Goal: Use online tool/utility: Utilize a website feature to perform a specific function

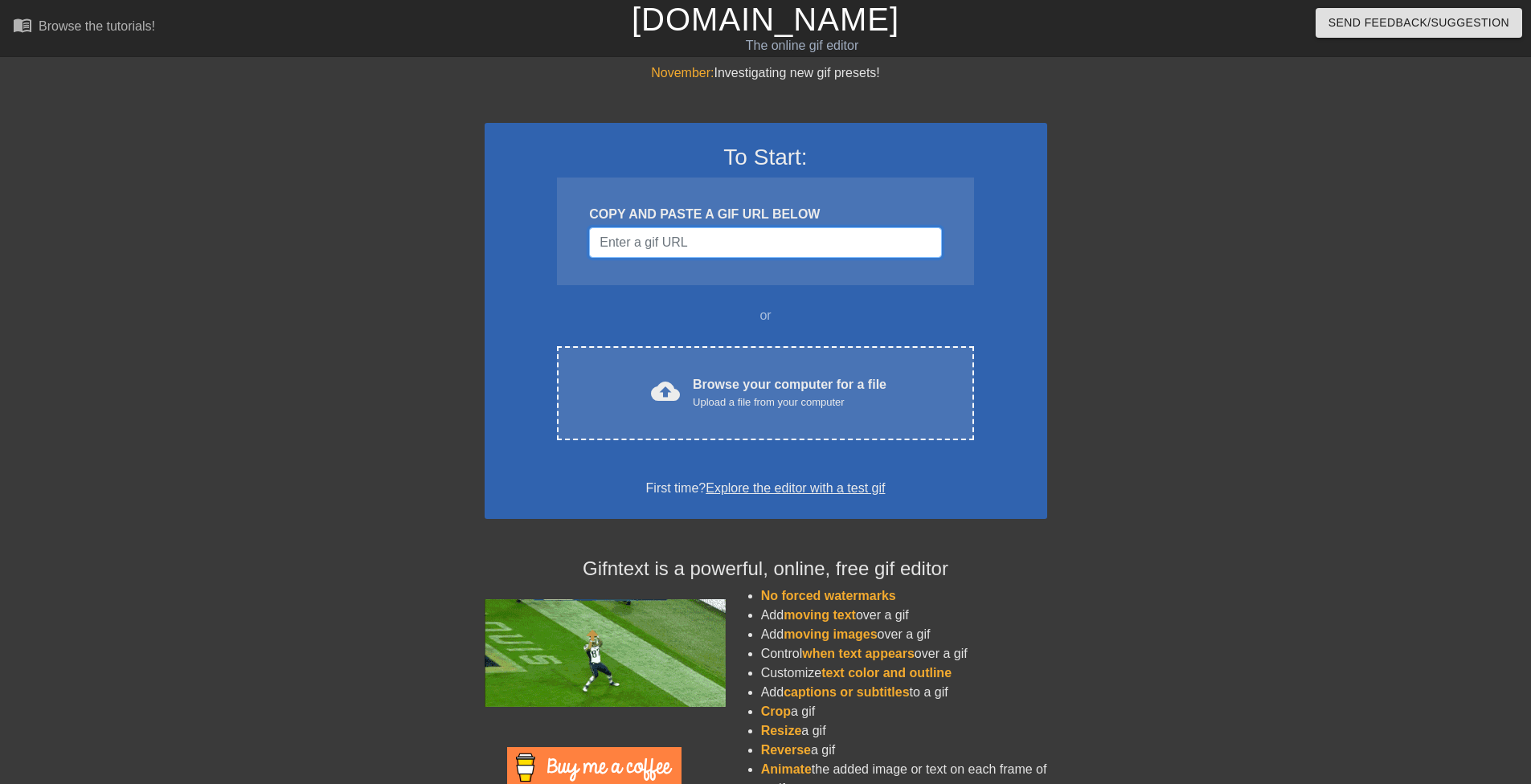
click at [669, 248] on input "Username" at bounding box center [765, 243] width 352 height 30
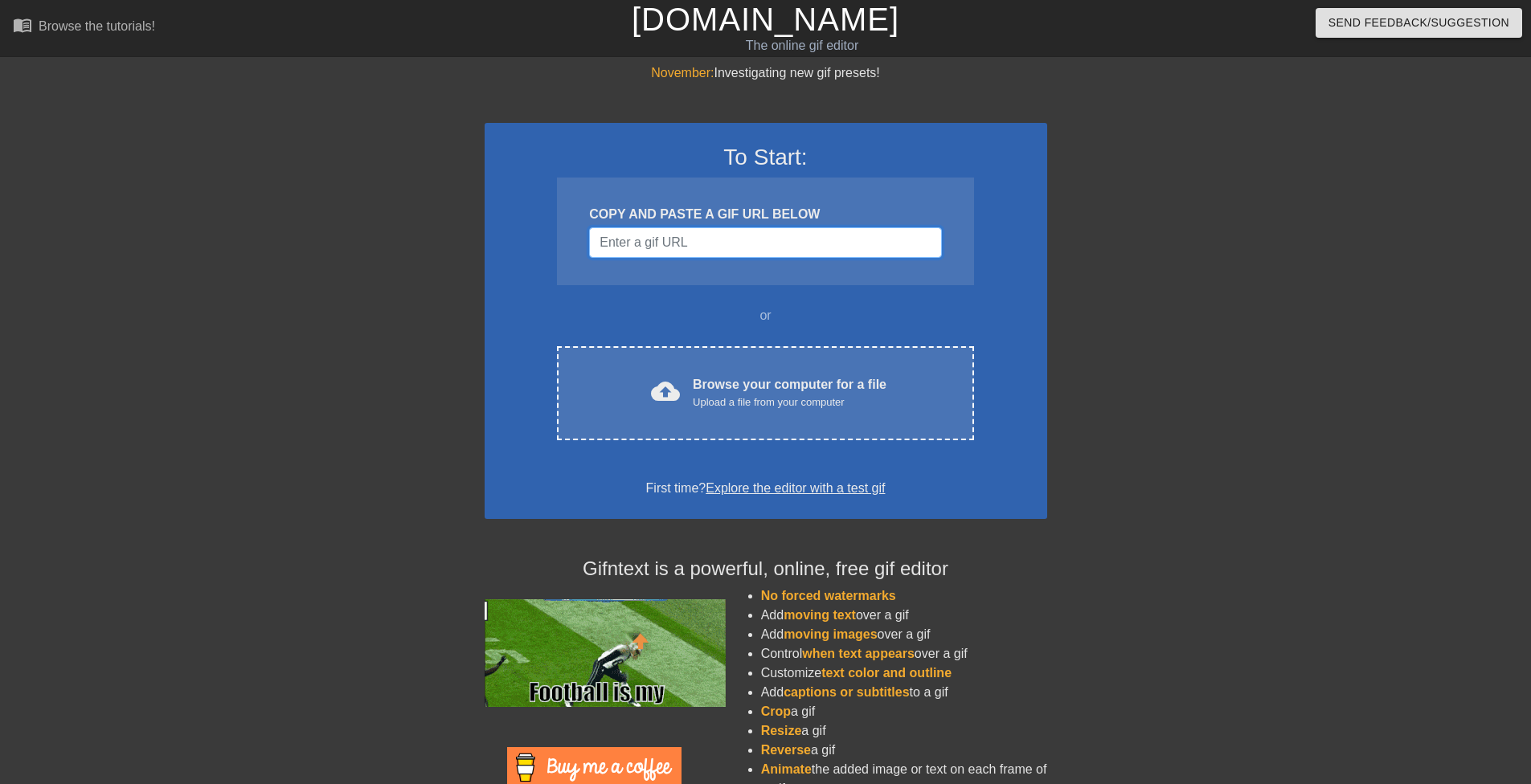
click at [766, 243] on input "Username" at bounding box center [765, 243] width 352 height 30
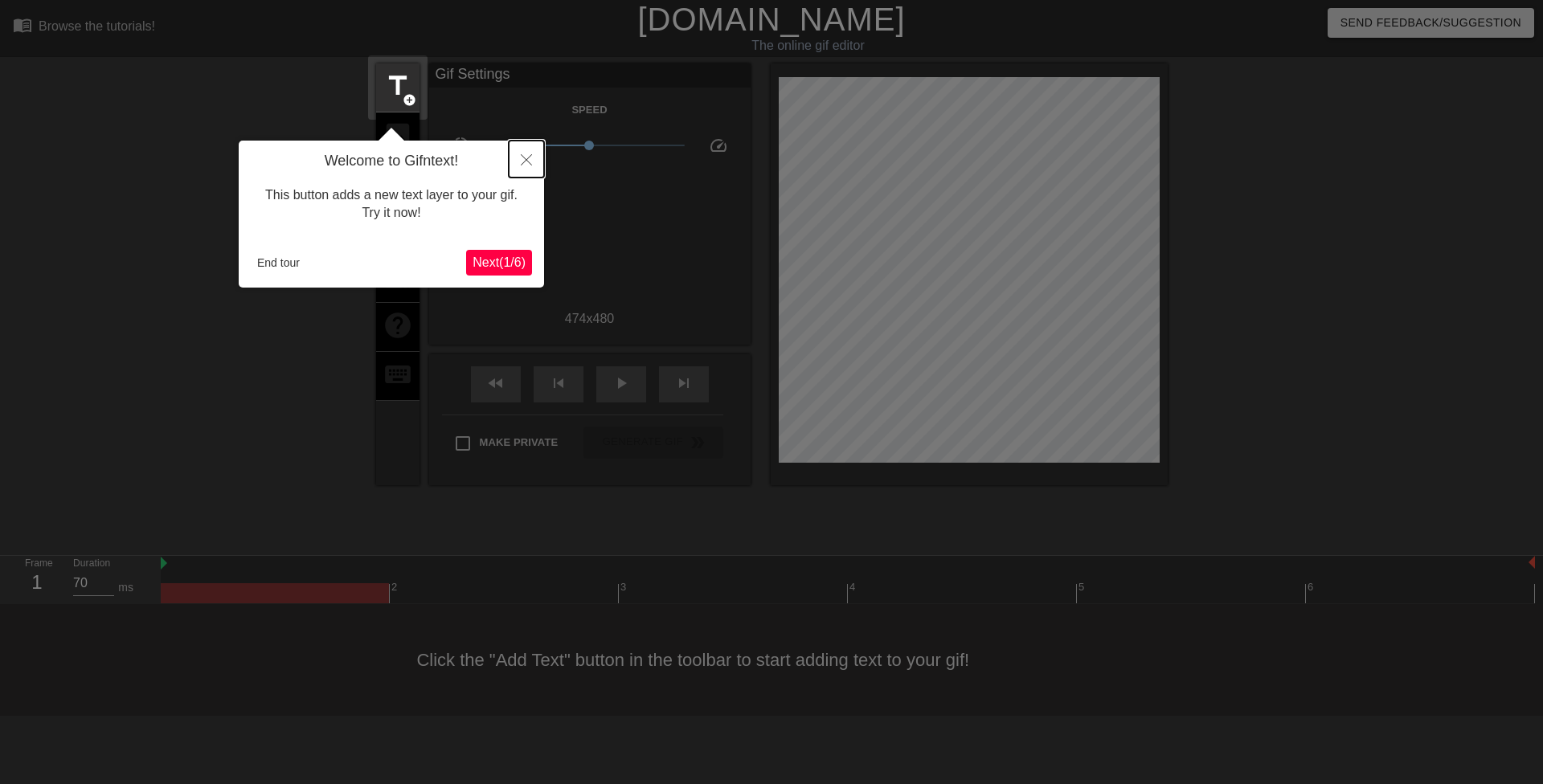
click at [524, 163] on icon "Close" at bounding box center [526, 160] width 12 height 12
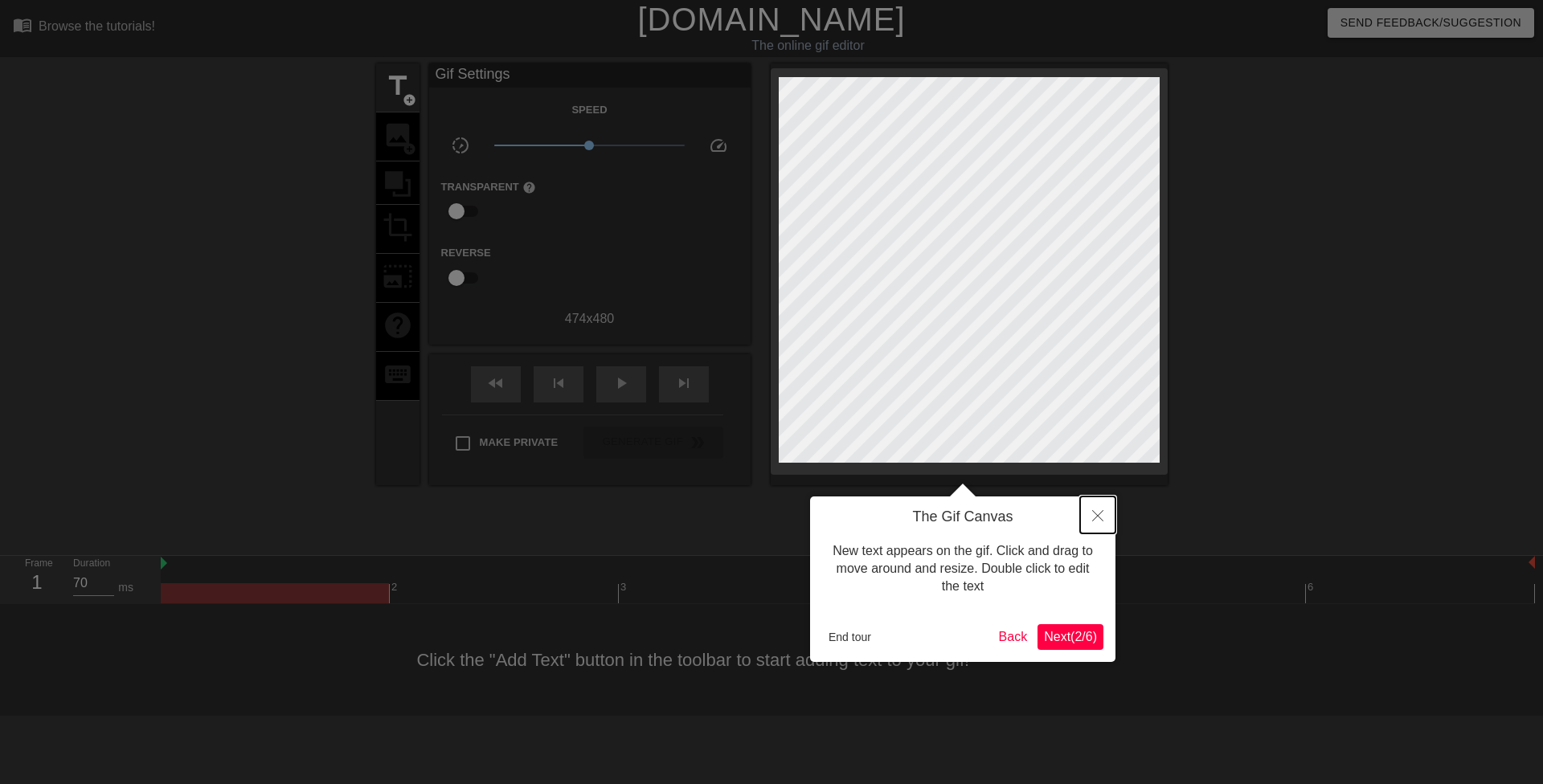
click at [1096, 513] on icon "Close" at bounding box center [1098, 515] width 12 height 12
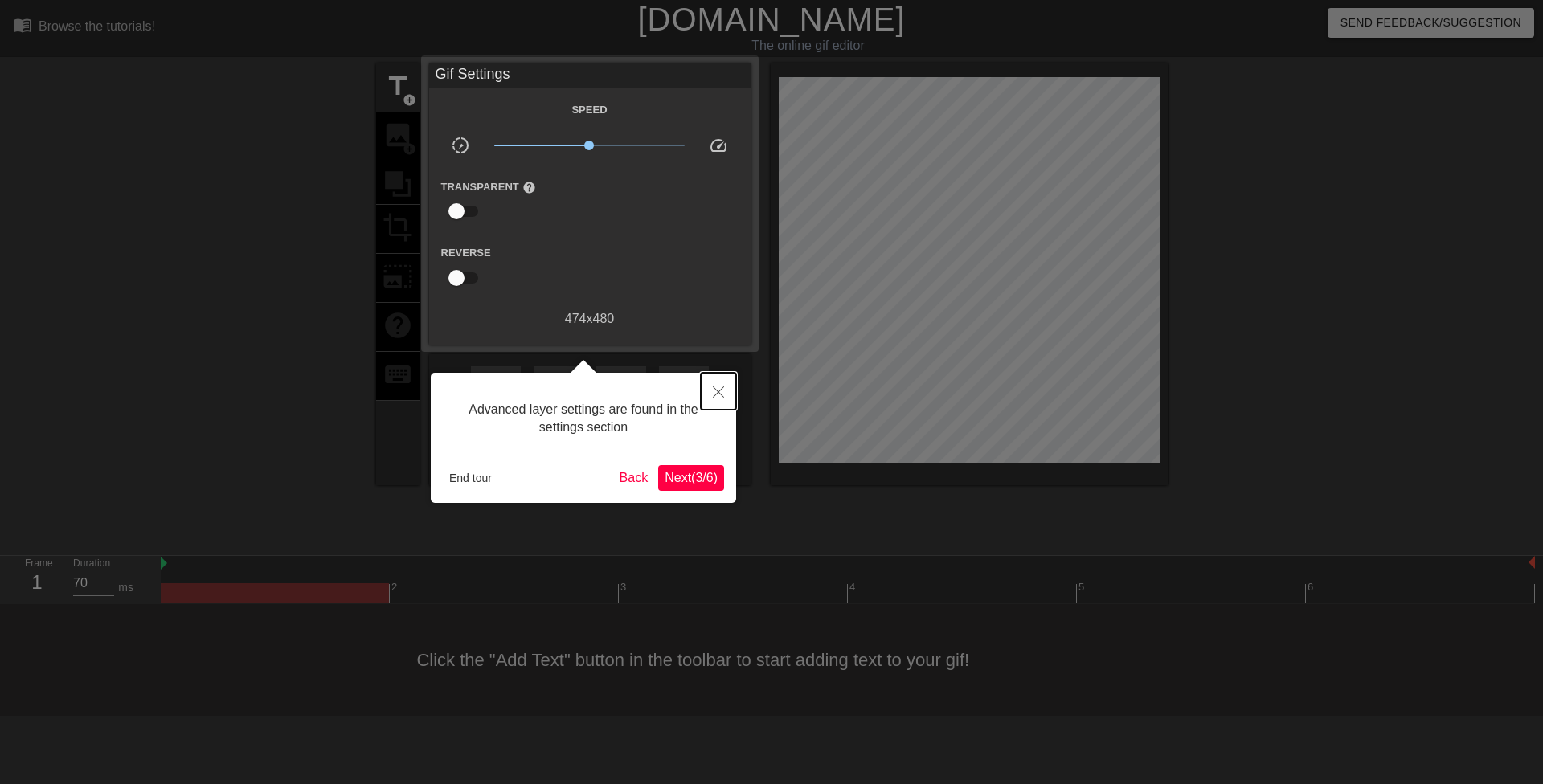
click at [718, 392] on icon "Close" at bounding box center [718, 392] width 12 height 12
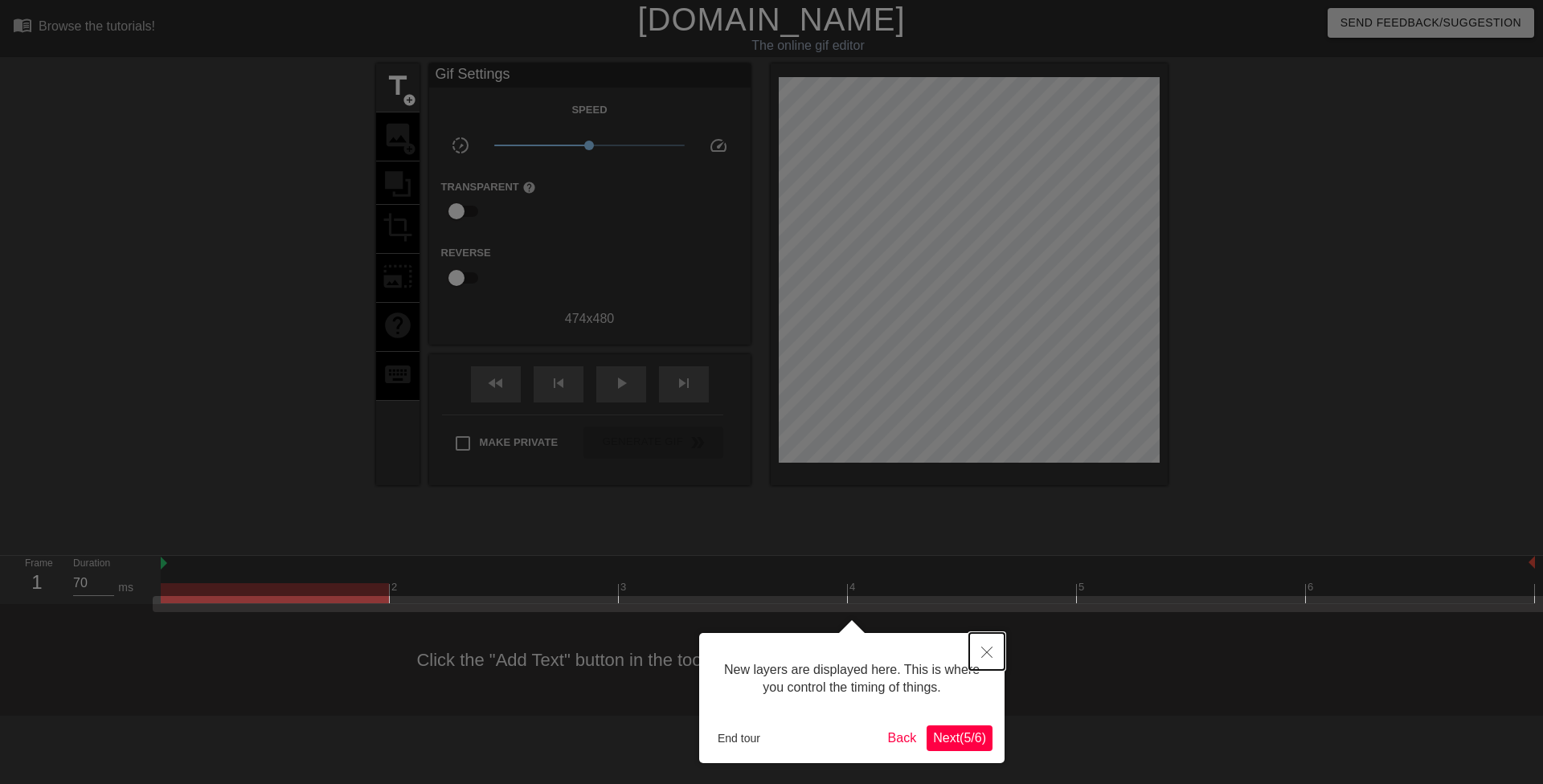
click at [999, 648] on button "Close" at bounding box center [987, 651] width 36 height 37
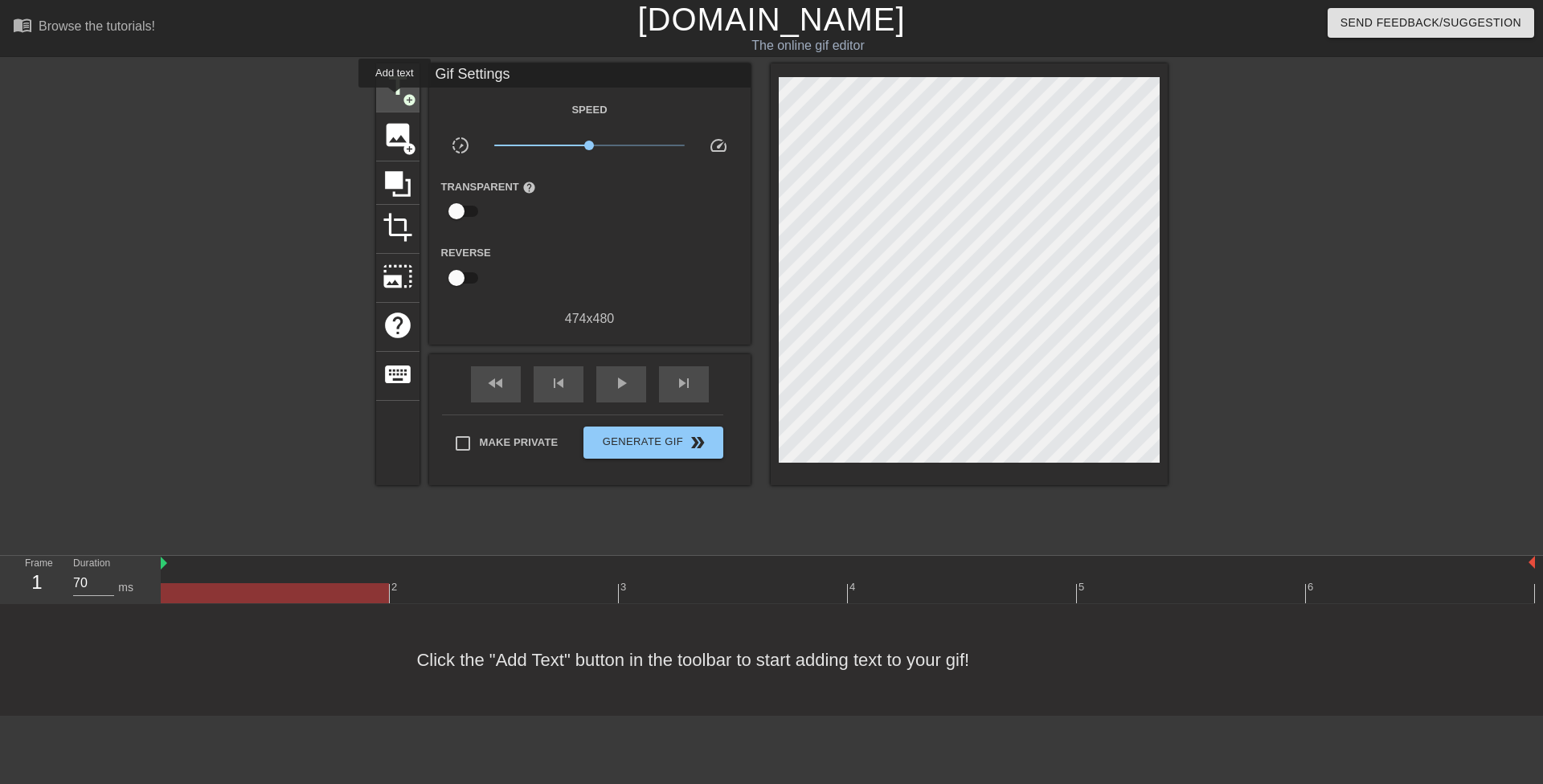
click at [391, 93] on span "title" at bounding box center [398, 86] width 30 height 30
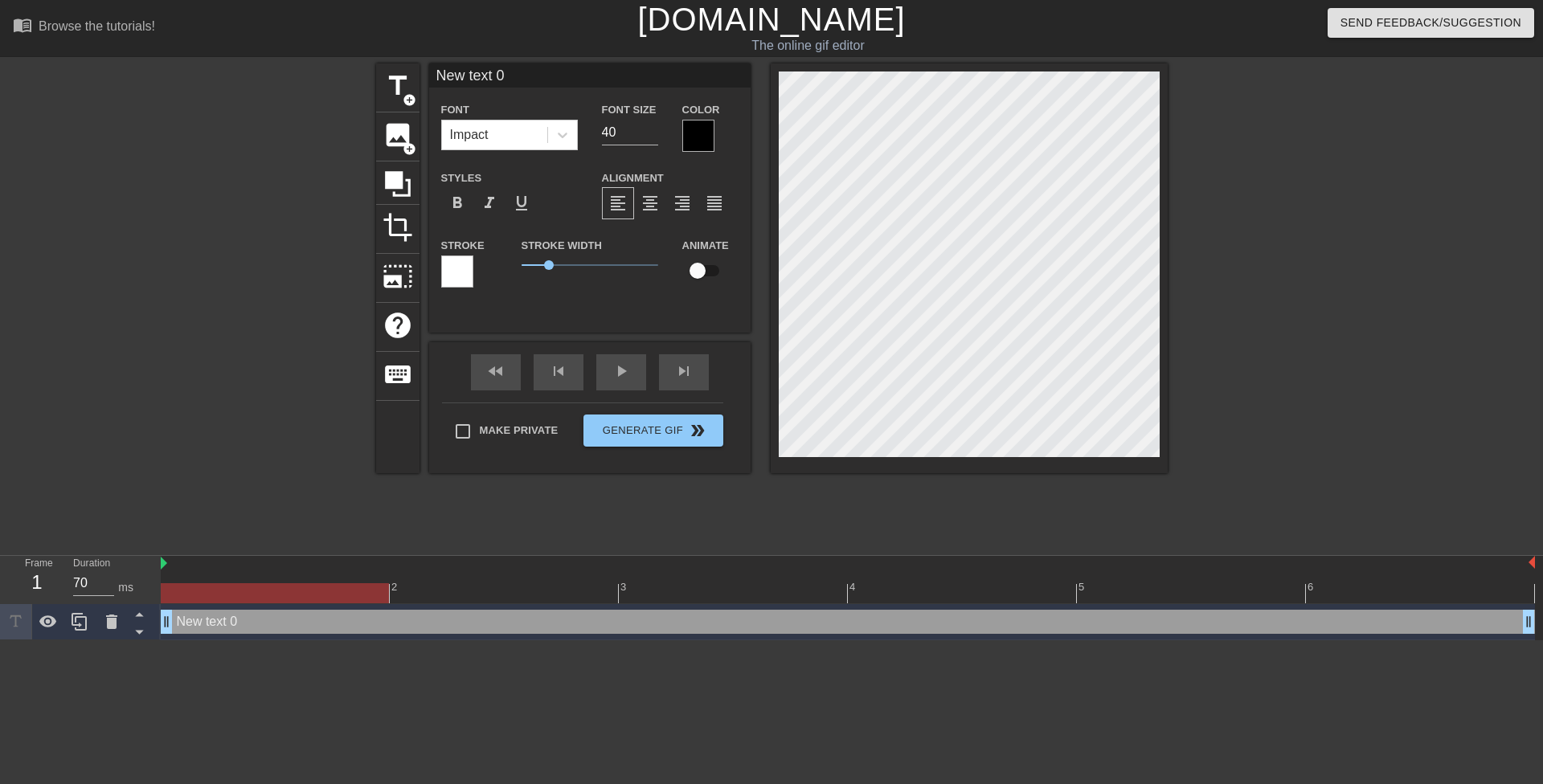
scroll to position [3, 4]
type input "U"
type textarea "U"
type input "UR"
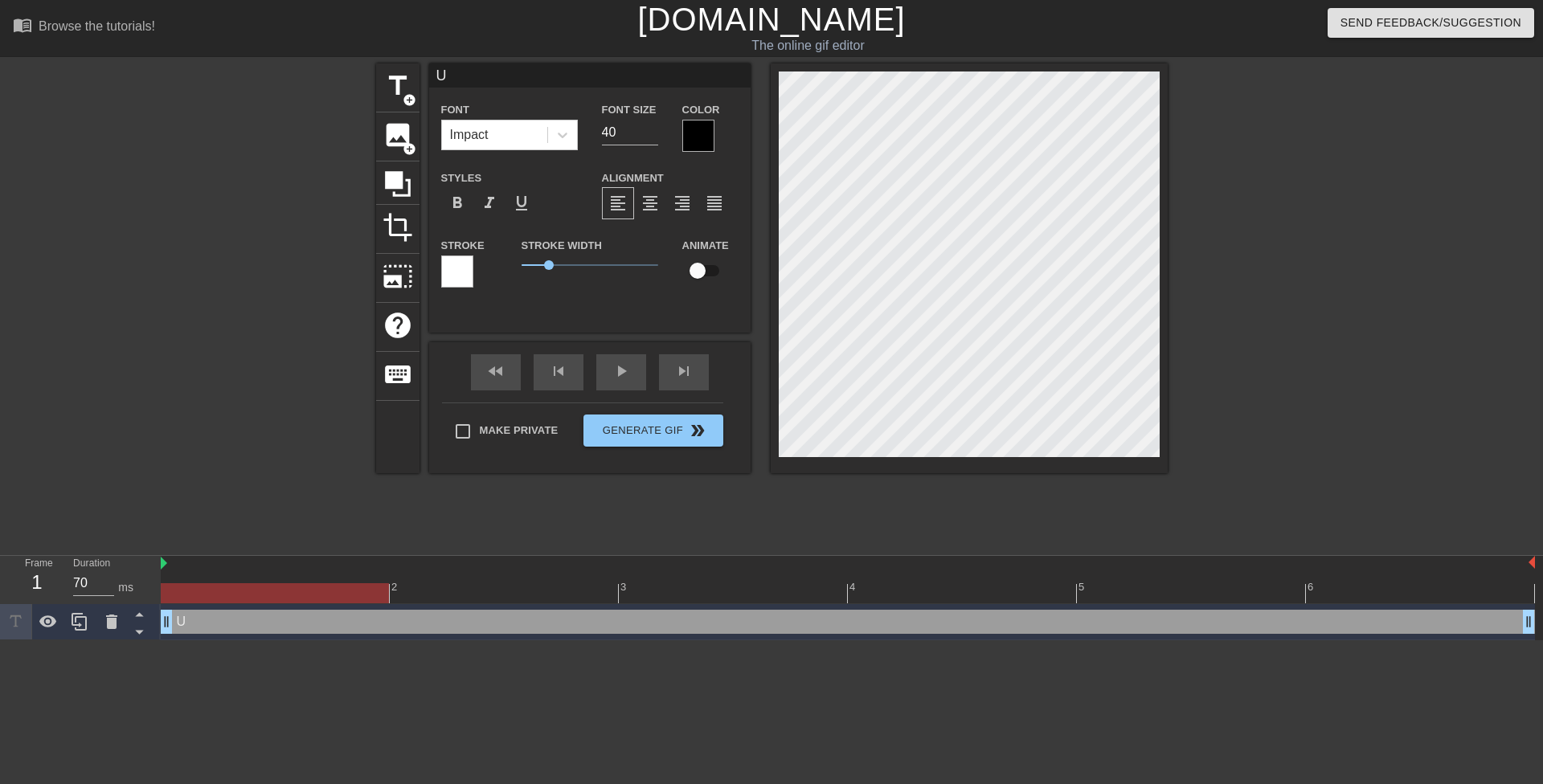
type textarea "UR"
type input "URF"
type textarea "URF"
type input "URFN"
type textarea "URFN"
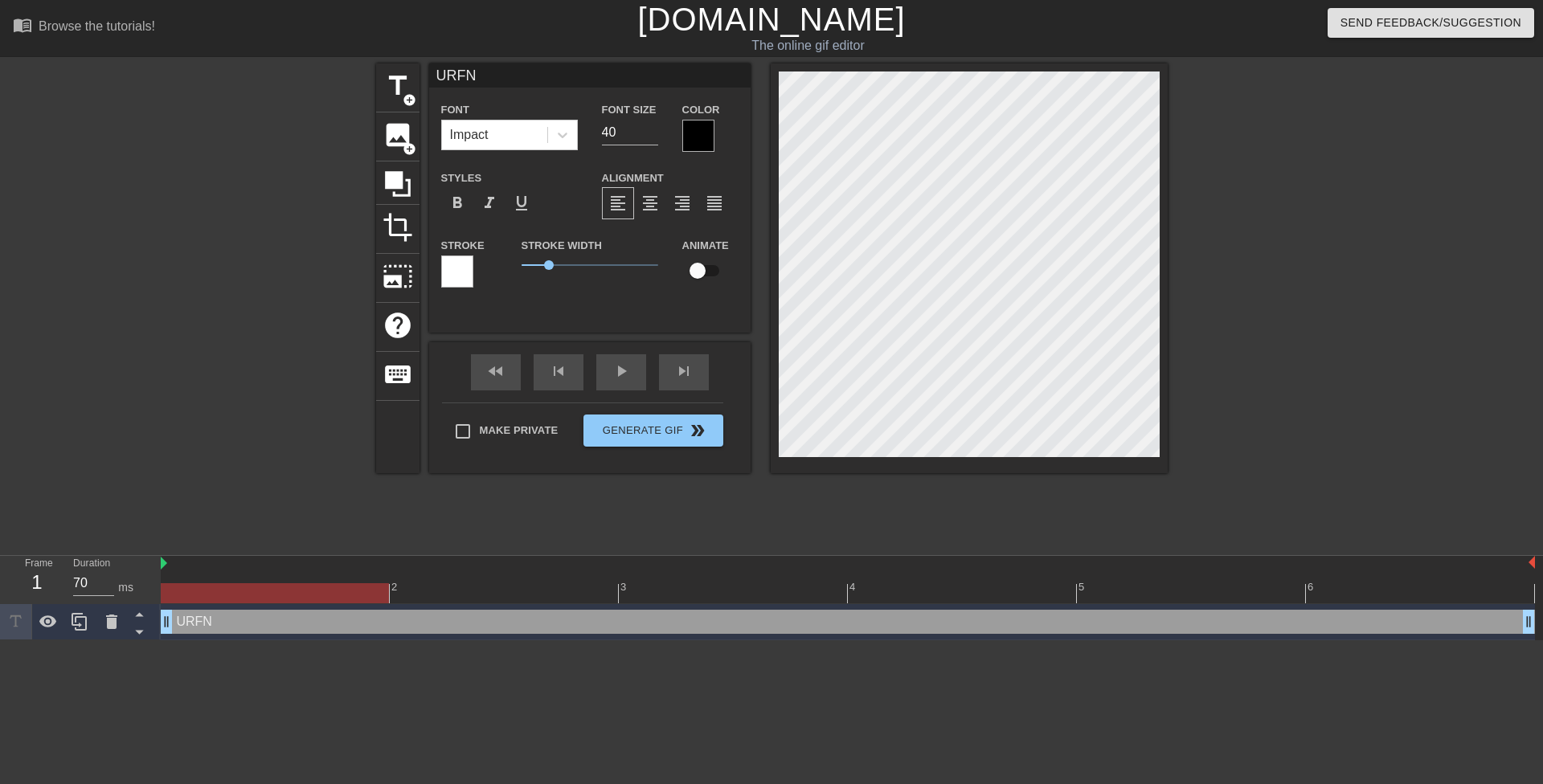
type input "URF"
type textarea "URF"
type input "UR"
type textarea "UR"
type input "URG"
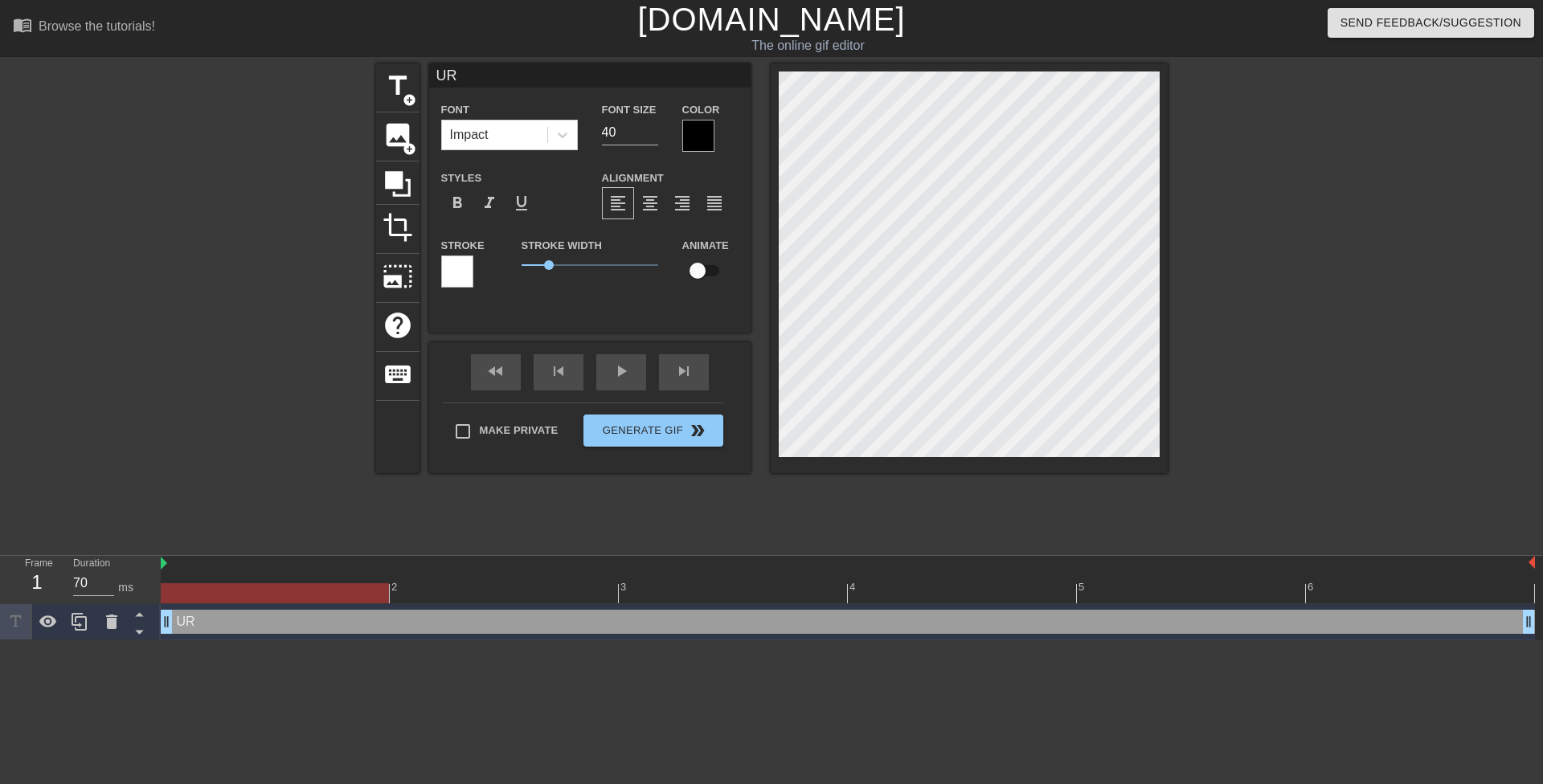
type textarea "URG"
type input "URGE"
type textarea "URGE"
type input "URGEN"
type textarea "URGEN"
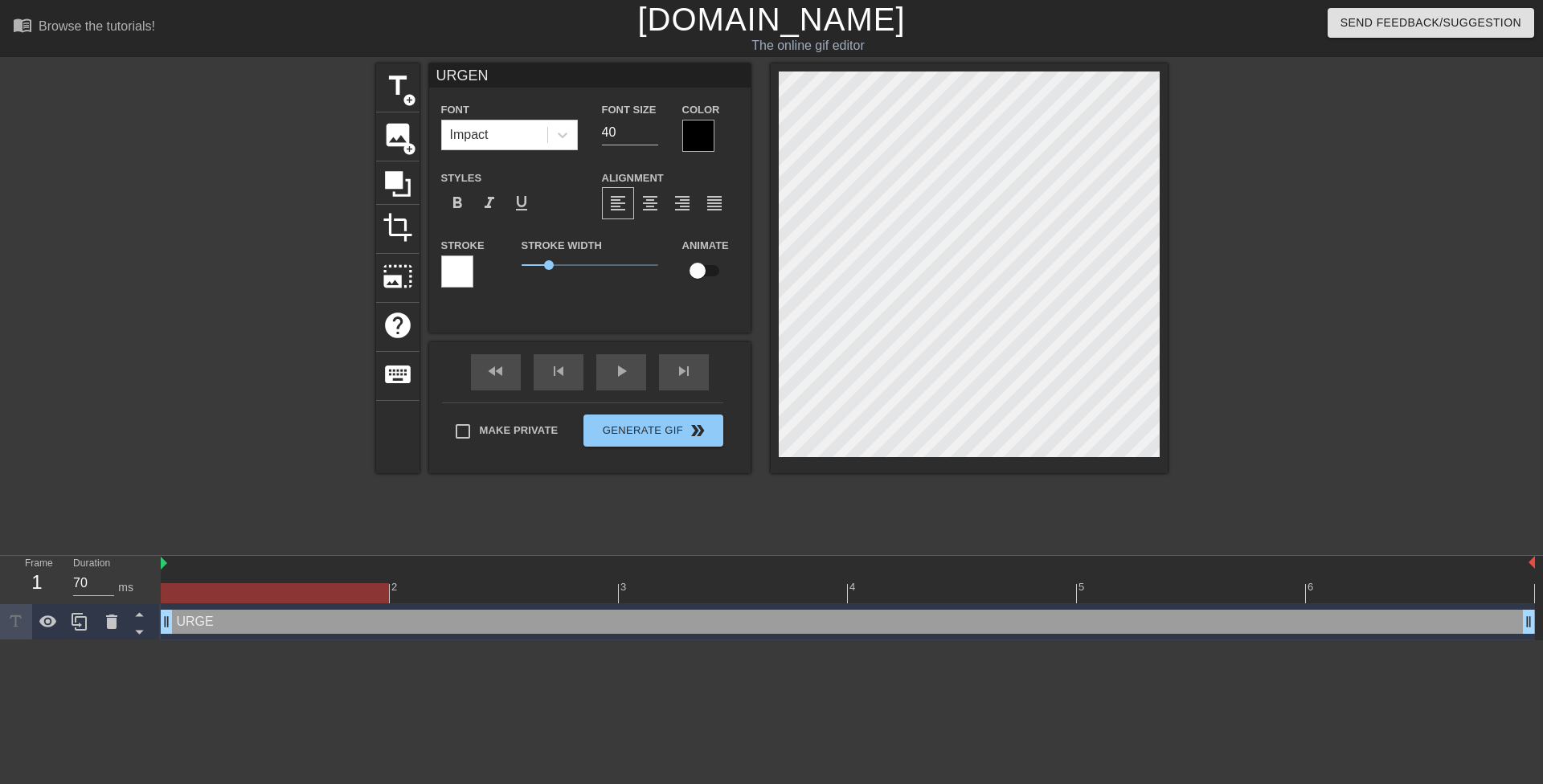
type input "URGENT"
type textarea "URGENT"
type input "URGENT"
type textarea "URGENT"
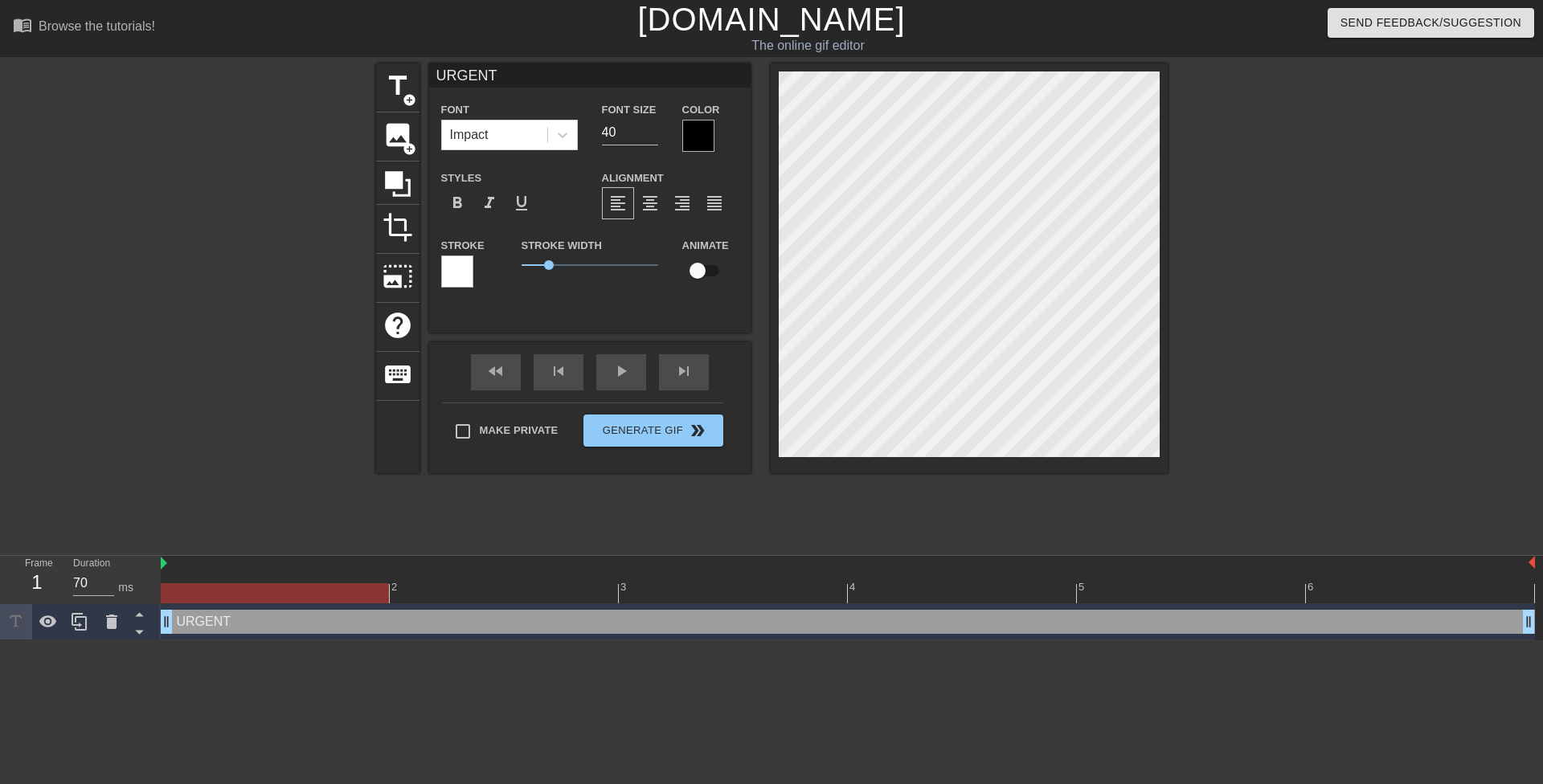
type input "URGENT U"
type textarea "URGENT U"
type input "URGENT UR"
type textarea "URGENT UR"
type input "URGENT URE"
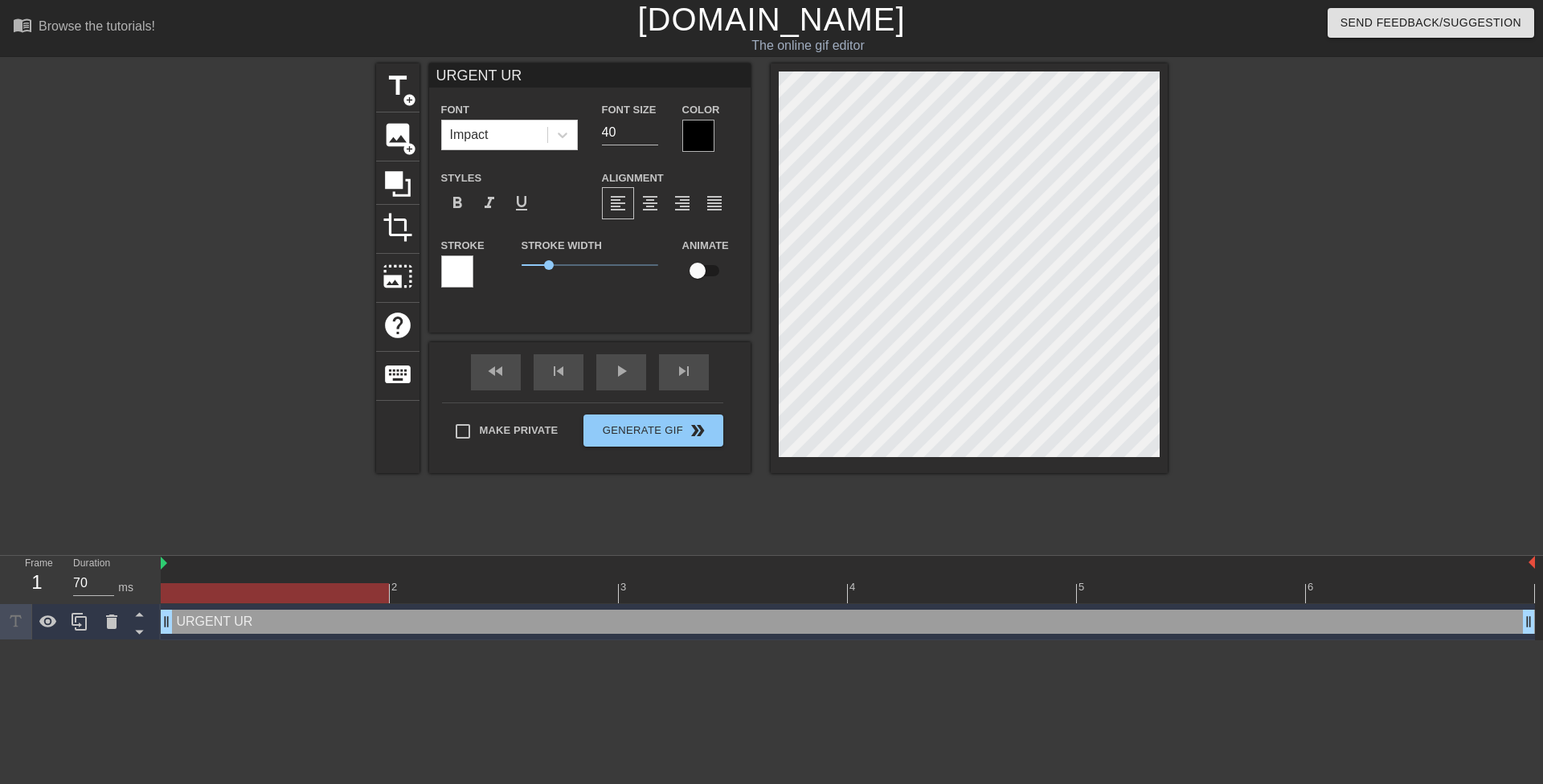
type textarea "URGENT URE"
type input "URGENT [PERSON_NAME]"
type textarea "URGENT [PERSON_NAME]"
type input "URGENT UREND"
type textarea "URGENT UREND"
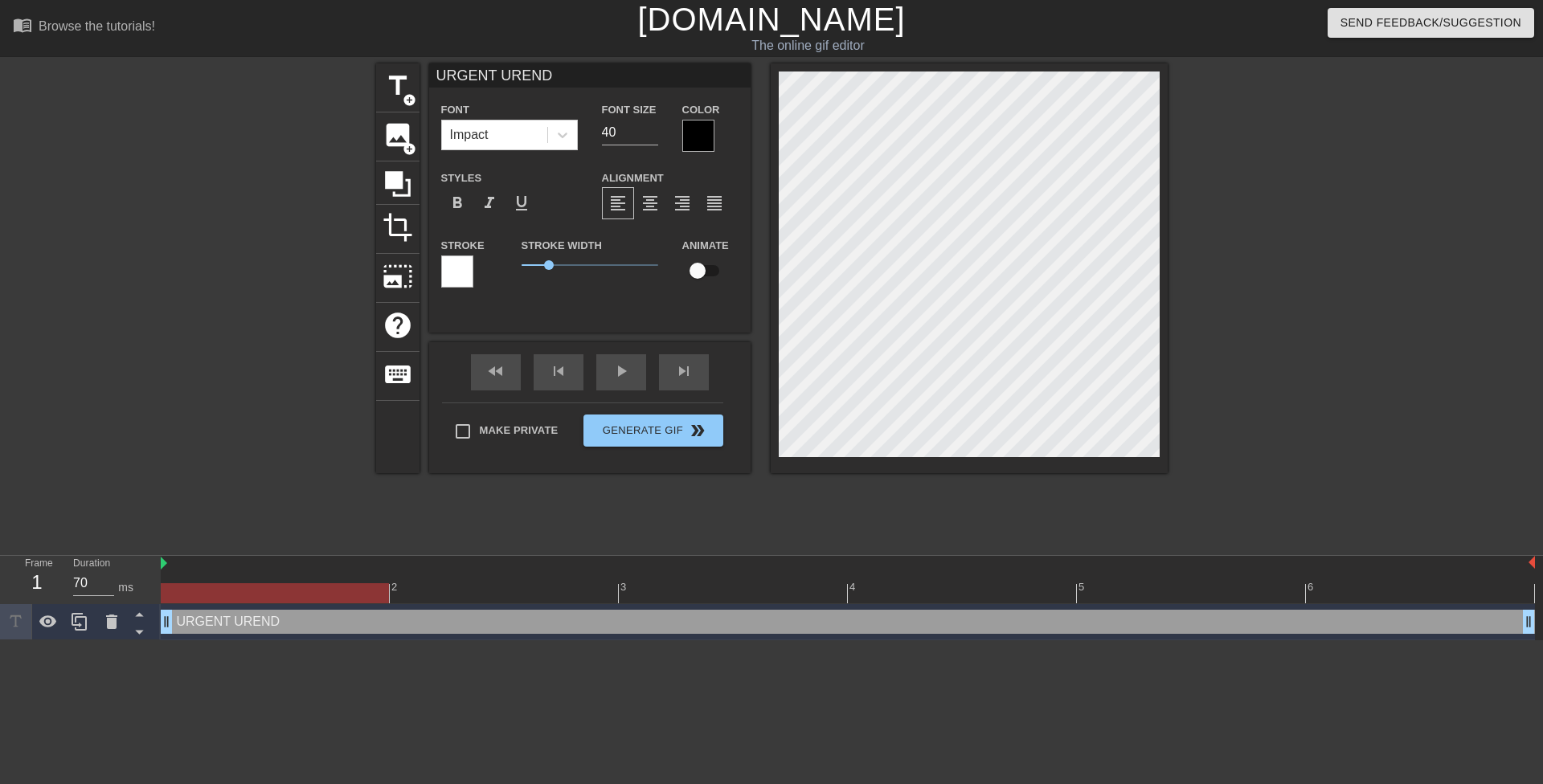
type input "URGENT [PERSON_NAME]"
type textarea "URGENT [PERSON_NAME]"
type input "URGENT URE"
type textarea "URGENT URE"
type input "URGENT UR"
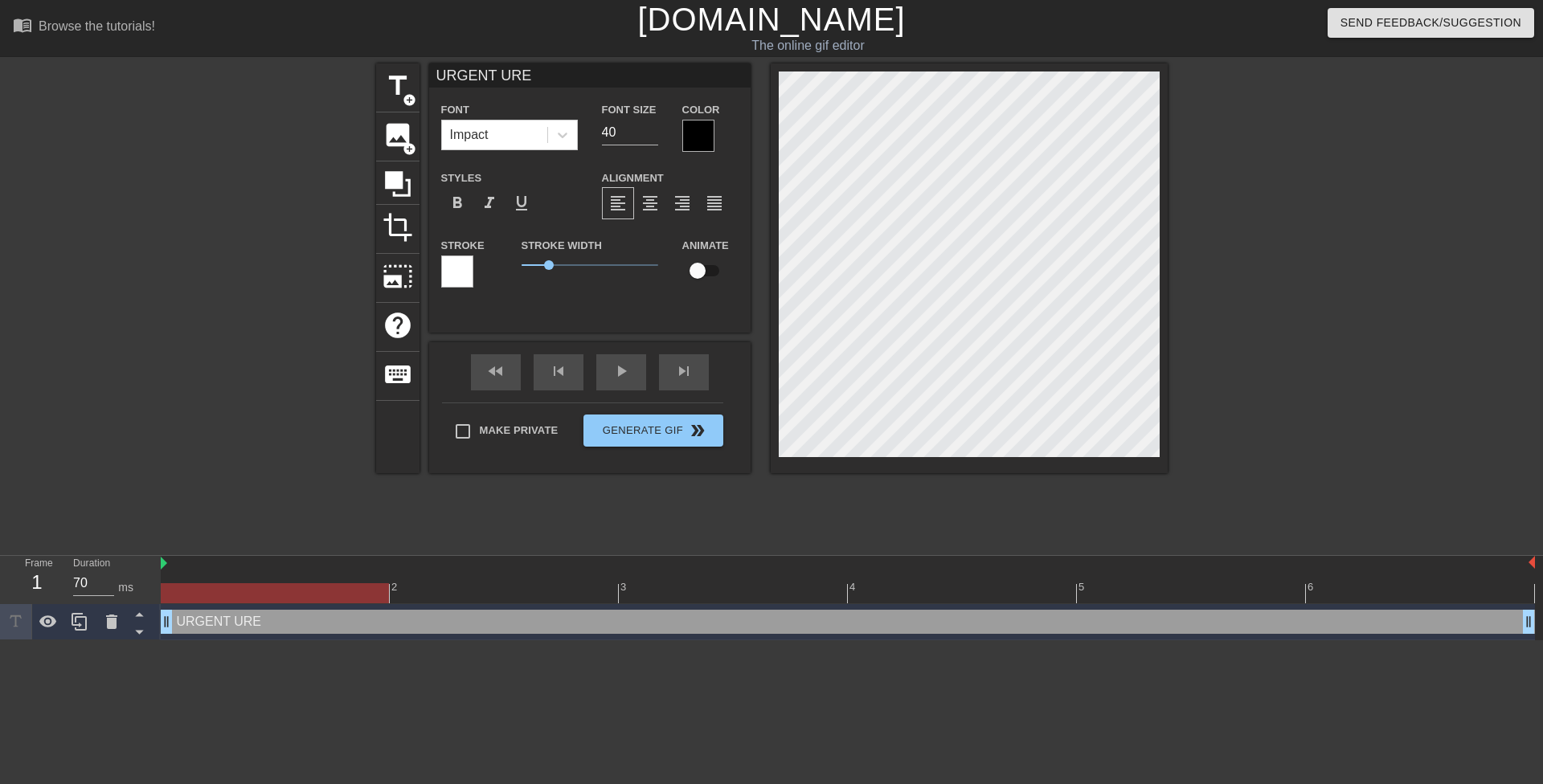
type textarea "URGENT UR"
type input "URGENT URG"
type textarea "URGENT URG"
type input "URGENT URGE"
type textarea "URGENT URGEN"
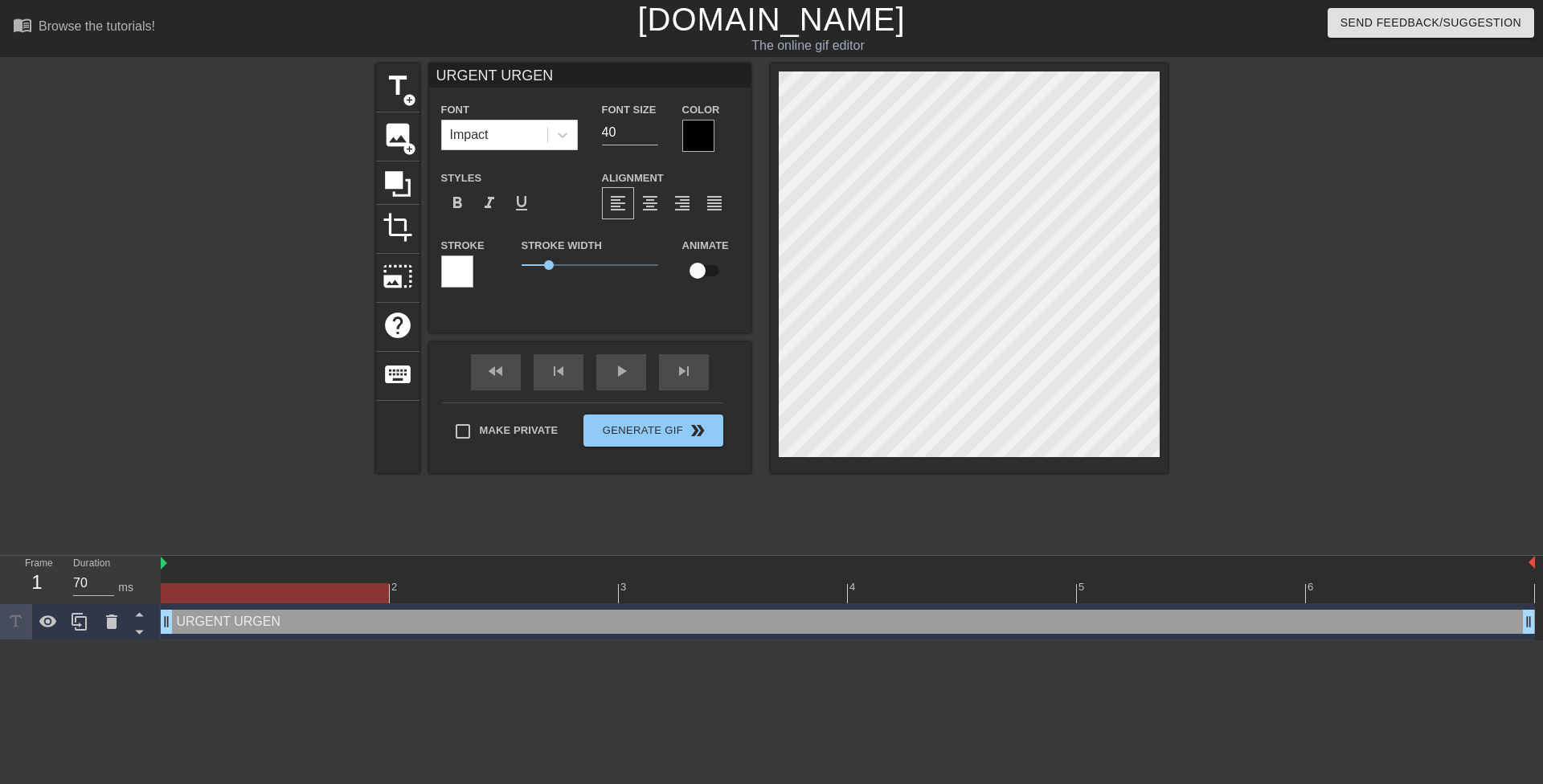
type input "URGENT URGENT"
type textarea "URGENT URGENT"
type input "URGENT URGENT"
type textarea "URGENT URGENT"
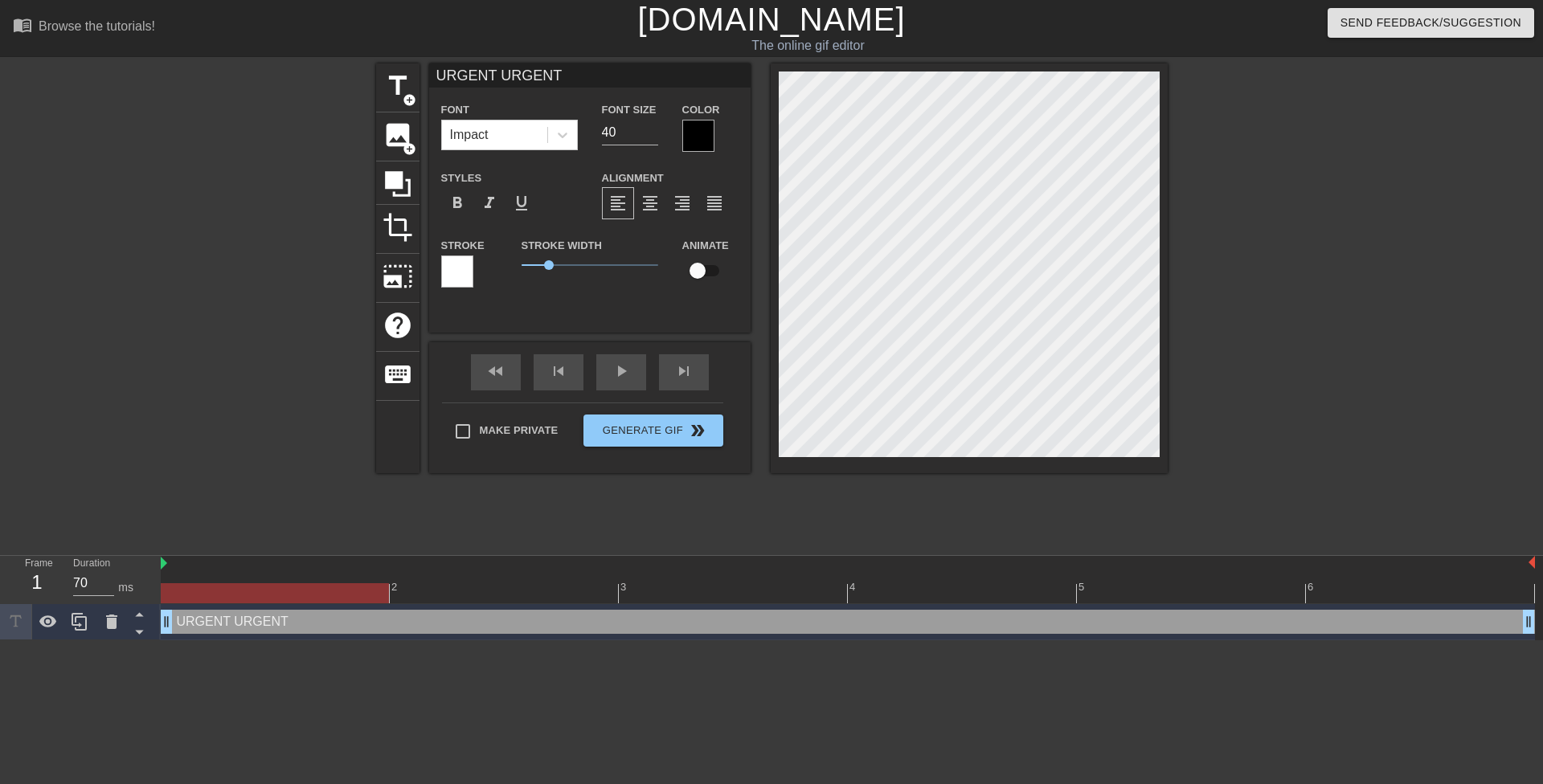
type input "URGENT URGENT U"
type textarea "URGENT URGENT U"
type input "URGENT URGENT UR"
type textarea "URGENT URGENT UR"
type input "URGENT [PERSON_NAME]"
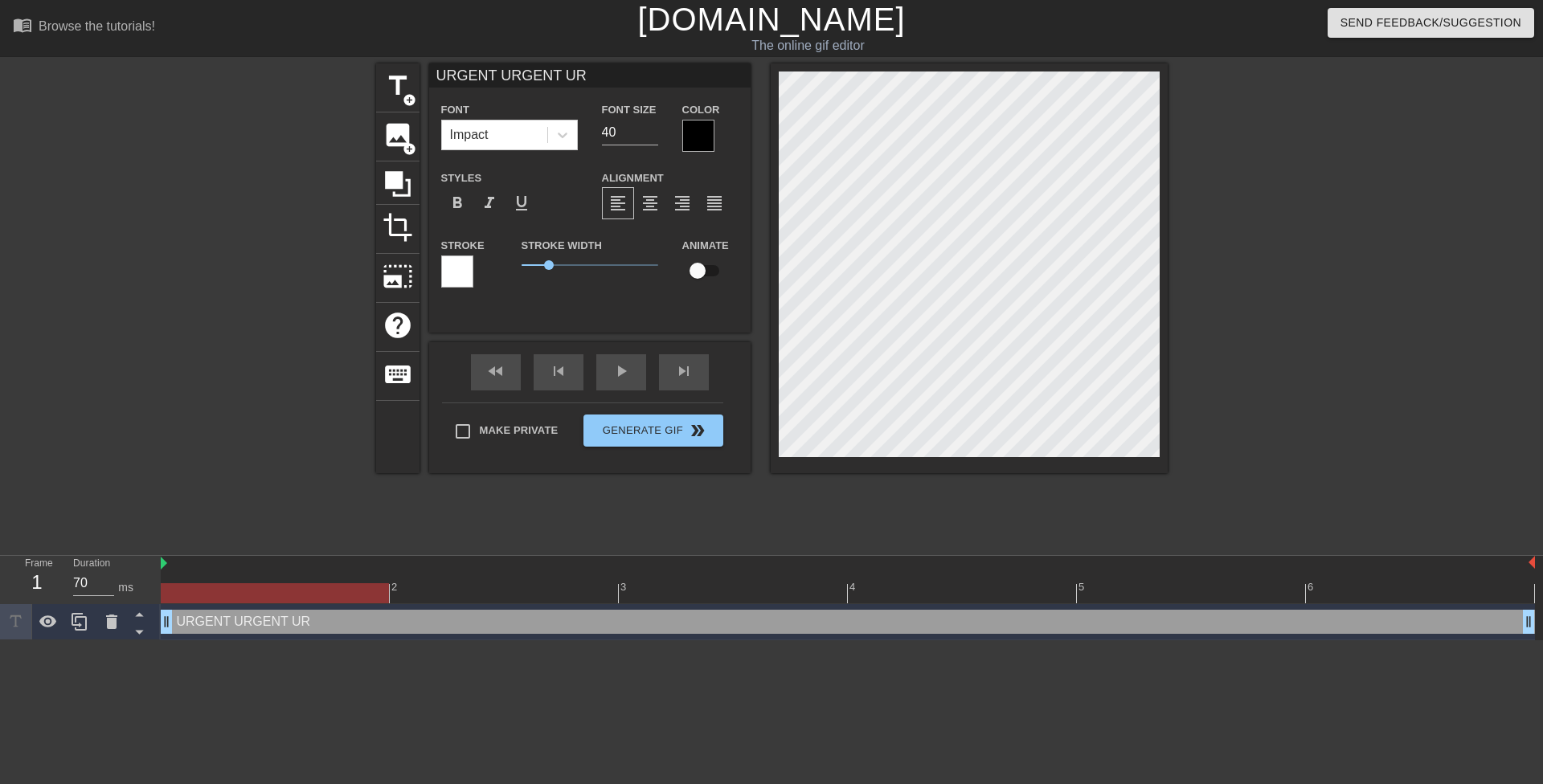
type textarea "URGENT [PERSON_NAME]"
type input "URGENT [PERSON_NAME]"
type textarea "URGENT [PERSON_NAME]"
type input "URGENT [PERSON_NAME]"
type textarea "URGENT [PERSON_NAME]"
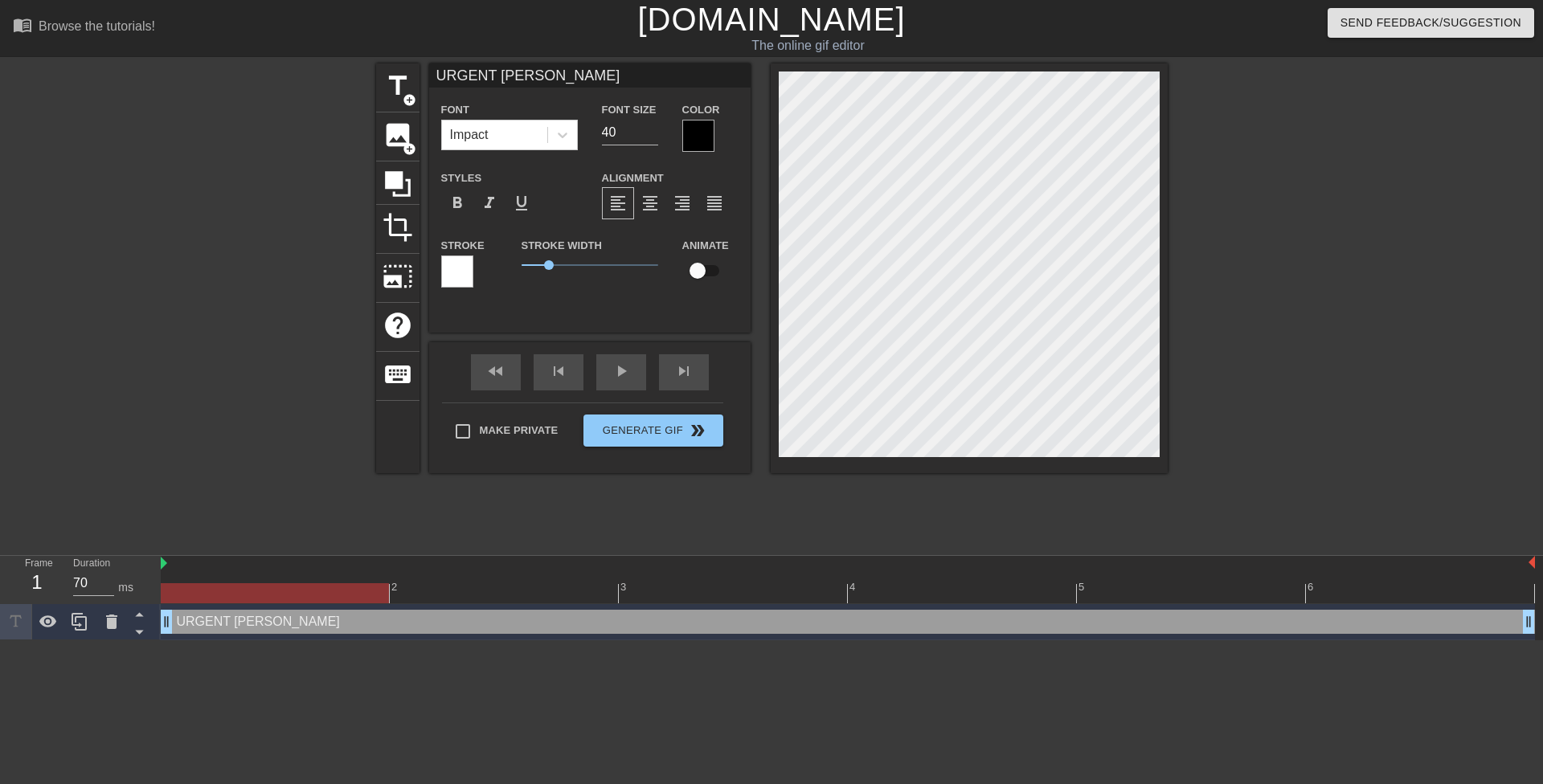
type input "URGENT [PERSON_NAME]"
type textarea "URGENT [PERSON_NAME]"
type input "URGENT [PERSON_NAME]"
type textarea "URGENT [PERSON_NAME]"
type input "URGENT URGENT URGENT U"
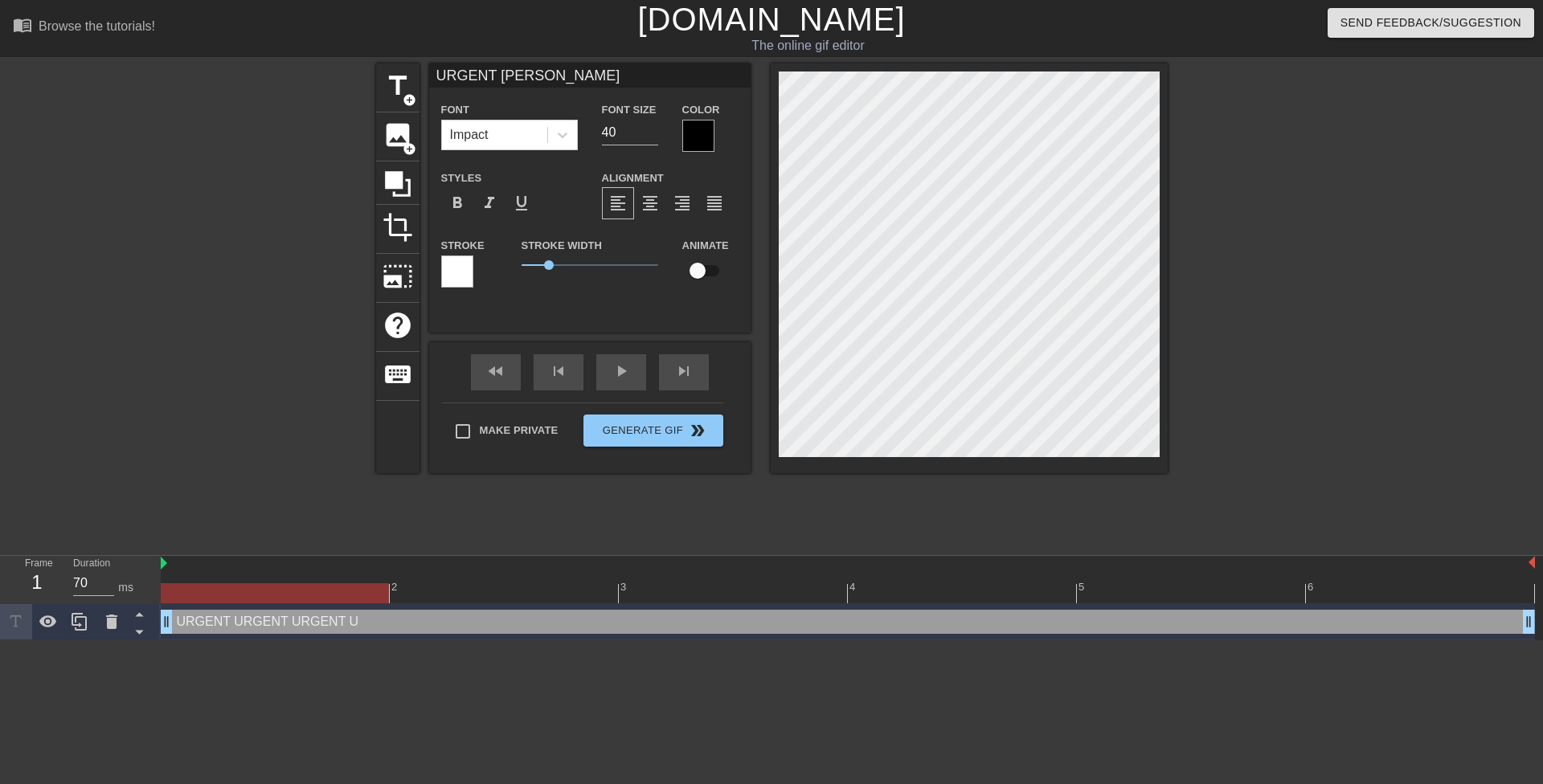
type textarea "URGENT URGENT URGENT U"
type input "URGENT URGENT URGENT UR"
type textarea "URGENT URGENT URGENT UR"
type input "URGENT URGENT [PERSON_NAME]"
type textarea "URGENT URGENT [PERSON_NAME]"
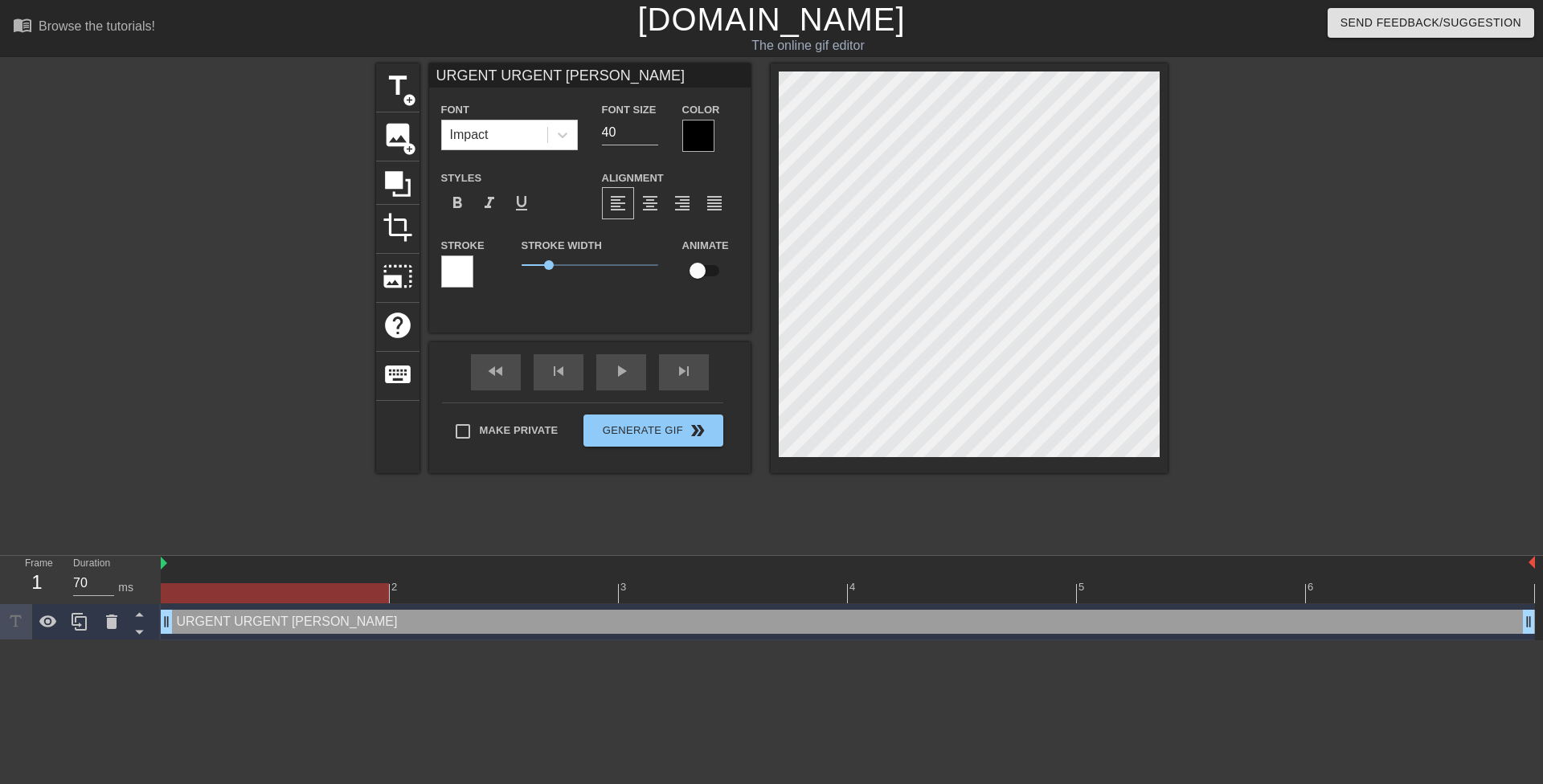
type input "URGENT URGENT URGENT UR"
type textarea "URGENT URGENT URGENT UR"
type input "URGENT URGENT [PERSON_NAME]"
type textarea "URGENT URGENT [PERSON_NAME]"
type input "URGENT URGENT [PERSON_NAME]"
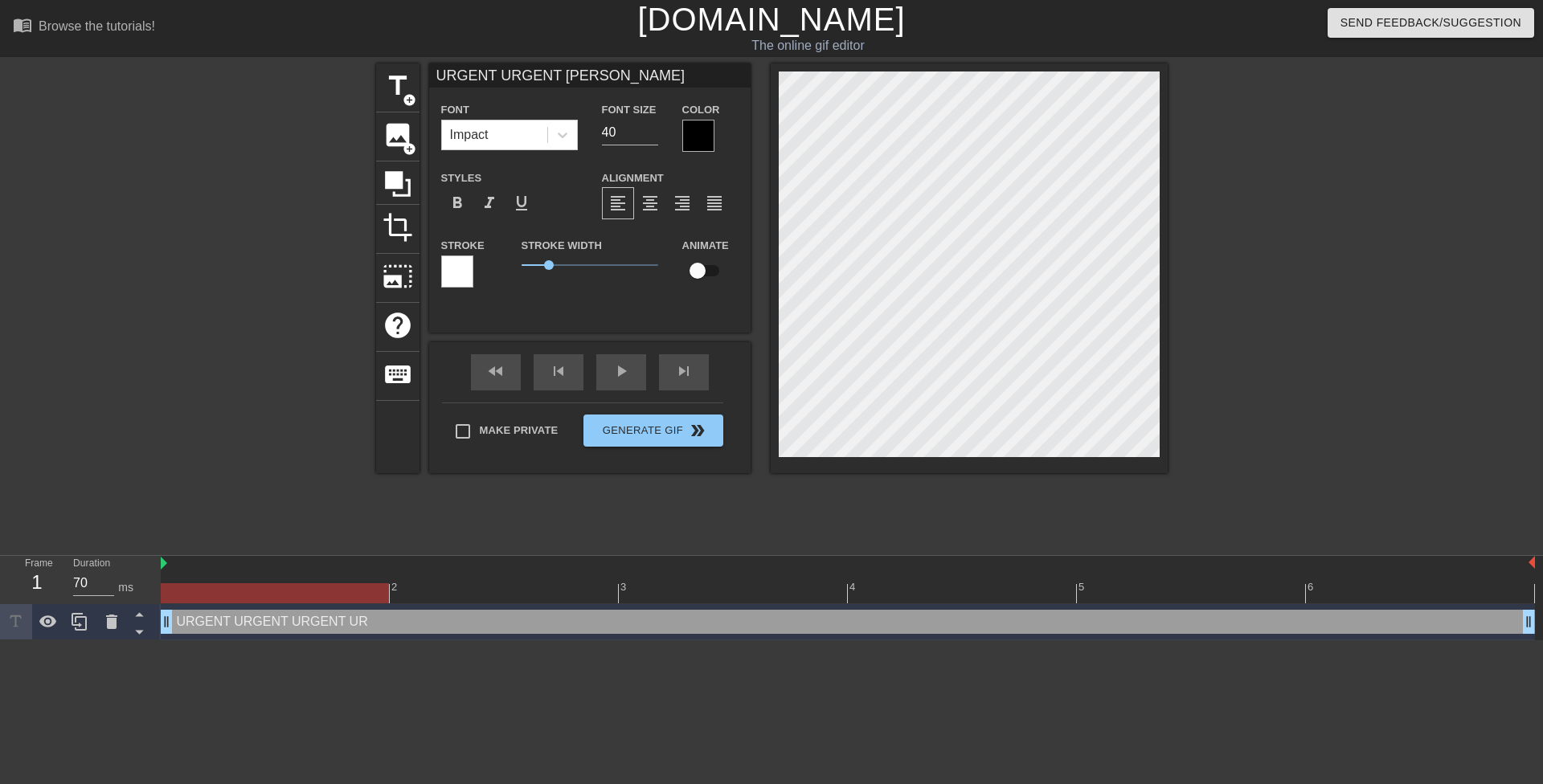
type textarea "URGENT URGENT [PERSON_NAME]"
type input "URGENT URGENT [PERSON_NAME]"
type textarea "URGENT URGENT [PERSON_NAME]"
type input "URGENT URGENT [PERSON_NAME]"
type textarea "URGENT URGENT [PERSON_NAME]"
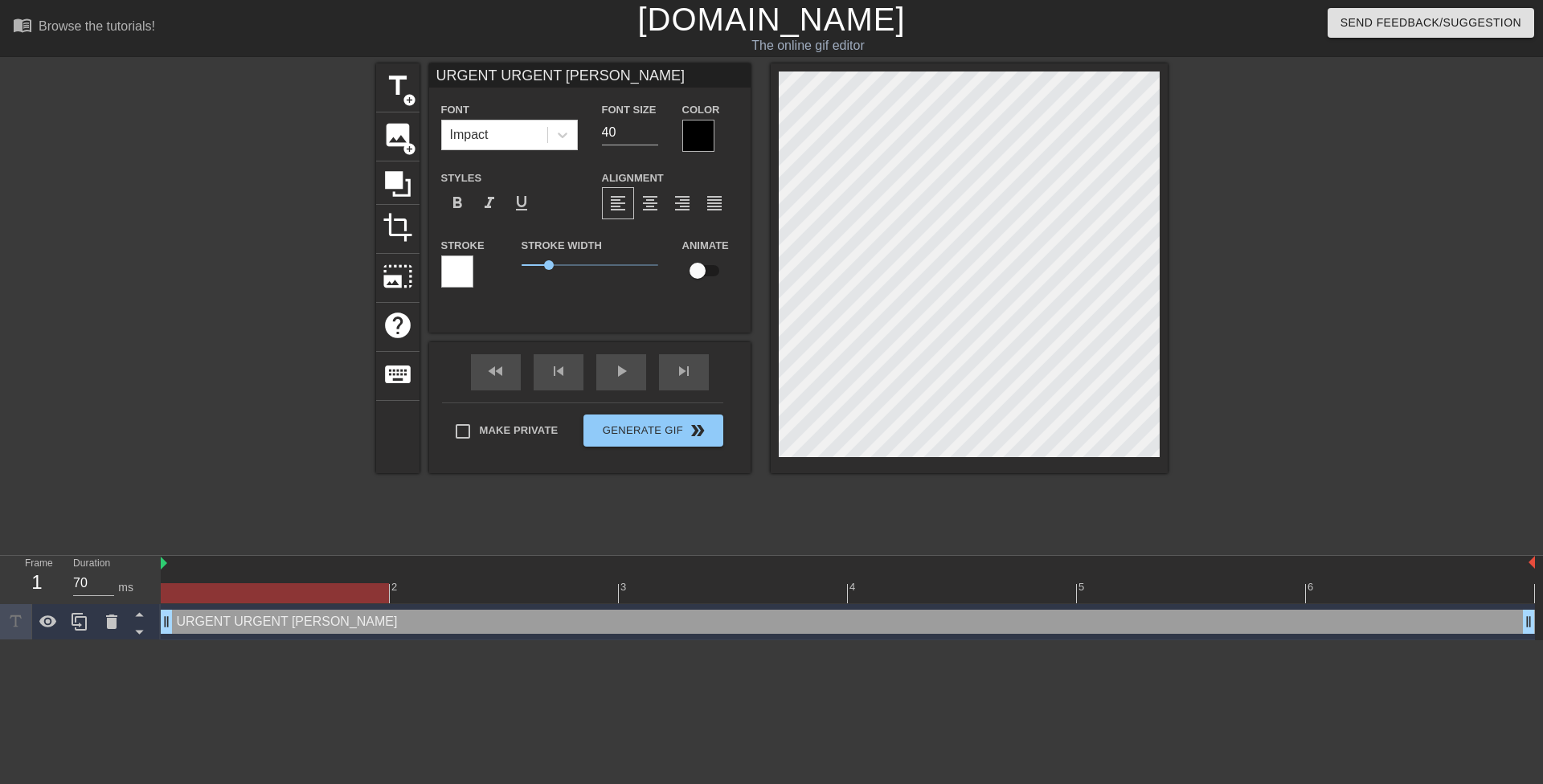
type input "URGENT URGENT [PERSON_NAME]"
type textarea "URGENT URGENT [PERSON_NAME]"
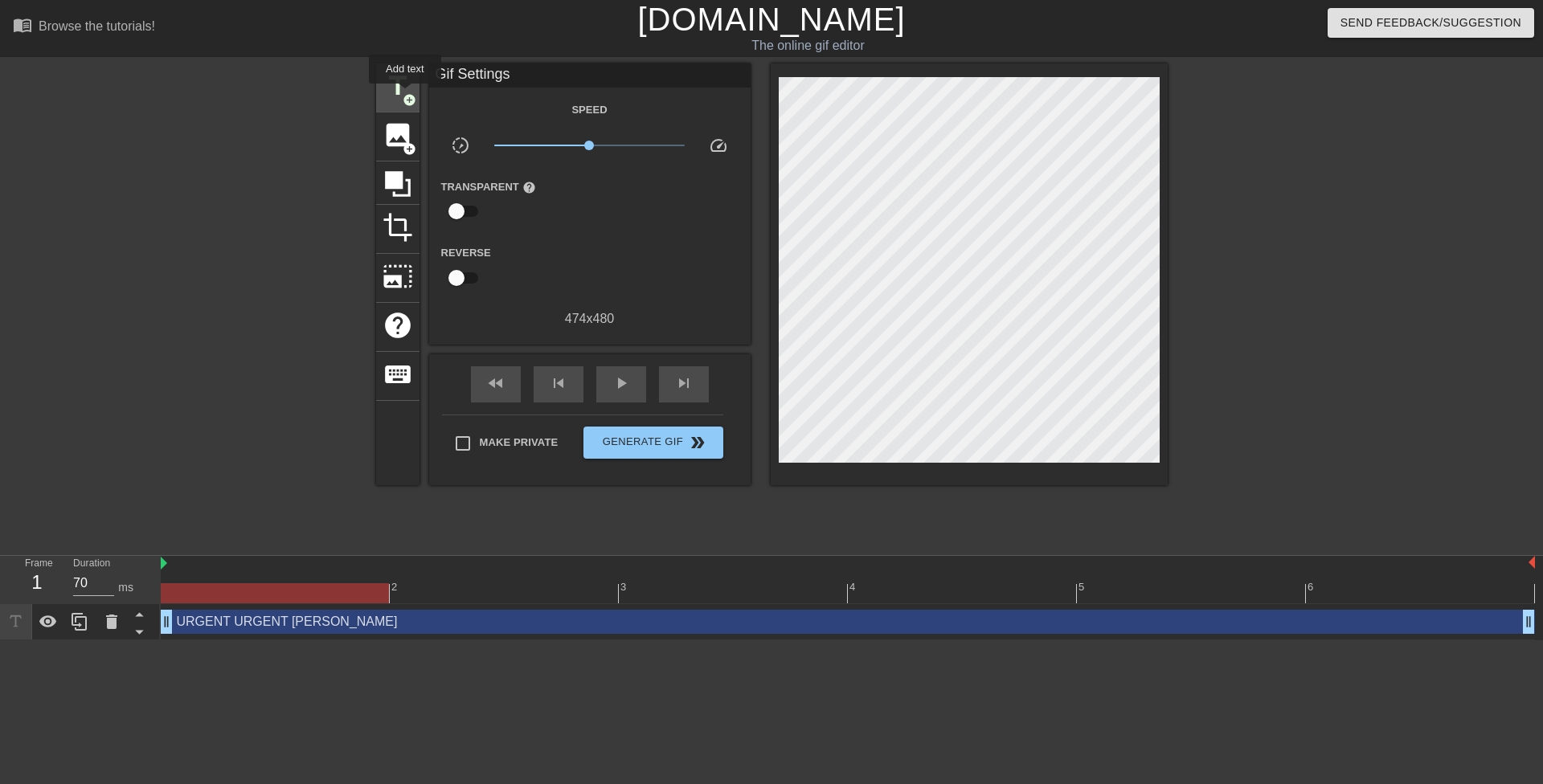
click at [396, 89] on span "title" at bounding box center [398, 86] width 30 height 30
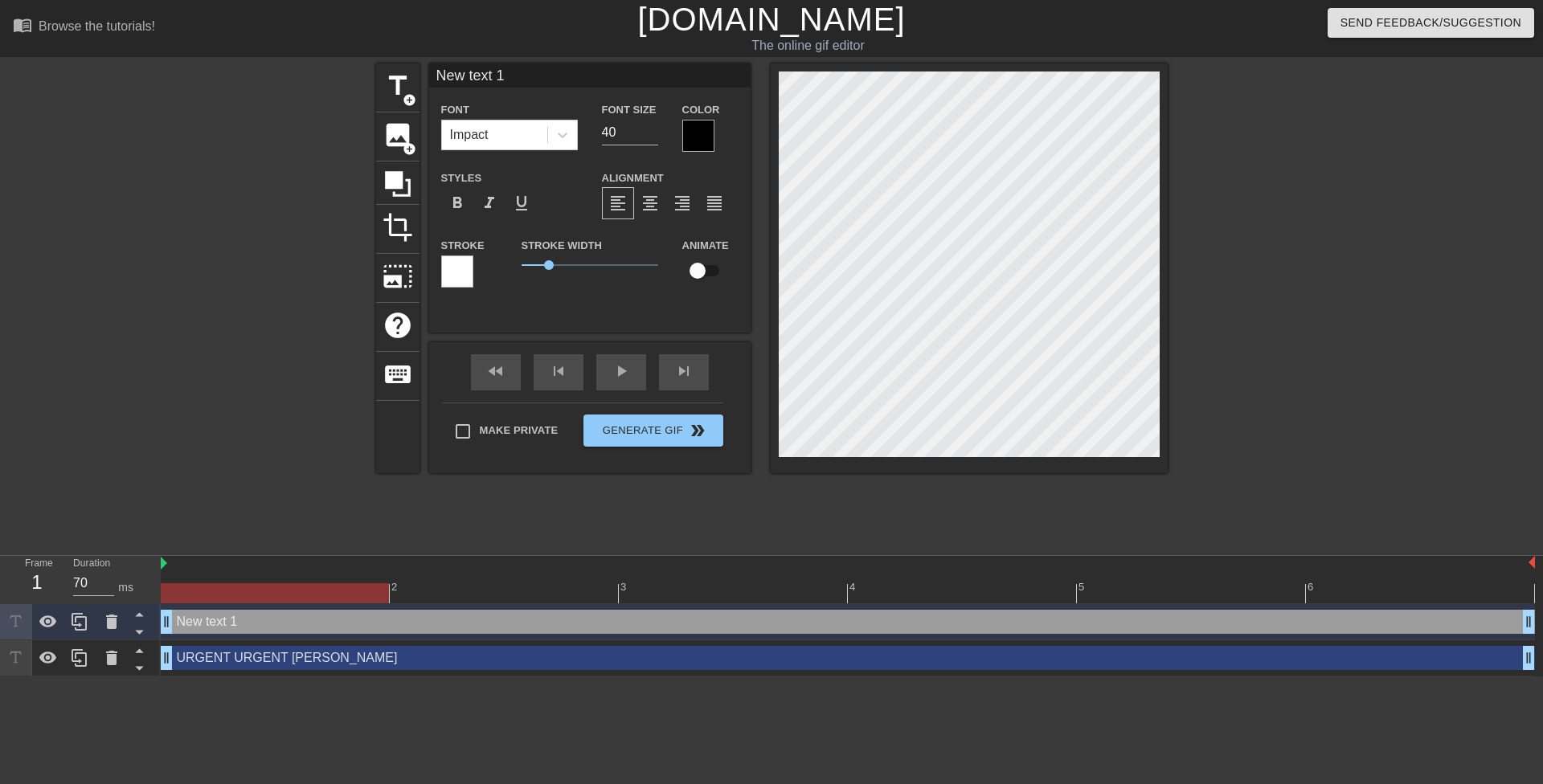
scroll to position [3, 4]
type input "U"
type textarea "U"
type input "Ur"
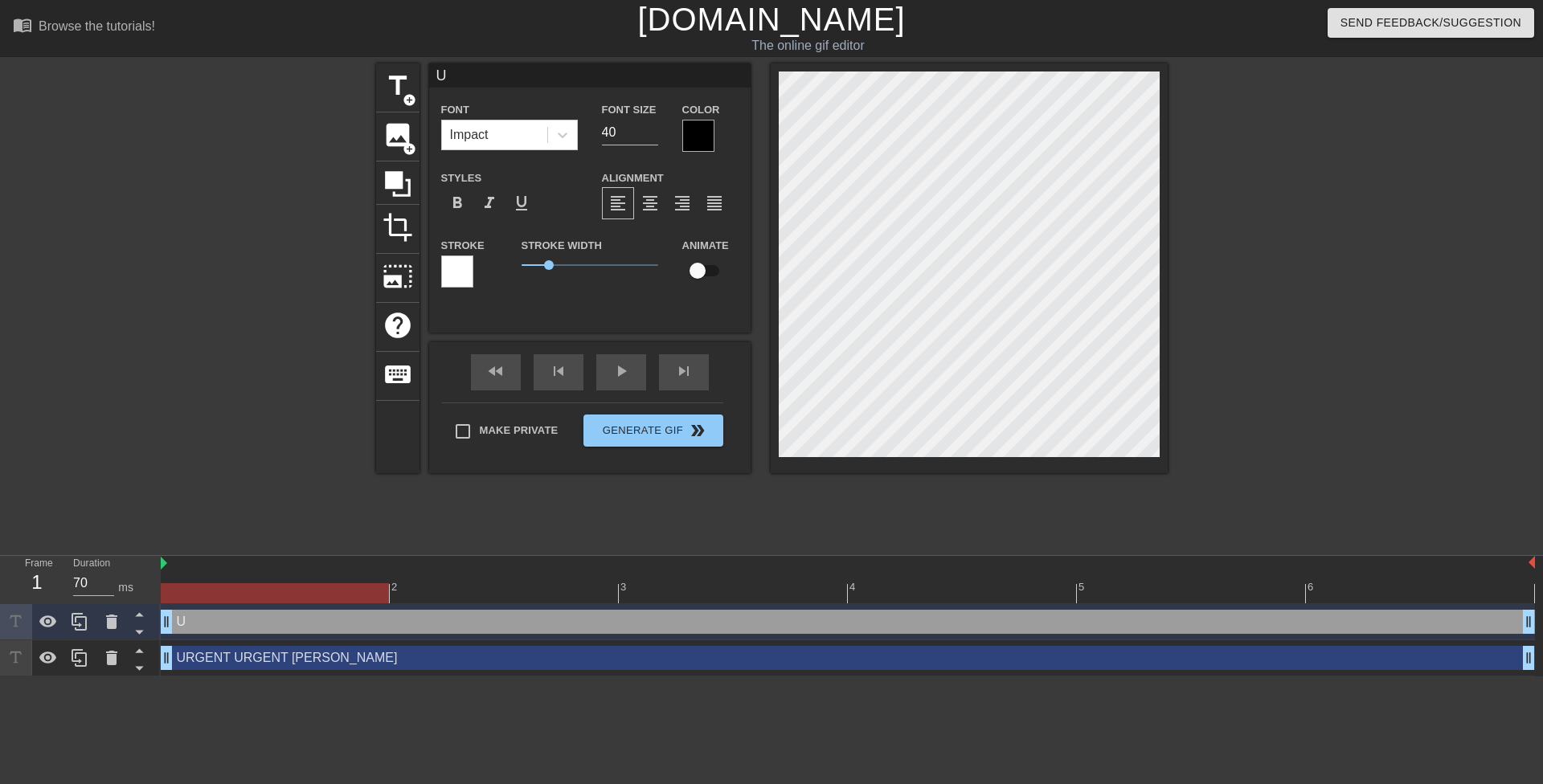
type textarea "Ur"
type input "U"
type textarea "U"
type input "UR"
type textarea "UR"
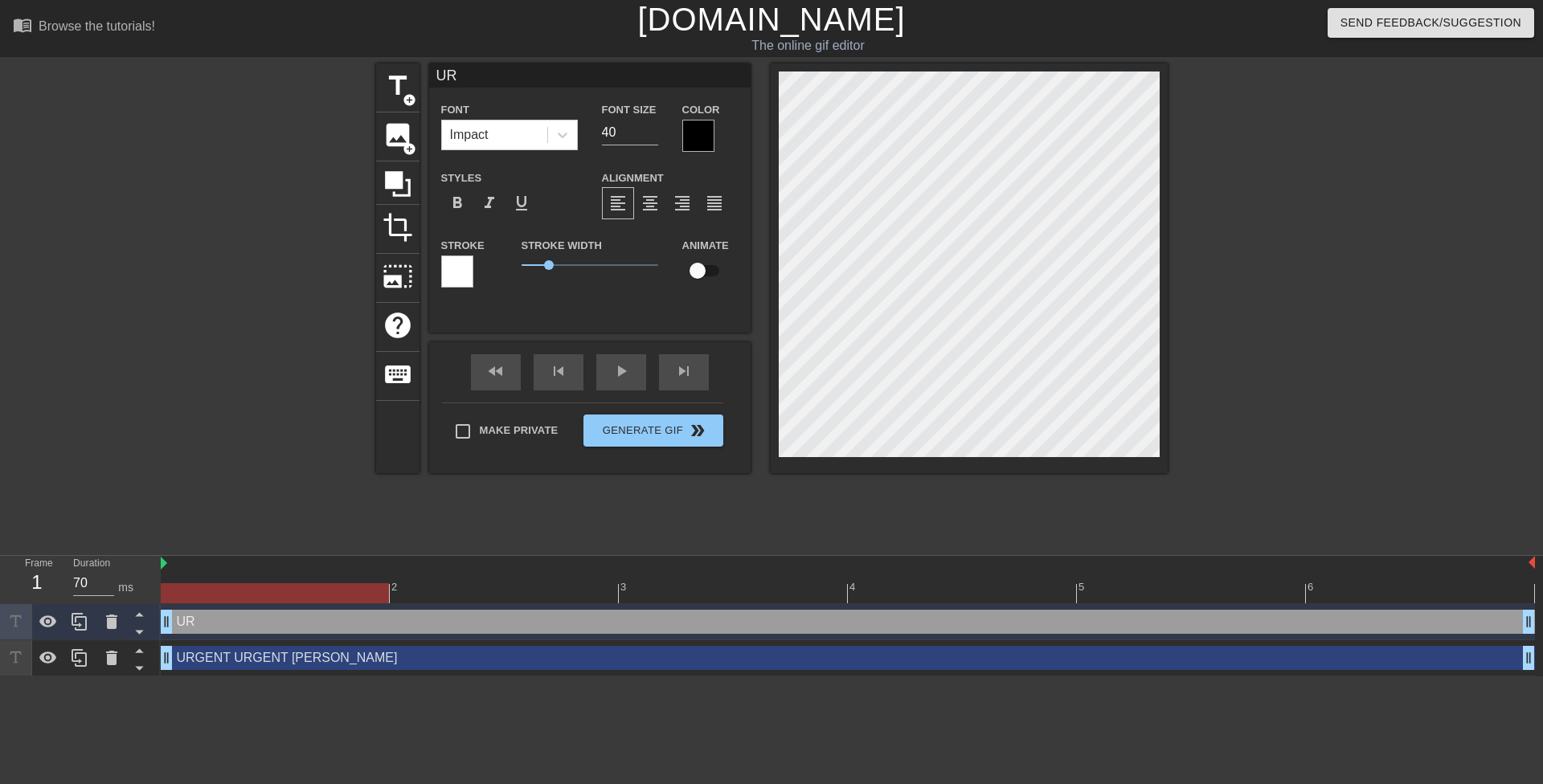
type input "URG"
type textarea "URG"
type input "URGE"
type textarea "URGE"
type input "URGEN"
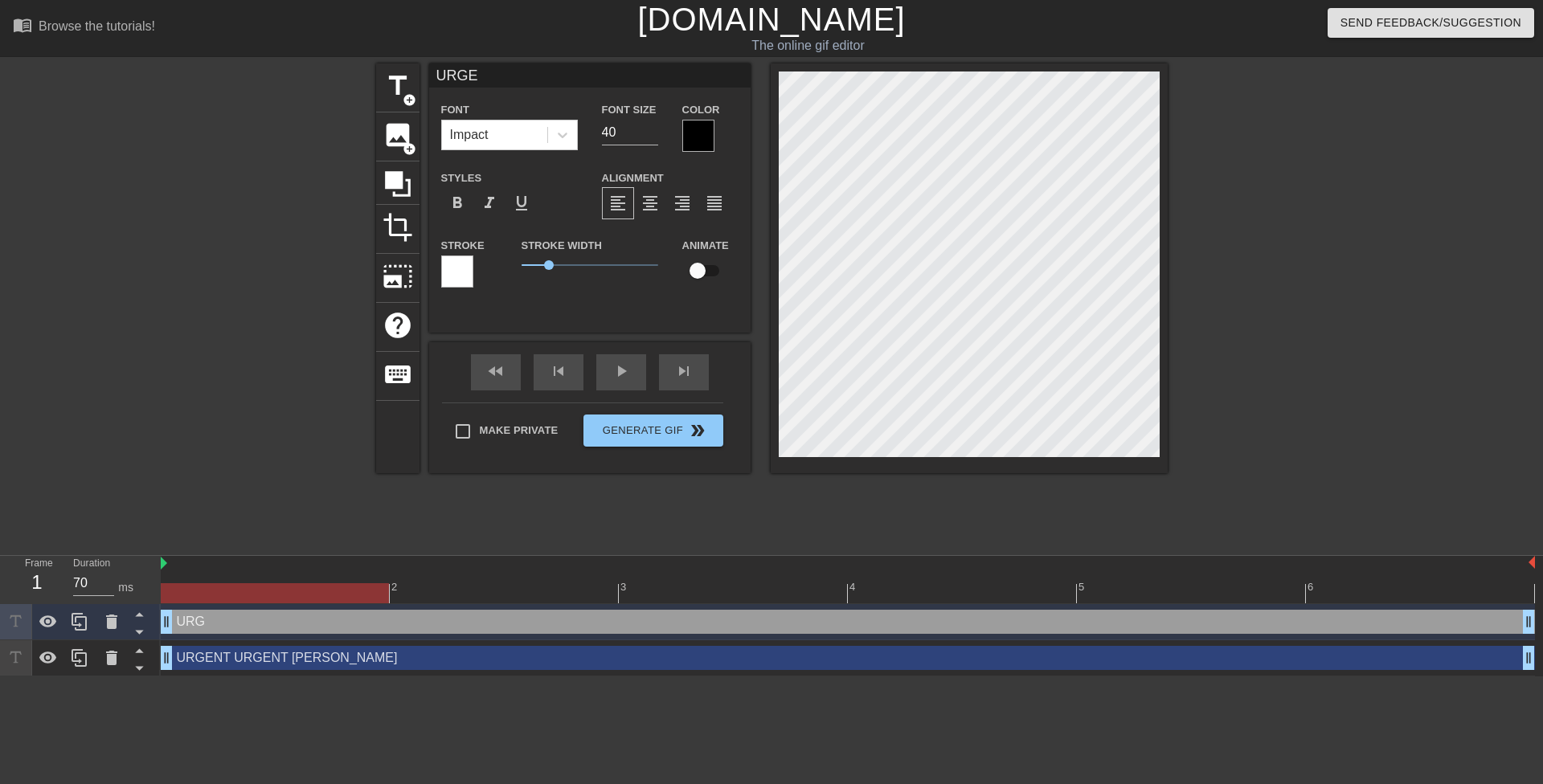
type textarea "URGEN"
type input "URGENT"
type textarea "URGENT"
type input "URGENT"
type textarea "URGENT"
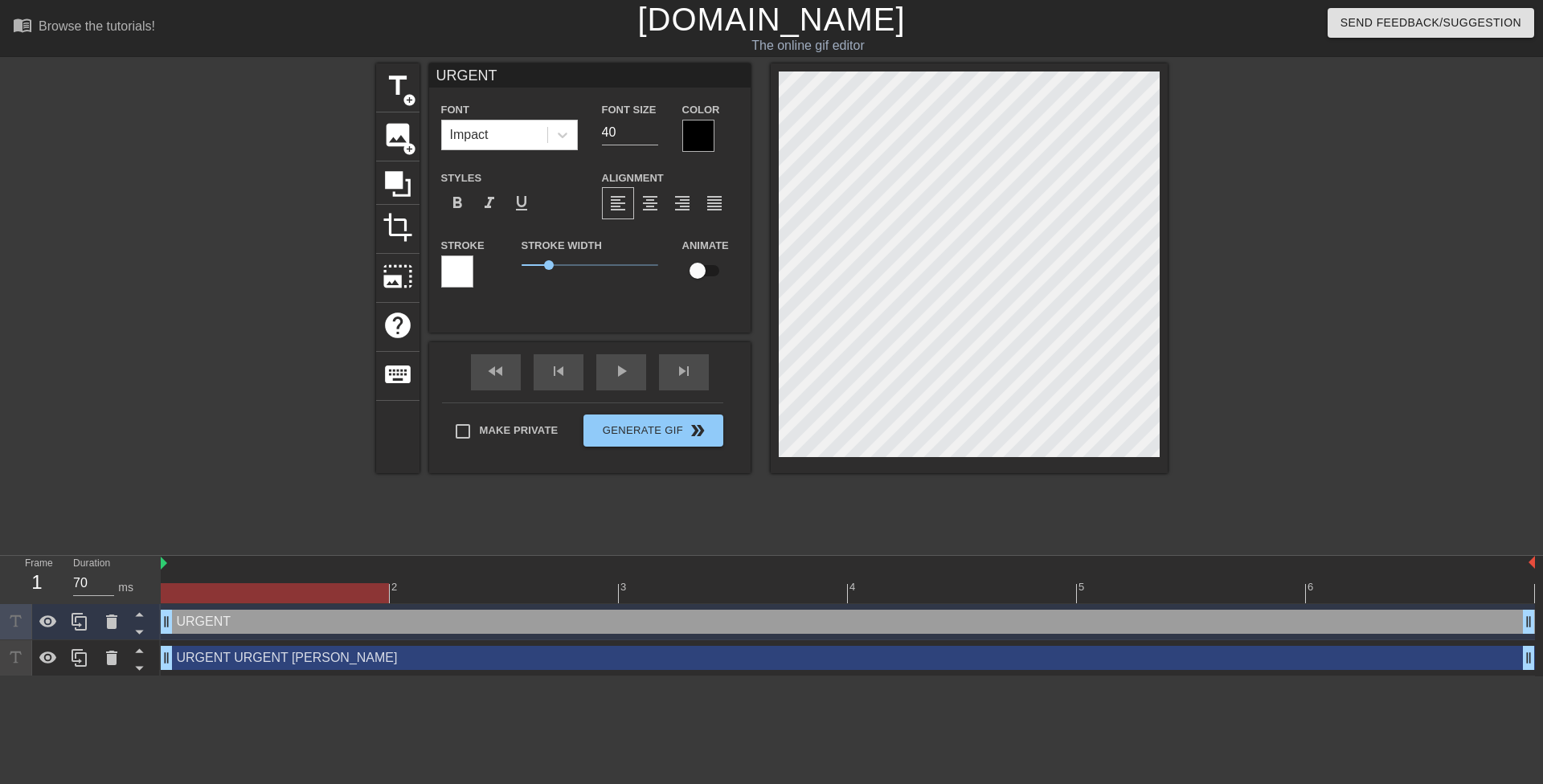
scroll to position [3, 4]
type input "URGENT U"
type textarea "URGENT U"
type input "URGENT UR"
type textarea "URGENT UR"
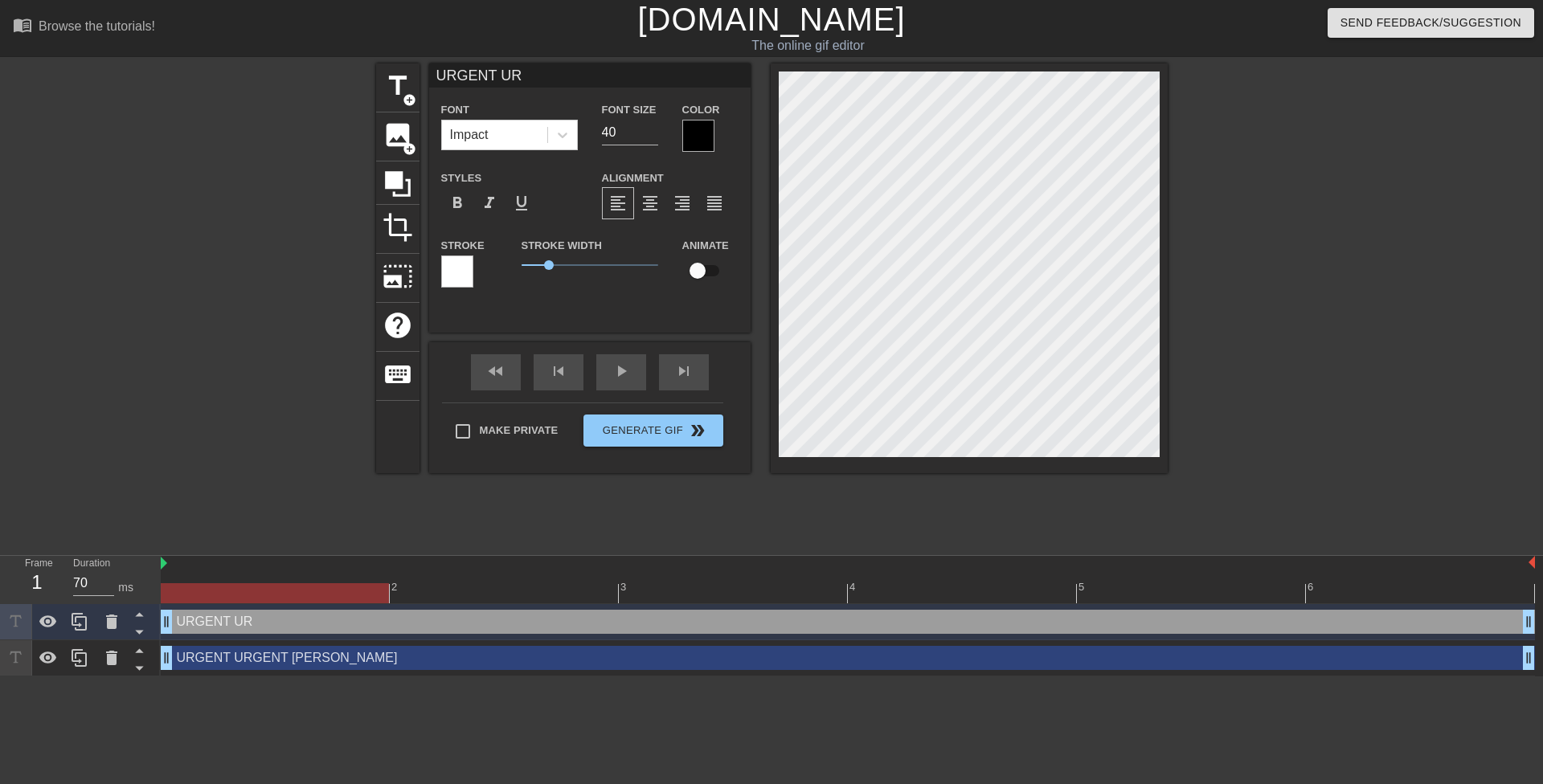
type input "URGENT URE"
type textarea "URGENT URE"
type input "URGENT UR"
type textarea "URGENT UR"
type input "URGENT URG"
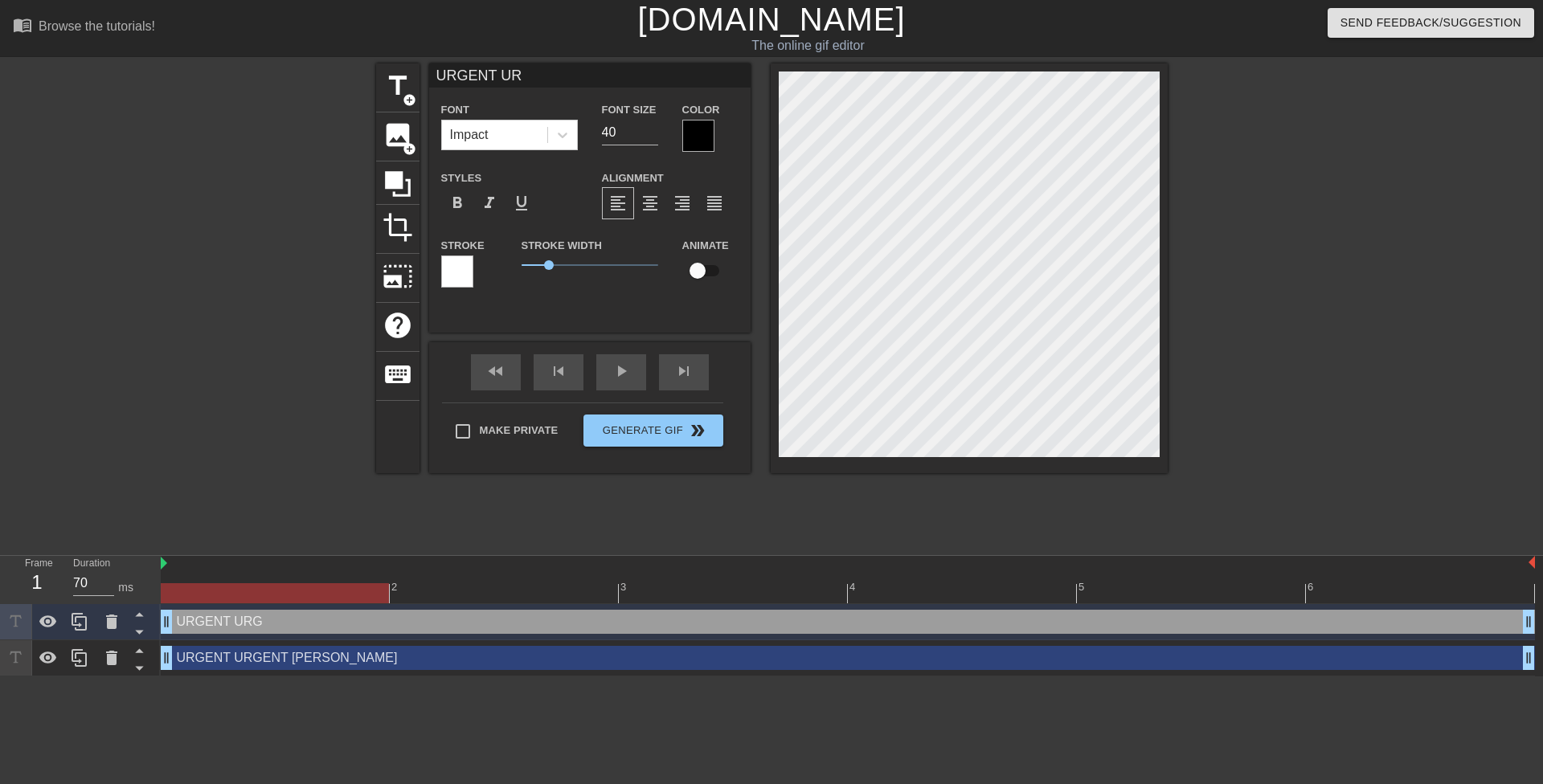
type textarea "URGENT URG"
type input "URGENT URGE"
type textarea "URGENT URGE"
type input "URGENT URGEN"
type textarea "URGENT URGEN"
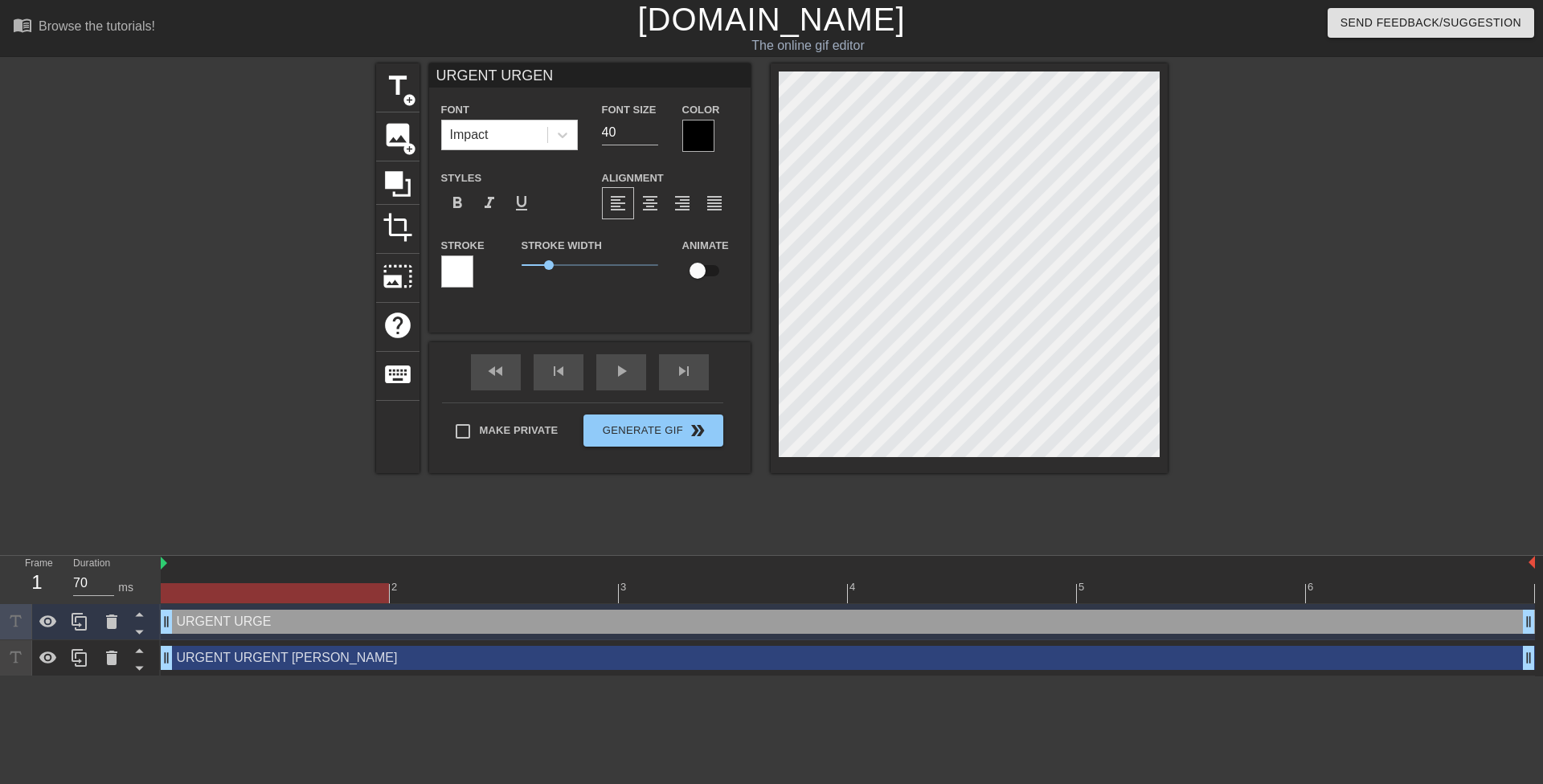
type input "URGENT URGENT"
type textarea "URGENT URGENT"
type input "URGENT URGENT"
type textarea "URGENT URGENT"
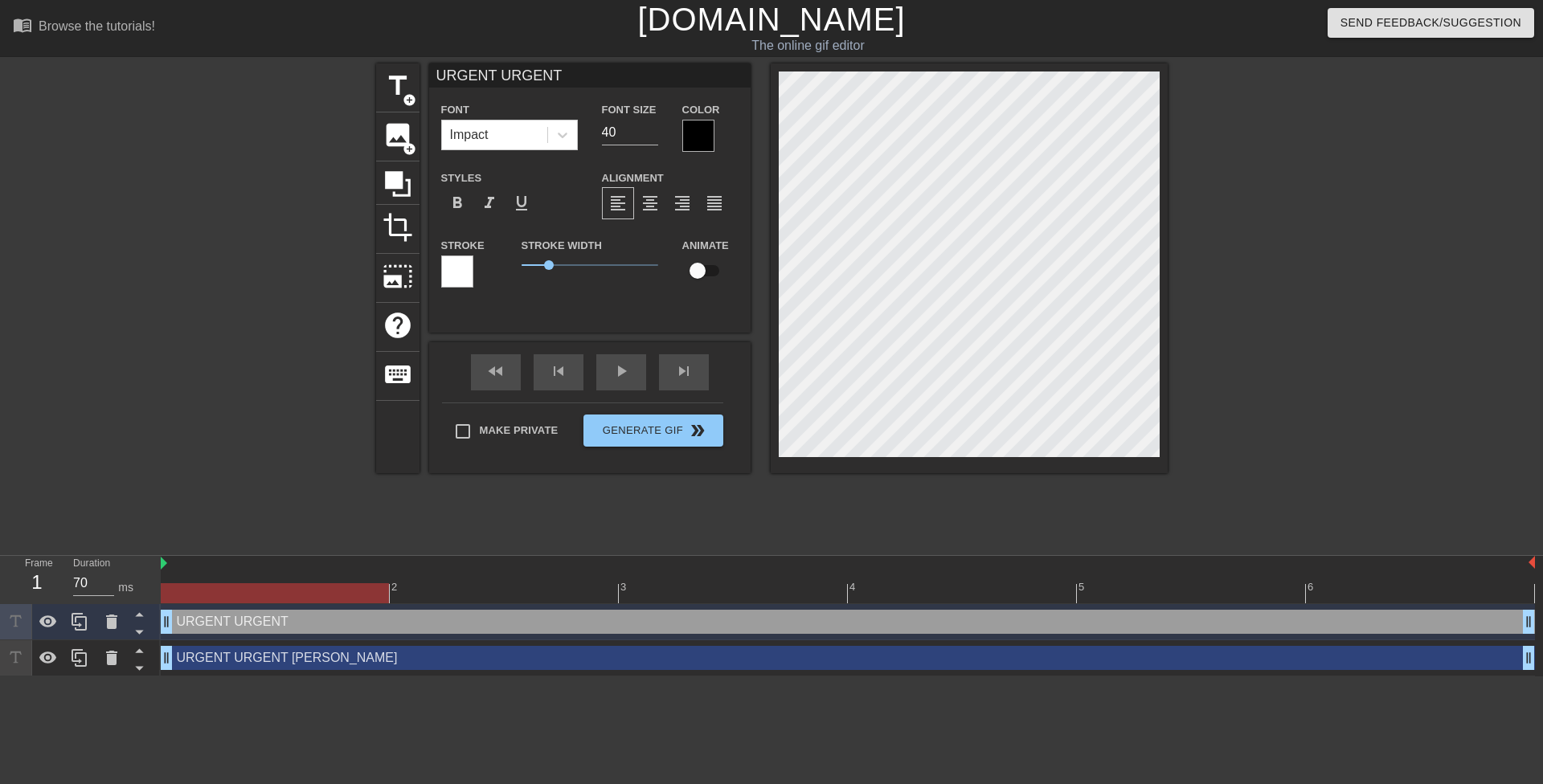
type input "URGENT URGENT U"
type textarea "URGENT URGENT U"
type input "URGENT URGENT UR"
type textarea "URGENT URGENT UR"
type input "URGENT [PERSON_NAME]"
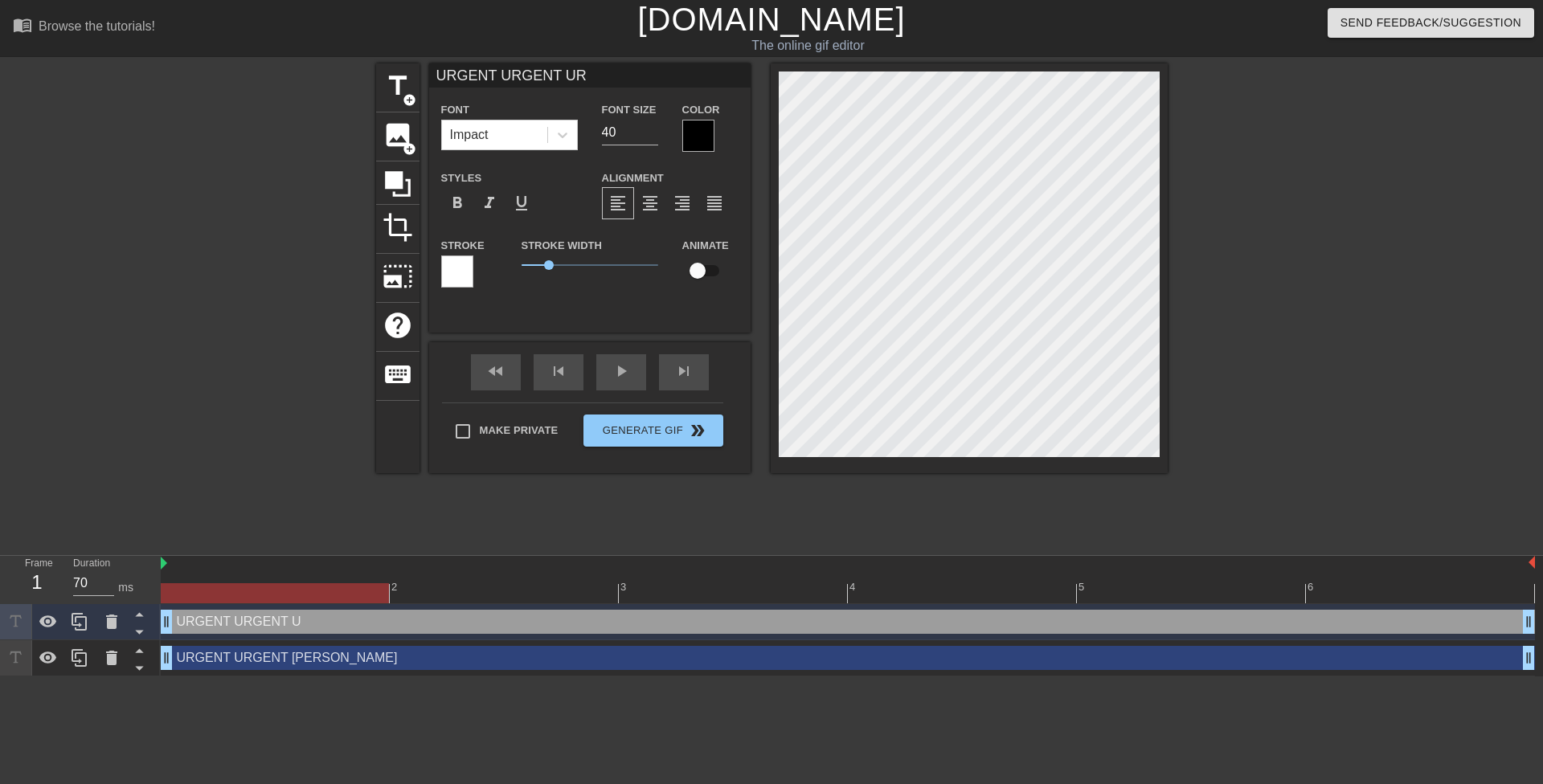
type textarea "URGENT [PERSON_NAME]"
type input "URGENT URGENT UR"
type textarea "URGENT URGENT UR"
type input "URGENT [PERSON_NAME]"
type textarea "URGENT [PERSON_NAME]"
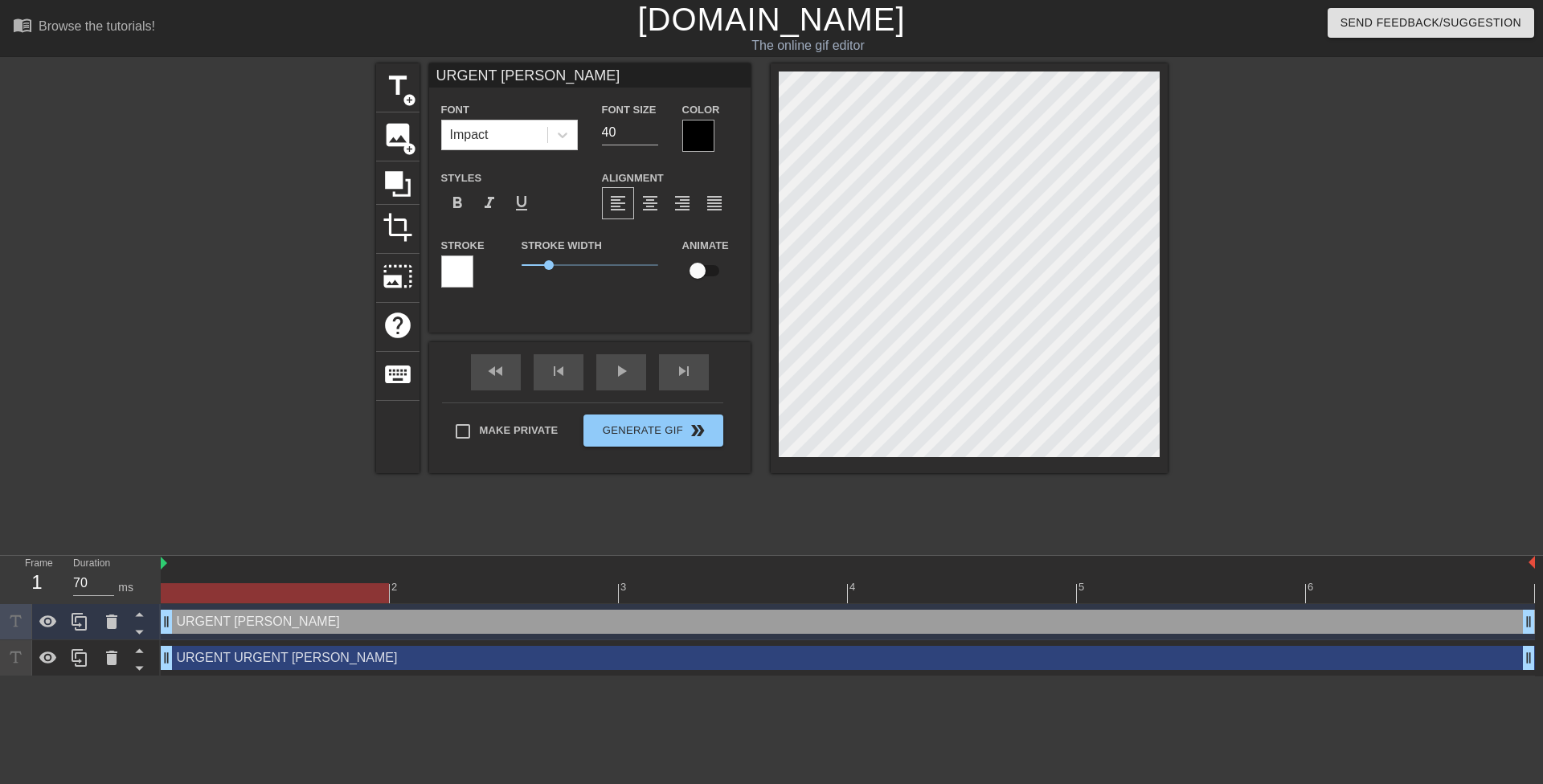
type input "URGENT [PERSON_NAME]"
type textarea "URGENT [PERSON_NAME]"
type input "URGENT [PERSON_NAME]"
type textarea "URGENT [PERSON_NAME]"
type input "URGENT [PERSON_NAME]"
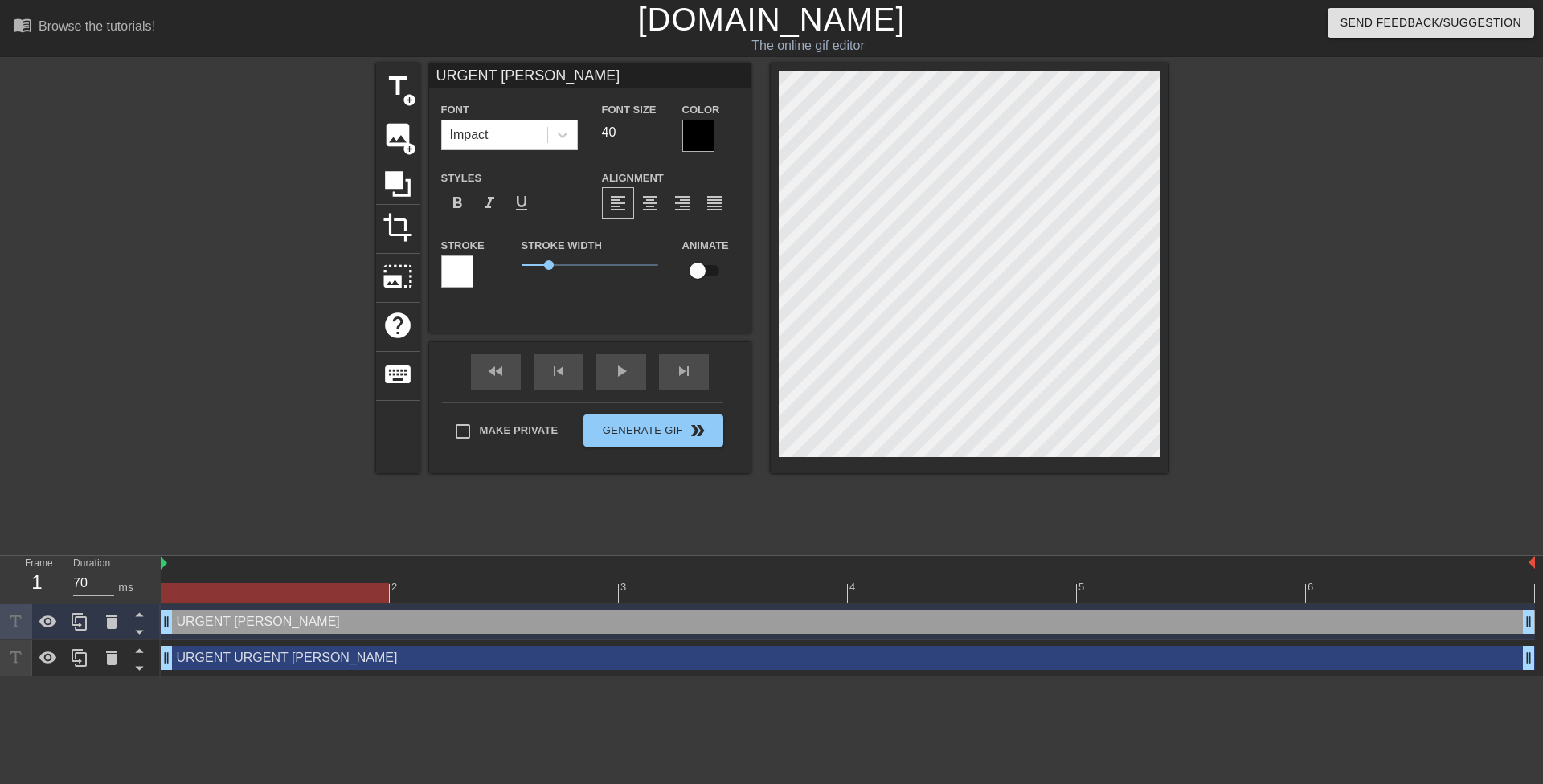
type textarea "URGENT [PERSON_NAME]"
type input "URGENT URGENT URGENT U"
type textarea "URGENT URGENT URGENT U"
type input "URGENT URGENT URGENT UR"
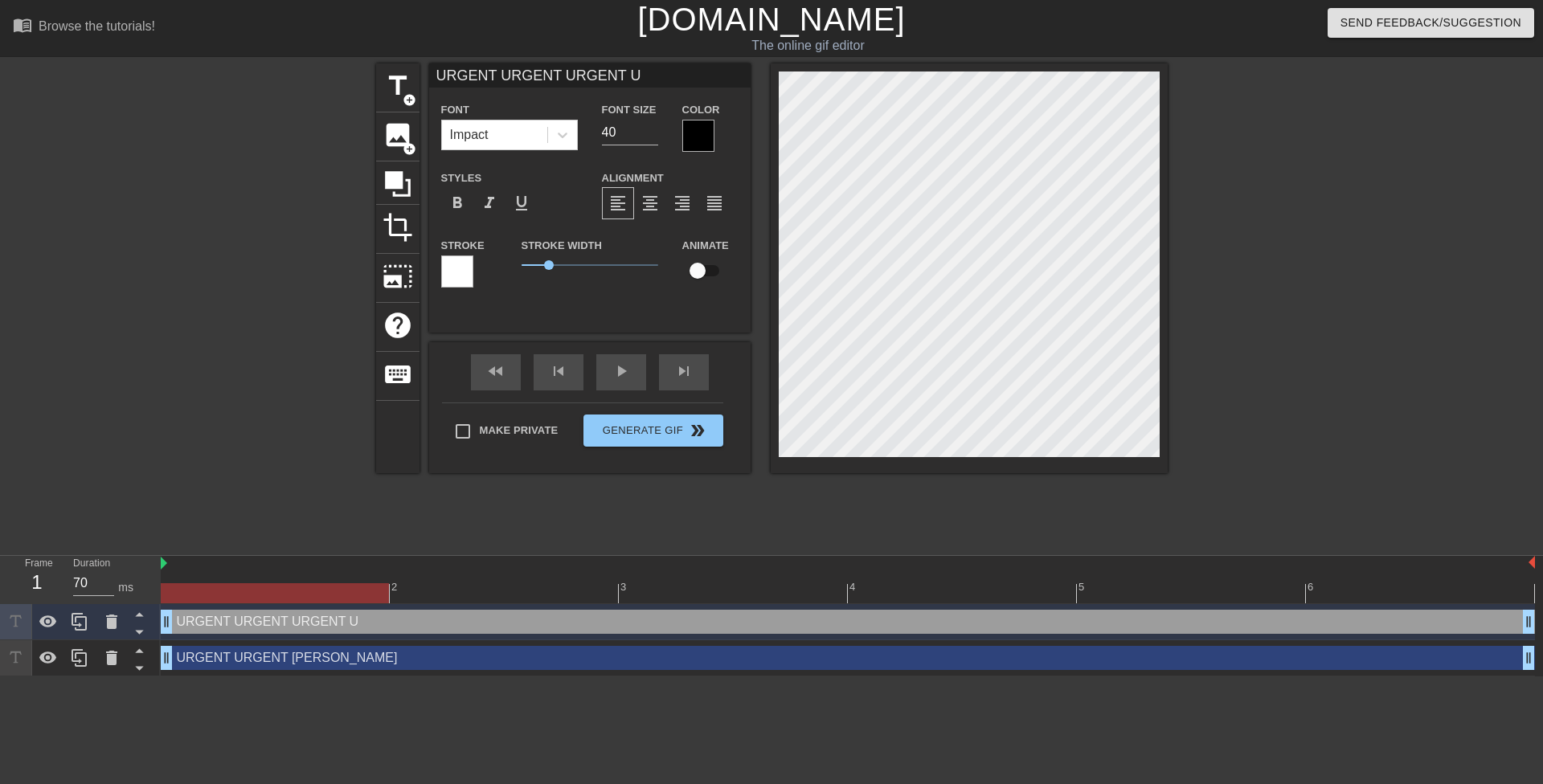
type textarea "URGENT URGENT URGENT UR"
type input "URGENT URGENT [PERSON_NAME]"
type textarea "URGENT URGENT [PERSON_NAME]"
type input "URGENT URGENT [PERSON_NAME]"
type textarea "URGENT URGENT [PERSON_NAME]"
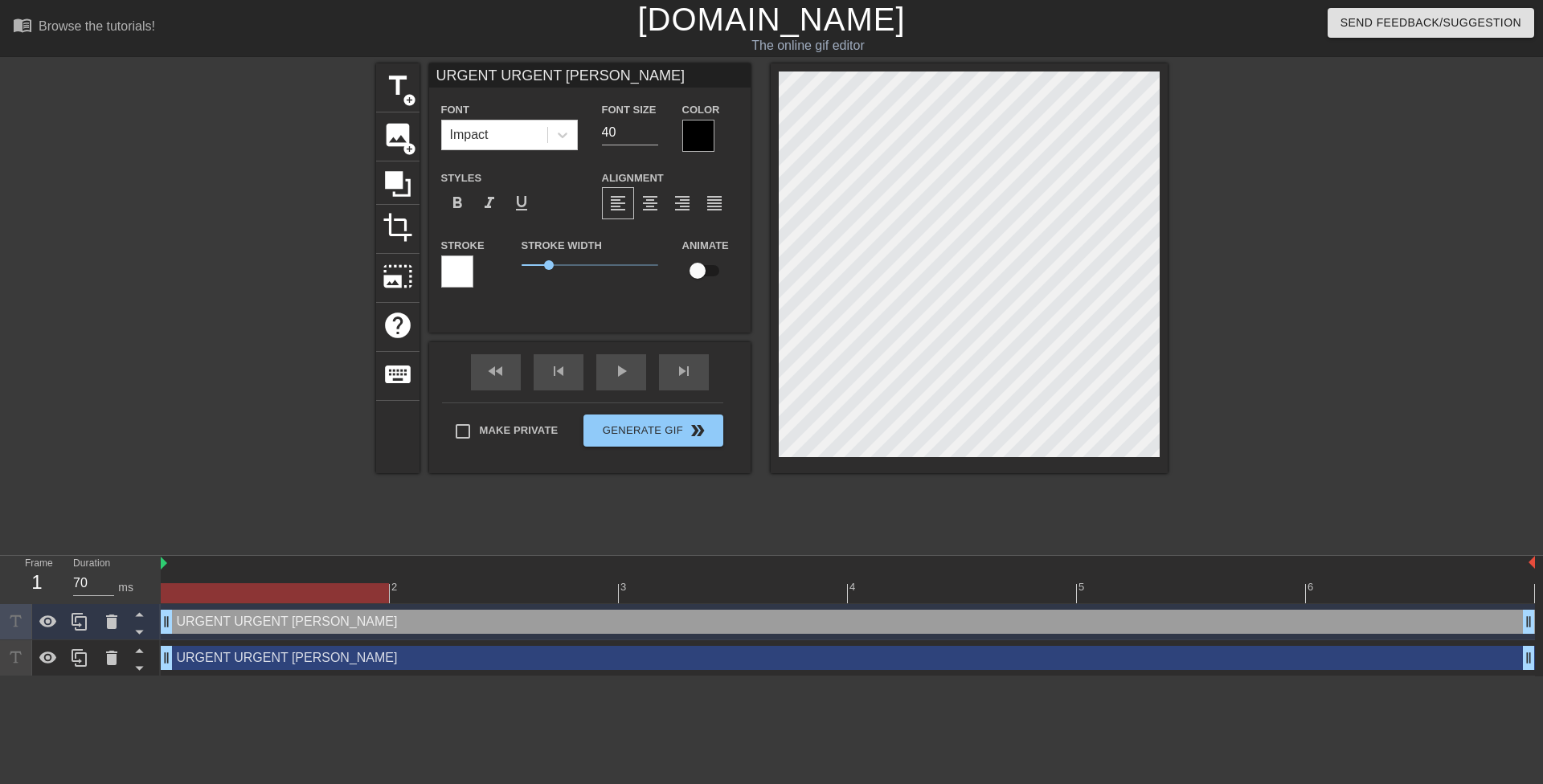
type input "URGENT URGENT [PERSON_NAME]"
type textarea "URGENT URGENT [PERSON_NAME]"
type input "URGENT URGENT [PERSON_NAME]"
type textarea "URGENT URGENT [PERSON_NAME]"
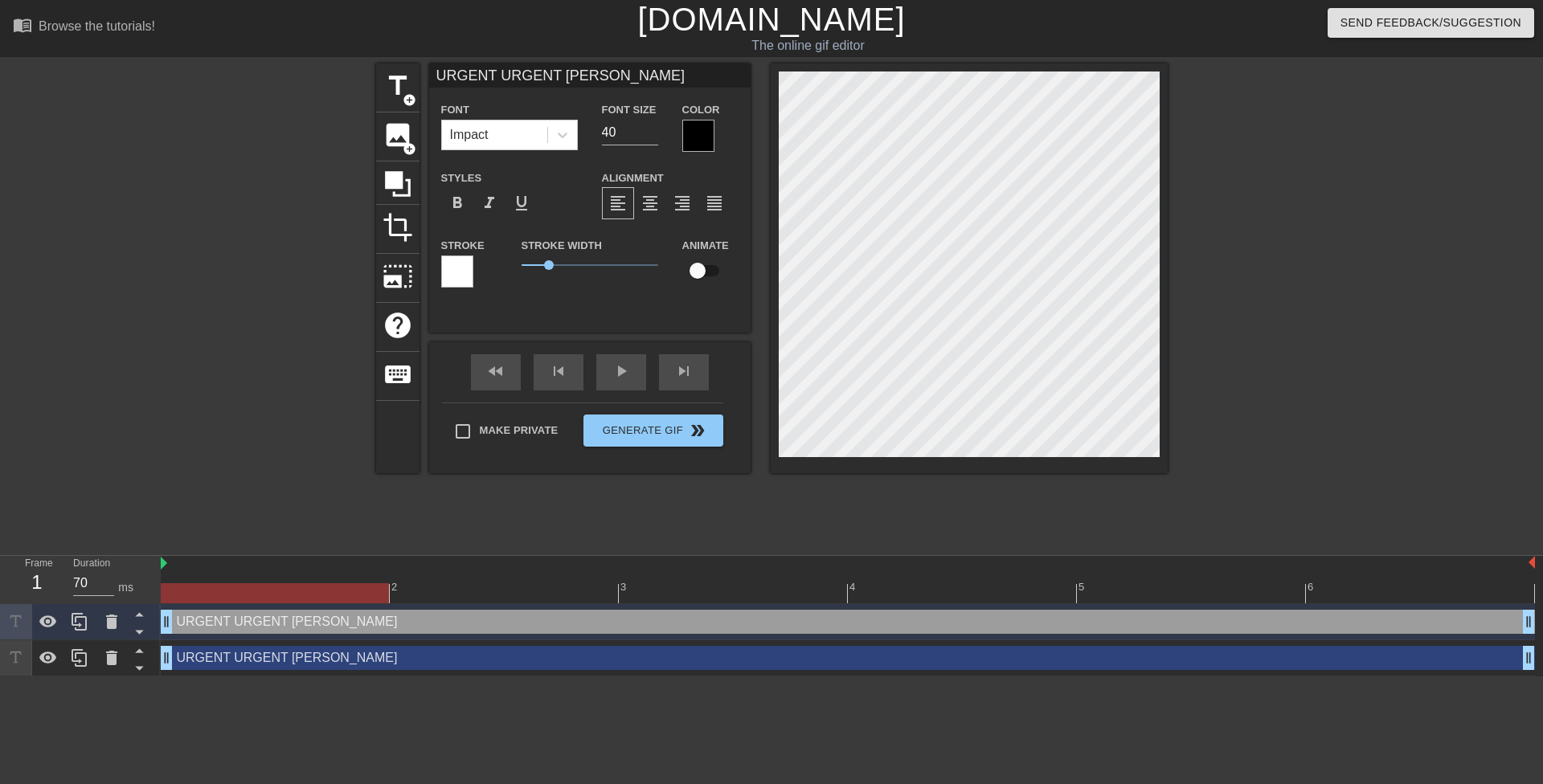
scroll to position [2, 3]
click at [400, 84] on span "title" at bounding box center [398, 86] width 30 height 30
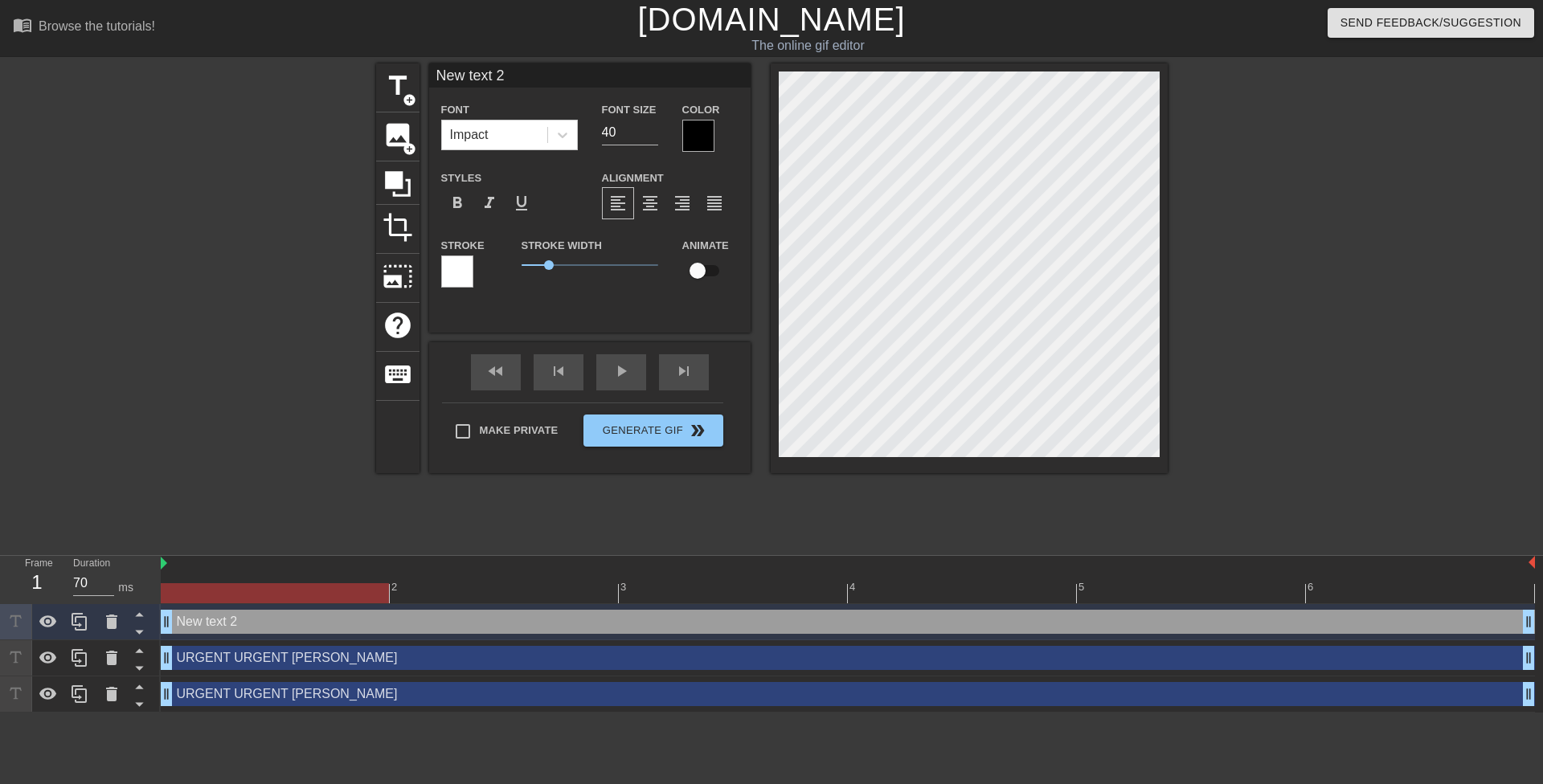
scroll to position [3, 4]
paste textarea "URGENT URGENT [PERSON_NAME]"
type input "URGENT URGENT [PERSON_NAME]"
type textarea "URGENT URGENT [PERSON_NAME]"
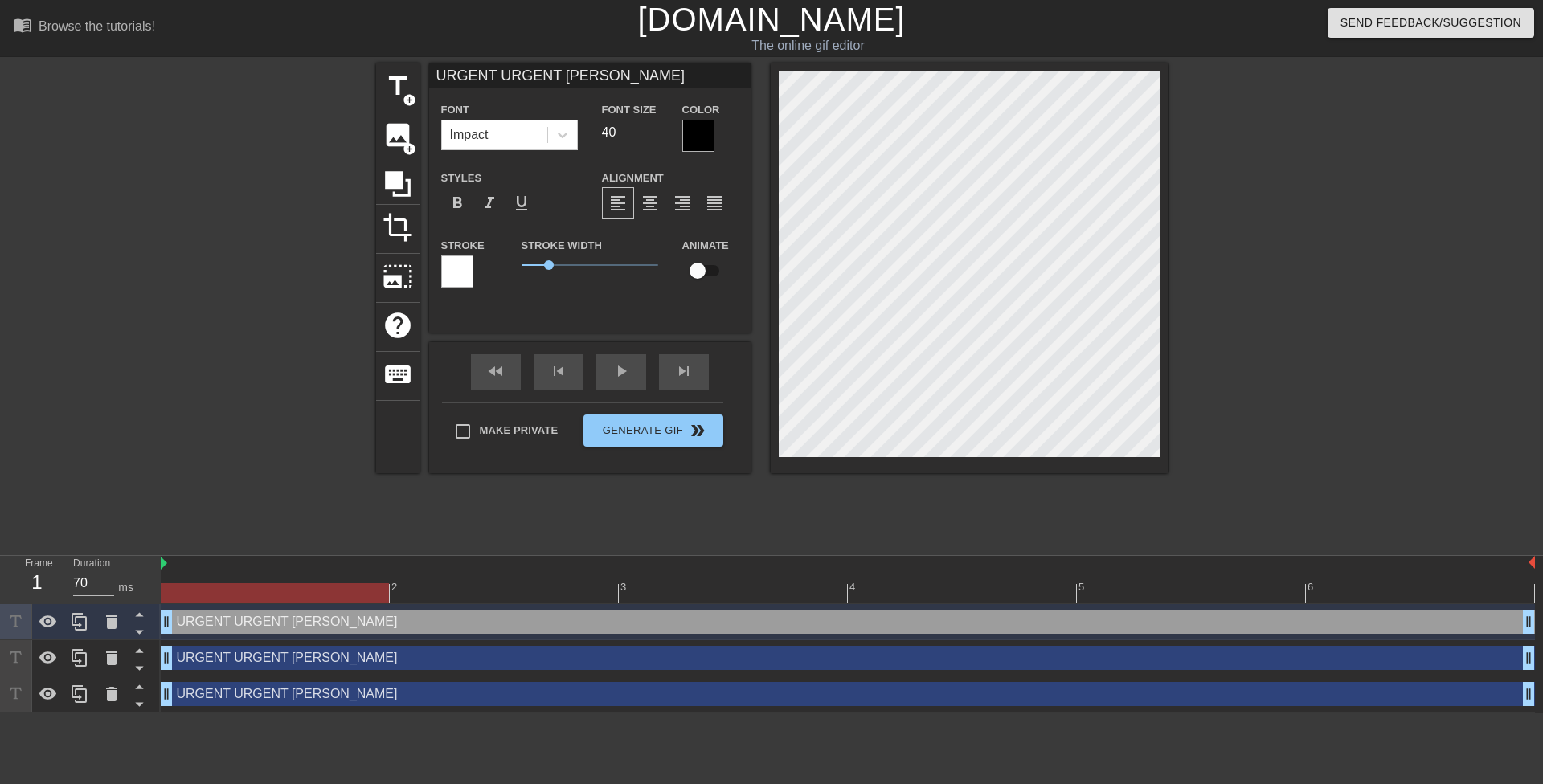
scroll to position [3, 8]
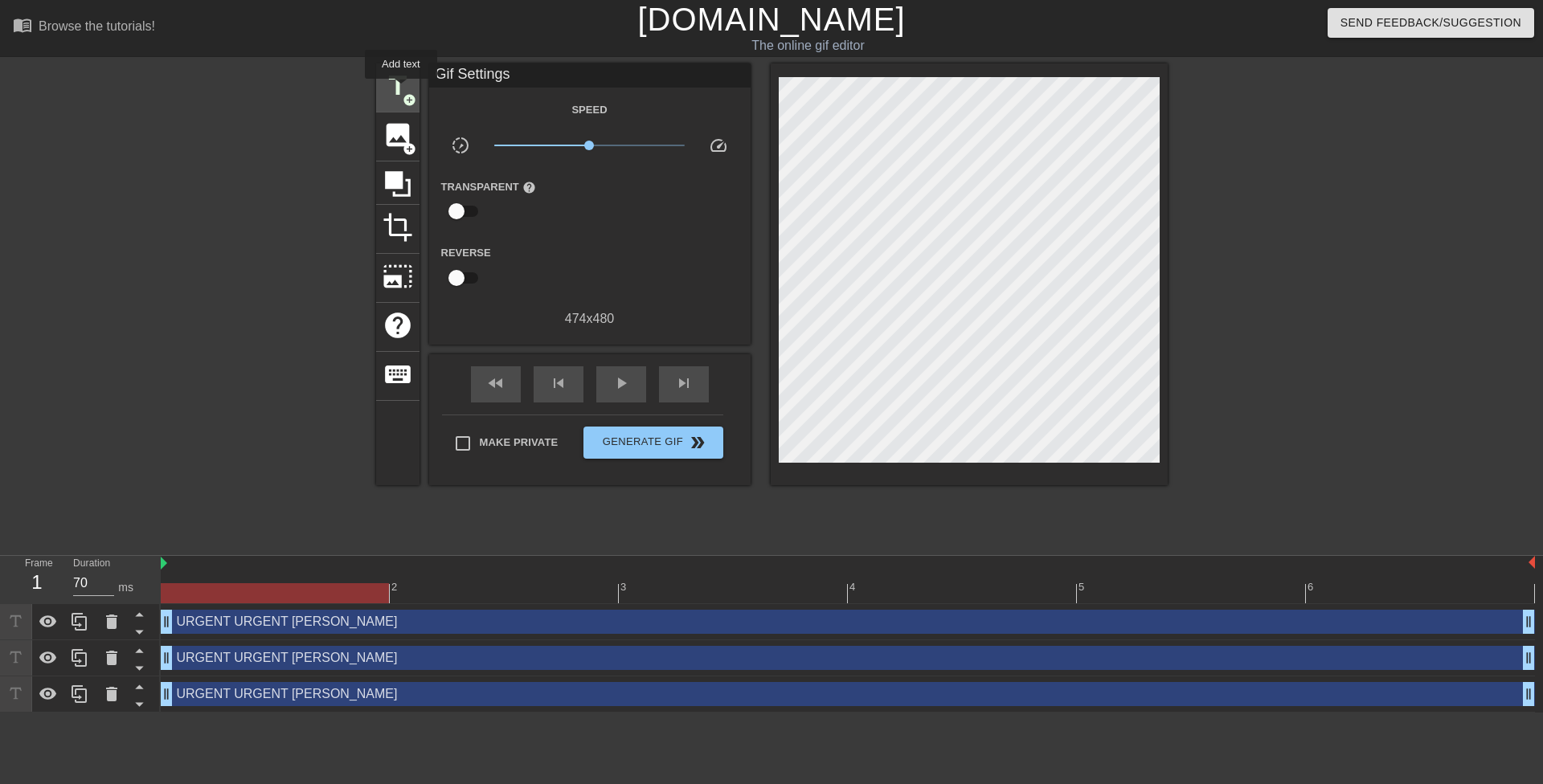
click at [401, 85] on span "title" at bounding box center [398, 86] width 30 height 30
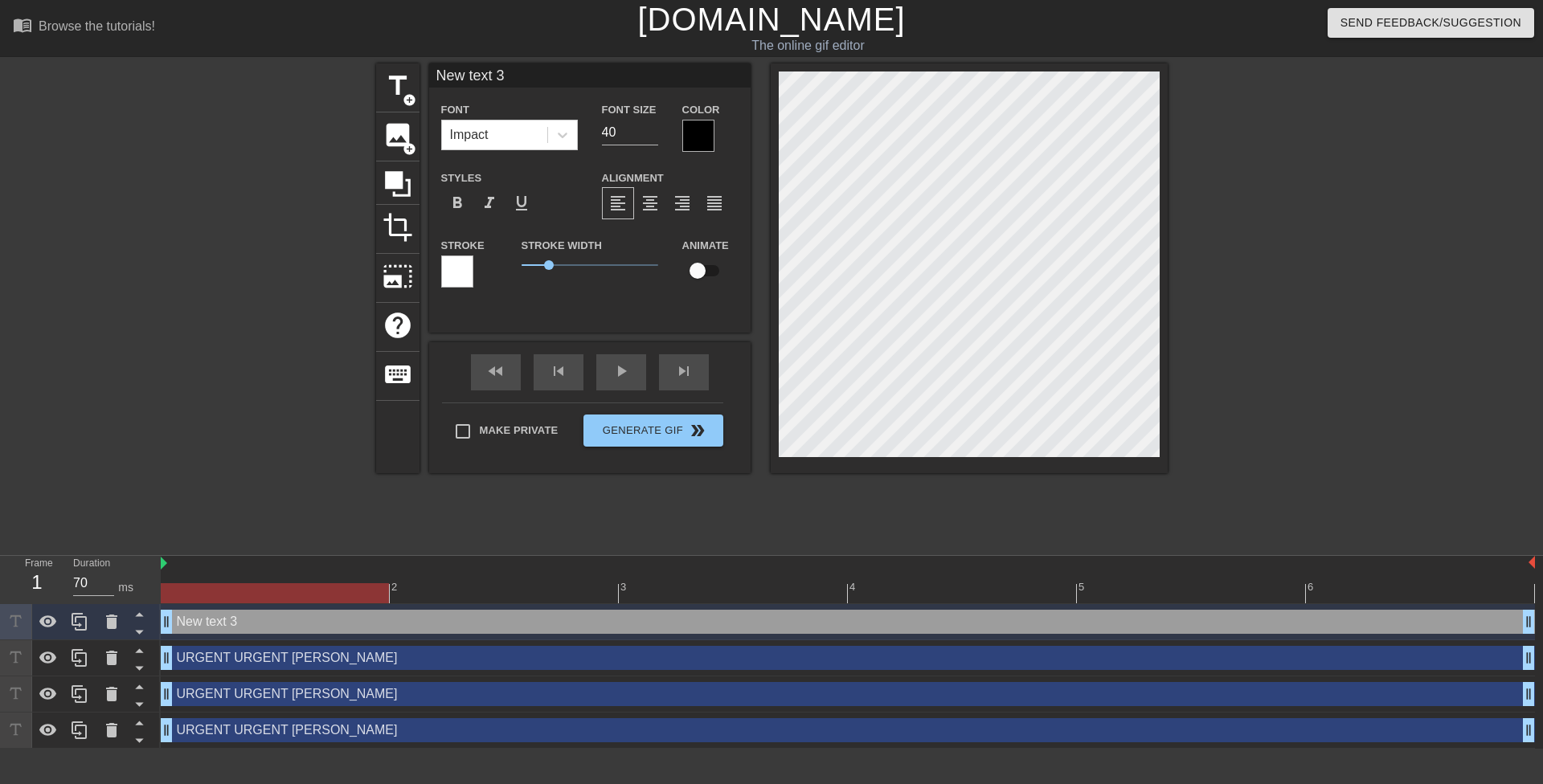
scroll to position [3, 4]
paste textarea "URGENT URGENT [PERSON_NAME]"
type input "URGENT URGENT [PERSON_NAME]"
type textarea "URGENT URGENT [PERSON_NAME]"
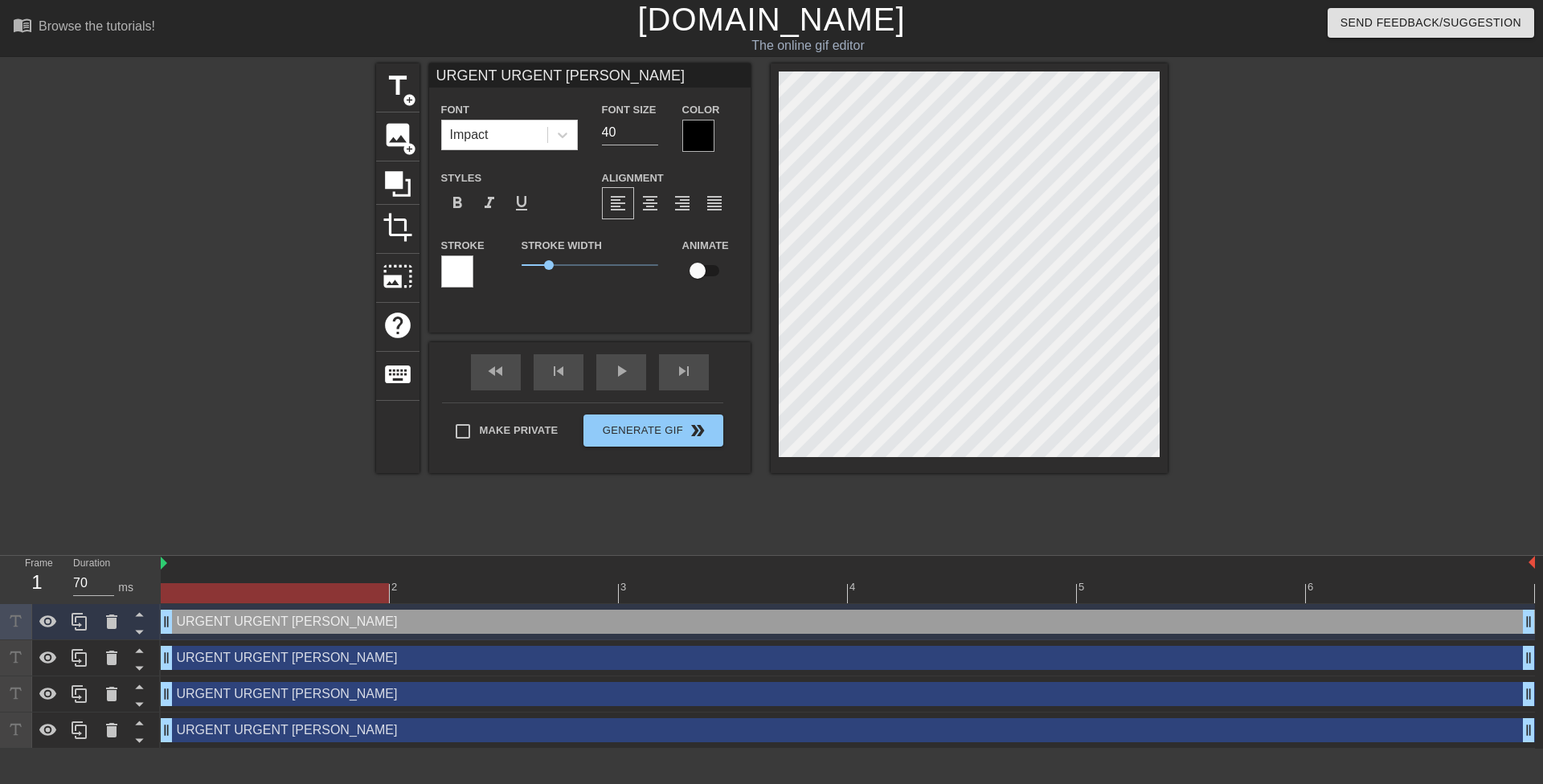
type input "URGENT URGENT [PERSON_NAME]"
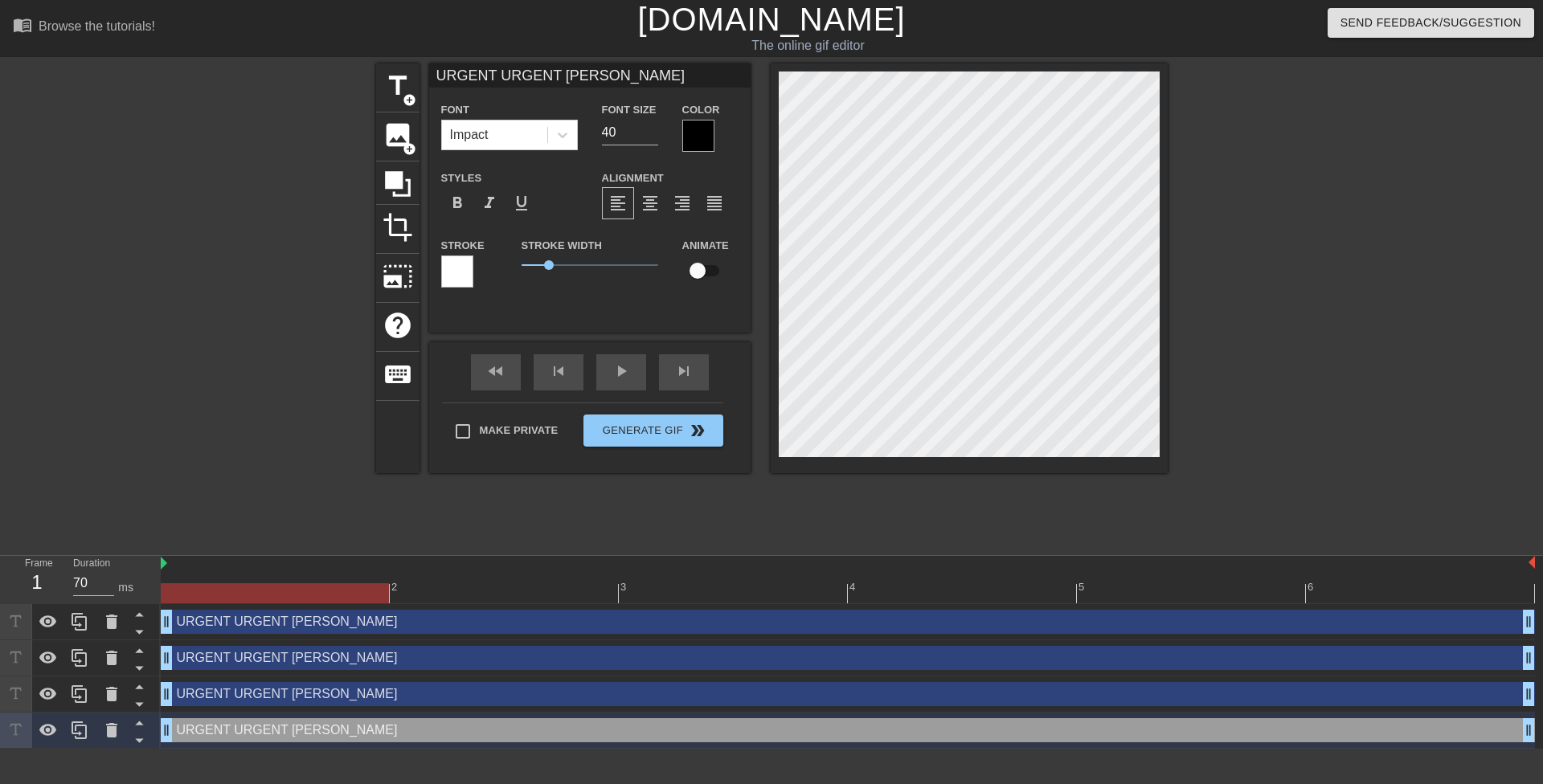
scroll to position [2, 7]
click at [683, 140] on div at bounding box center [699, 136] width 32 height 32
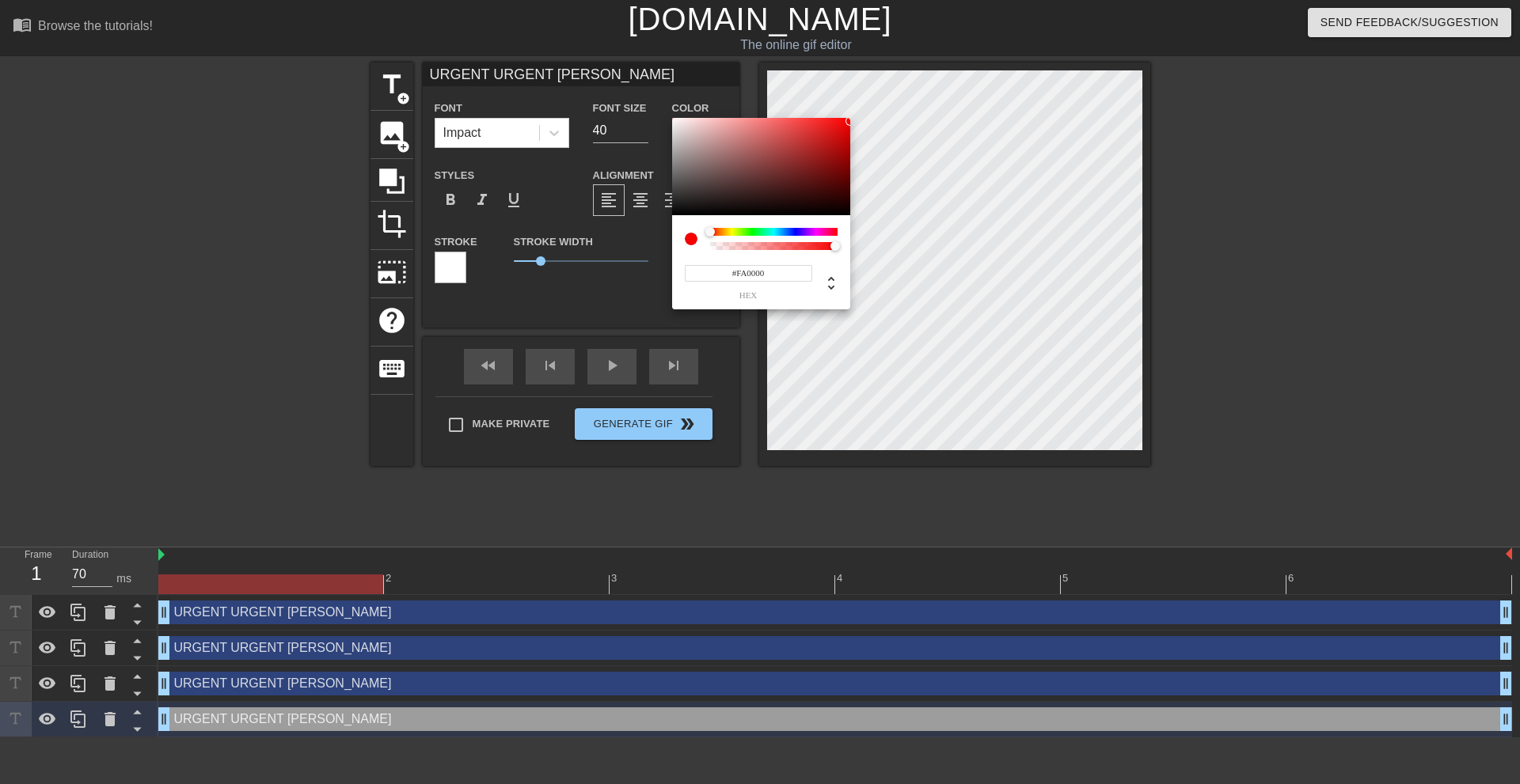
type input "#FF0000"
drag, startPoint x: 840, startPoint y: 134, endPoint x: 863, endPoint y: 103, distance: 38.6
click at [863, 103] on div "#FF0000 hex" at bounding box center [760, 392] width 1520 height 784
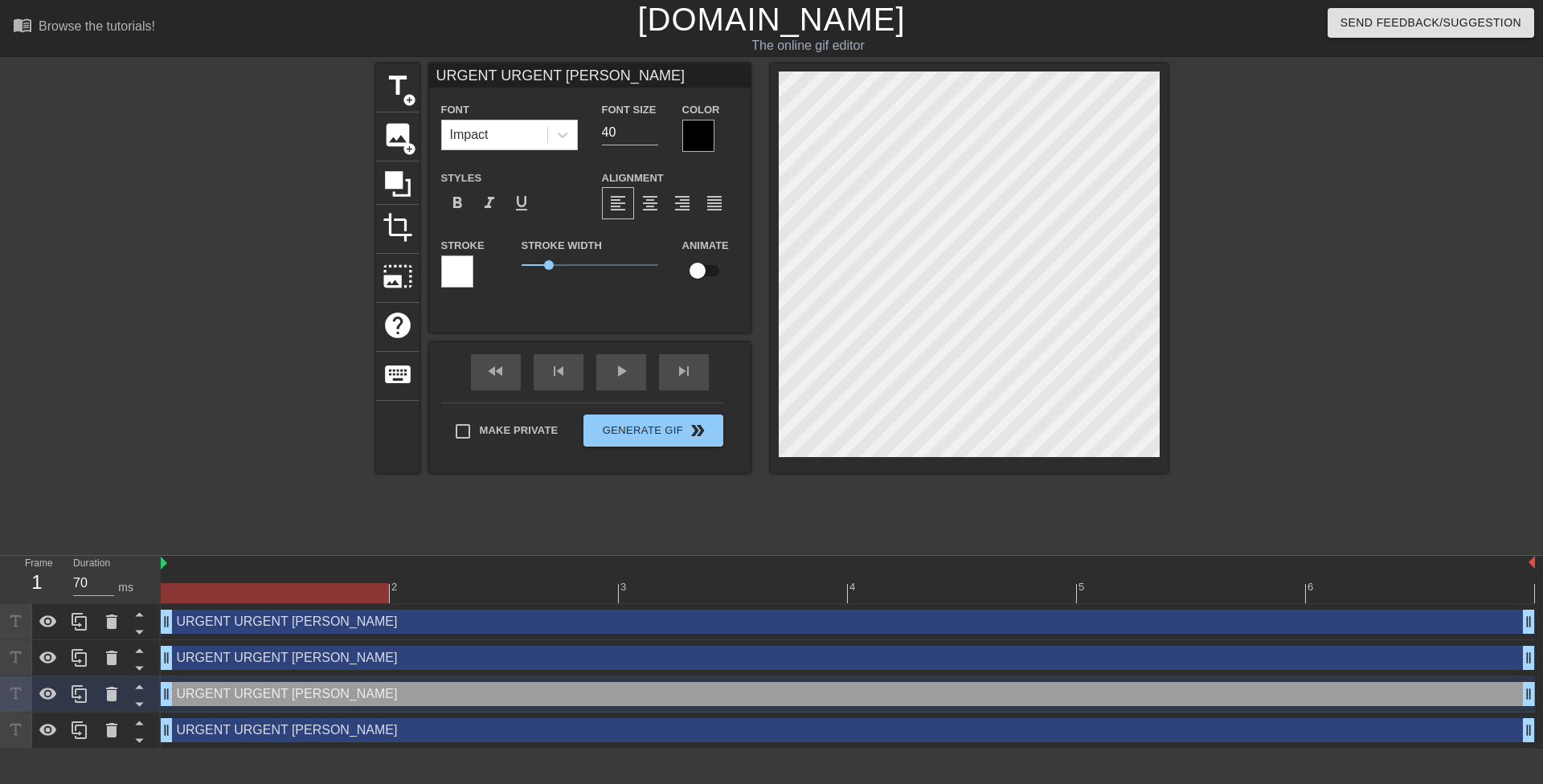
click at [693, 132] on div at bounding box center [699, 136] width 32 height 32
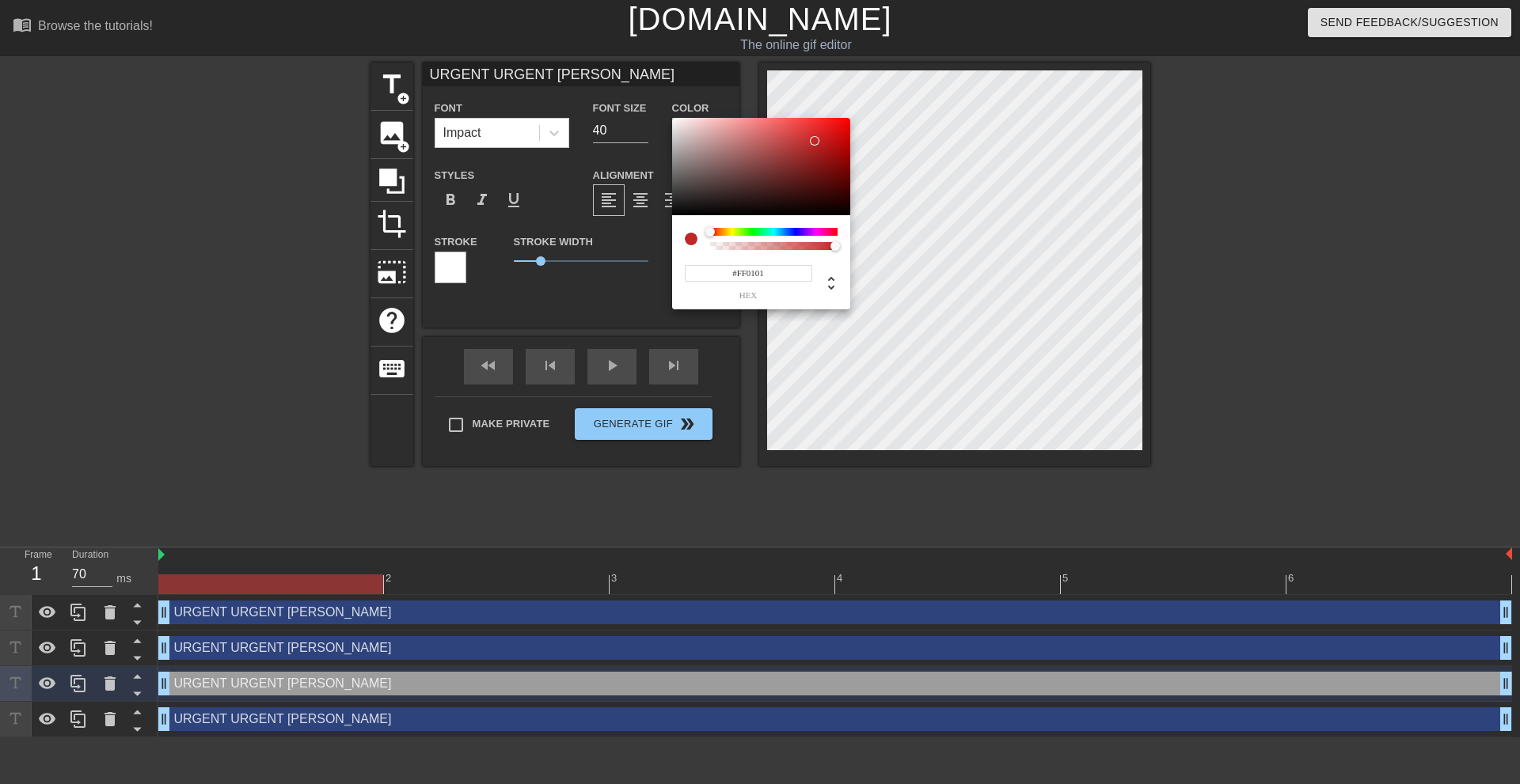
type input "#FF0000"
drag, startPoint x: 816, startPoint y: 141, endPoint x: 872, endPoint y: 98, distance: 70.6
click at [872, 98] on div "#FF0000 hex" at bounding box center [760, 392] width 1520 height 784
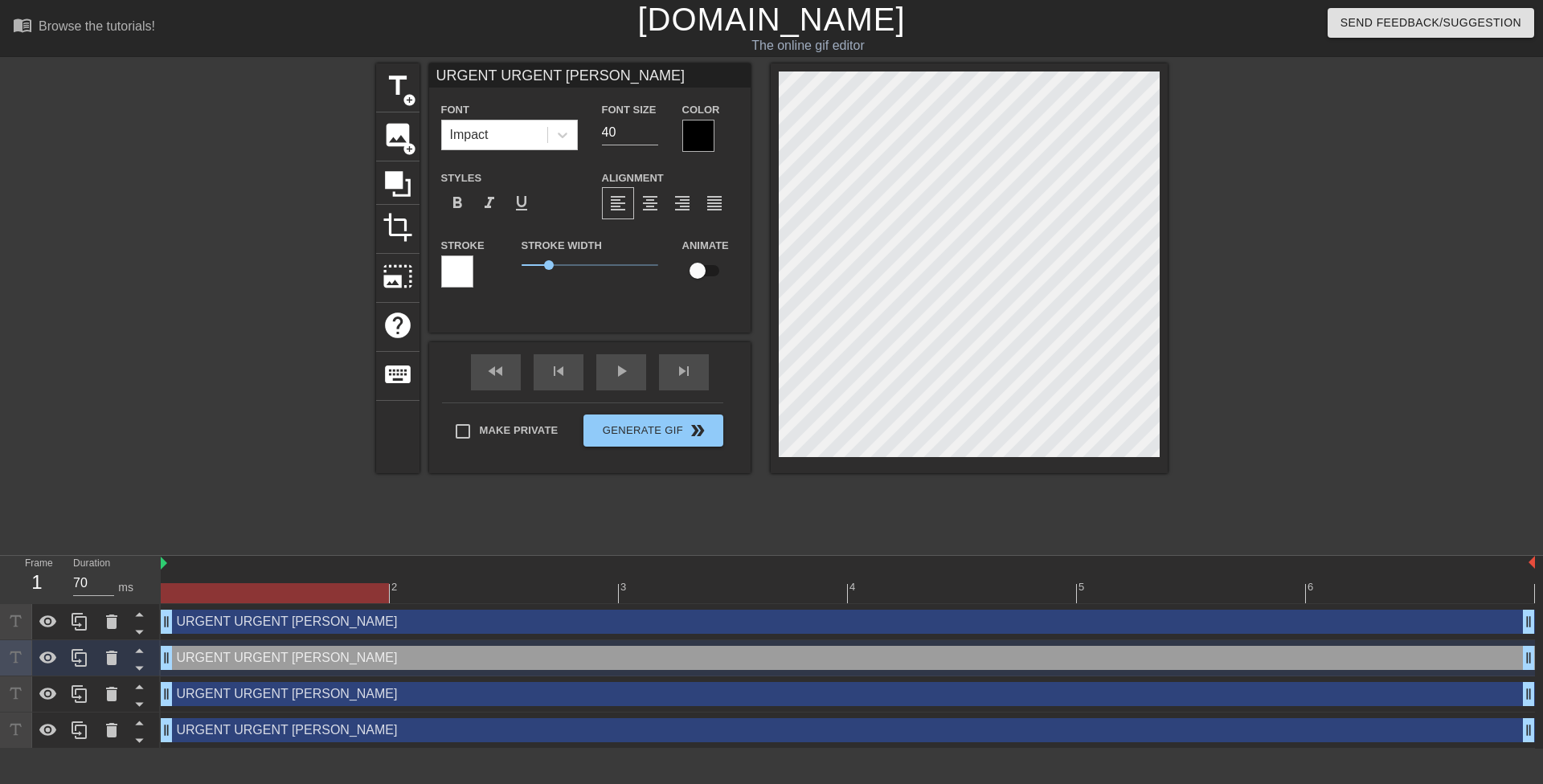
scroll to position [2, 6]
click at [685, 130] on div at bounding box center [699, 136] width 32 height 32
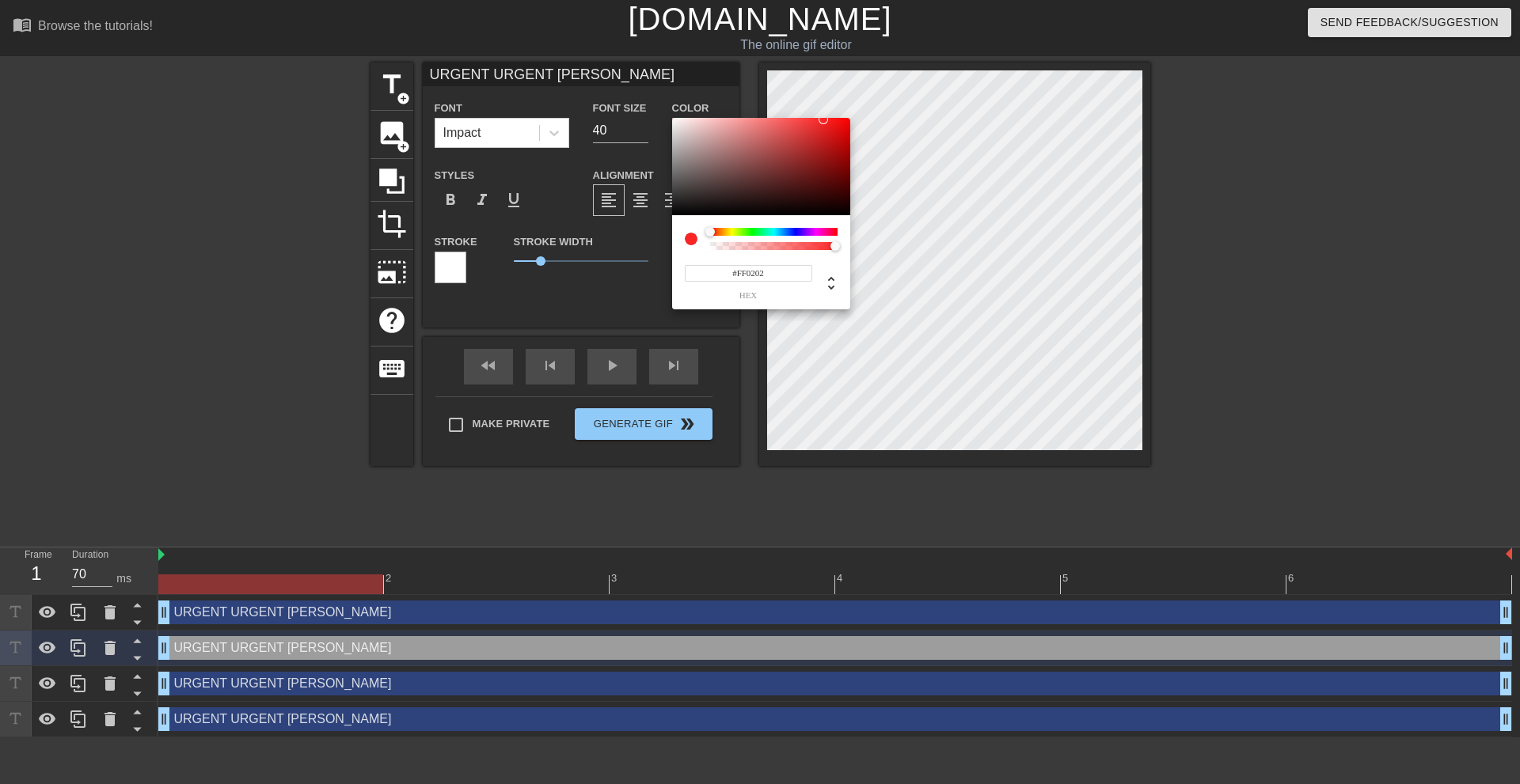
type input "#FF0000"
drag, startPoint x: 832, startPoint y: 114, endPoint x: 902, endPoint y: 81, distance: 77.4
click at [902, 81] on div "#FF0000 hex" at bounding box center [760, 392] width 1520 height 784
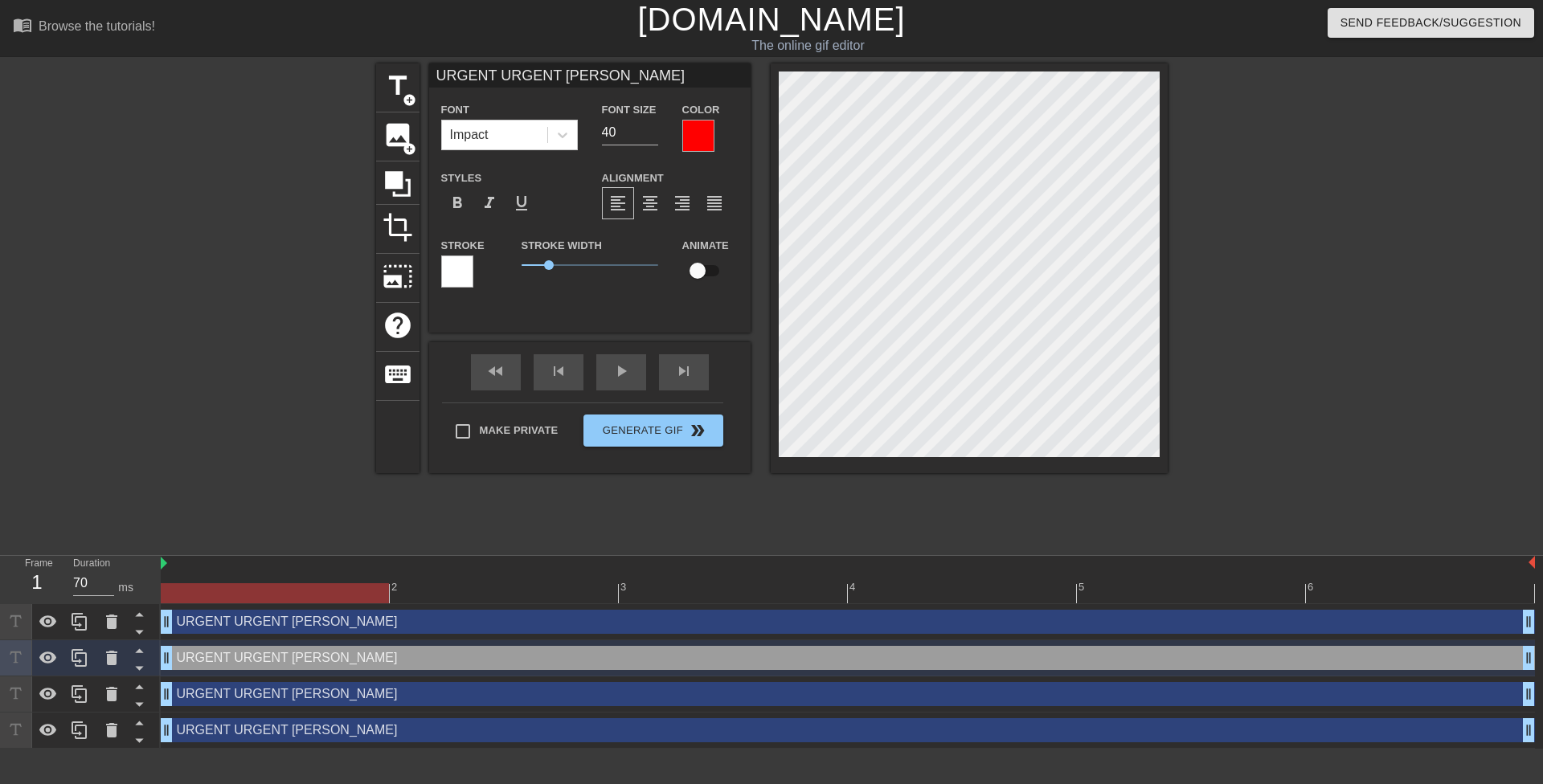
scroll to position [2, 4]
click at [704, 138] on div at bounding box center [699, 136] width 32 height 32
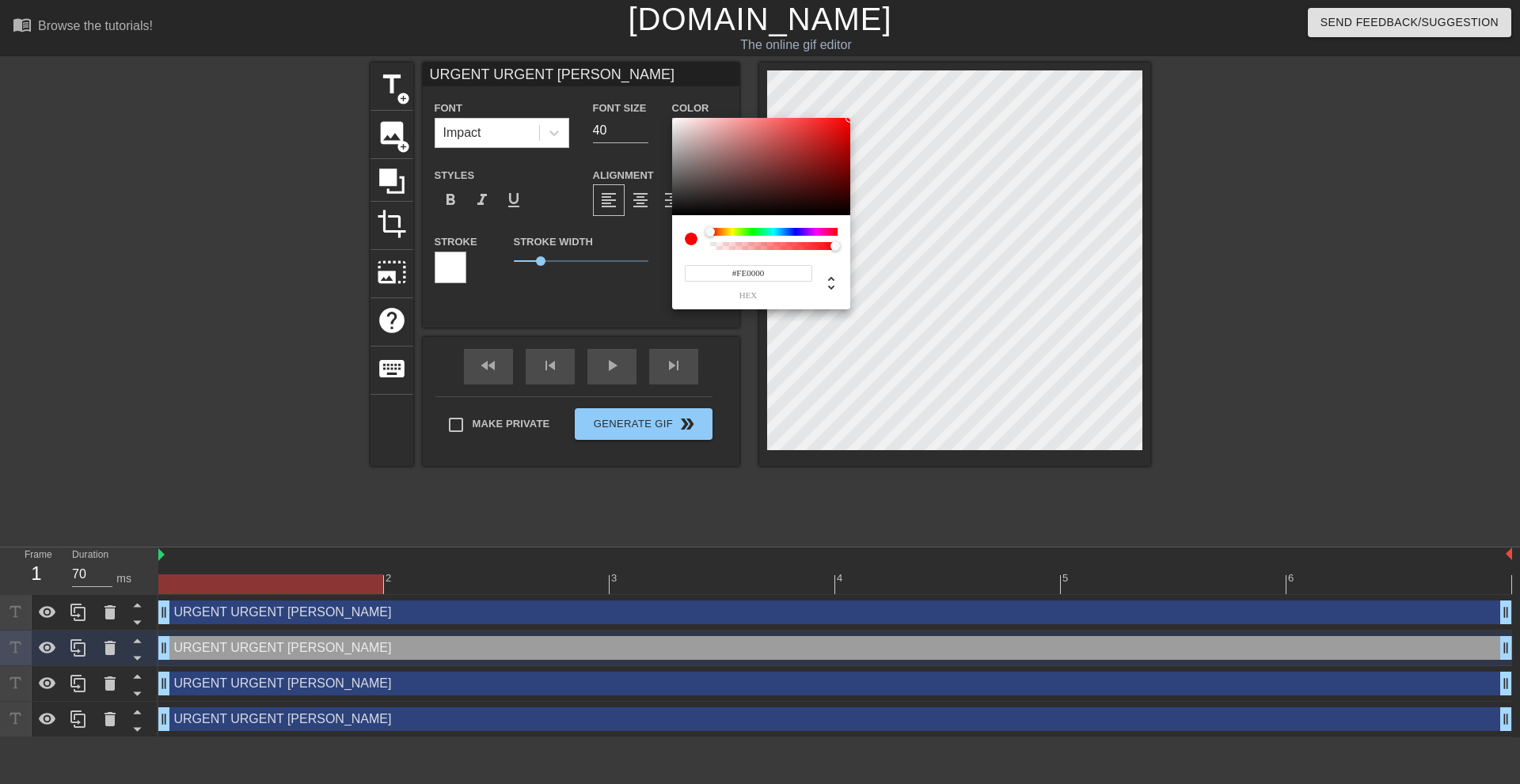
type input "#FF0000"
drag, startPoint x: 825, startPoint y: 162, endPoint x: 857, endPoint y: 105, distance: 65.4
click at [857, 105] on div "#FF0000 hex" at bounding box center [760, 392] width 1520 height 784
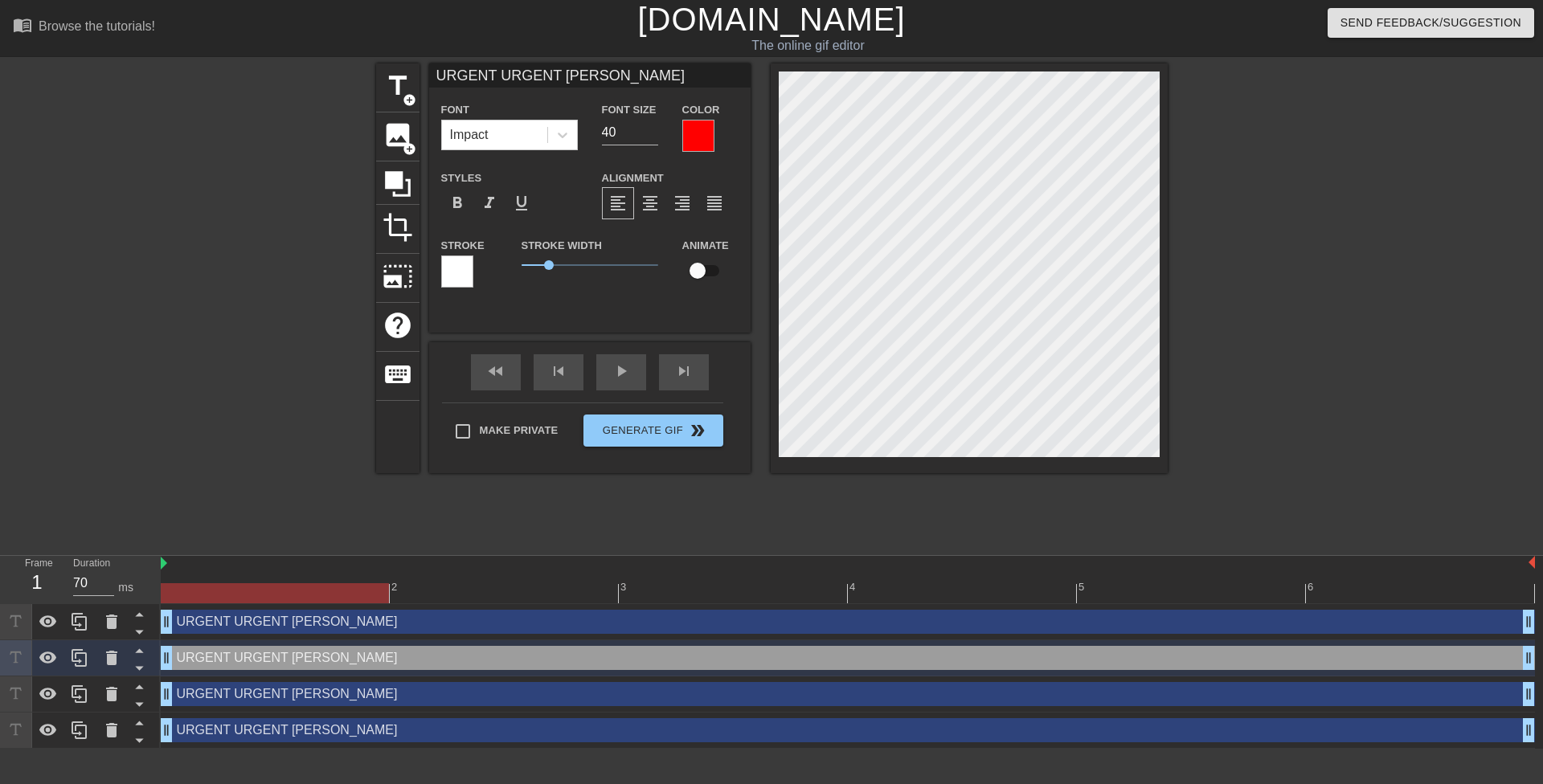
scroll to position [2, 7]
click at [700, 142] on div at bounding box center [699, 136] width 32 height 32
drag, startPoint x: 1036, startPoint y: 288, endPoint x: 768, endPoint y: 655, distance: 454.4
click at [768, 655] on div "menu_book Browse the tutorials! [DOMAIN_NAME] The online gif editor Send Feedba…" at bounding box center [771, 374] width 1543 height 748
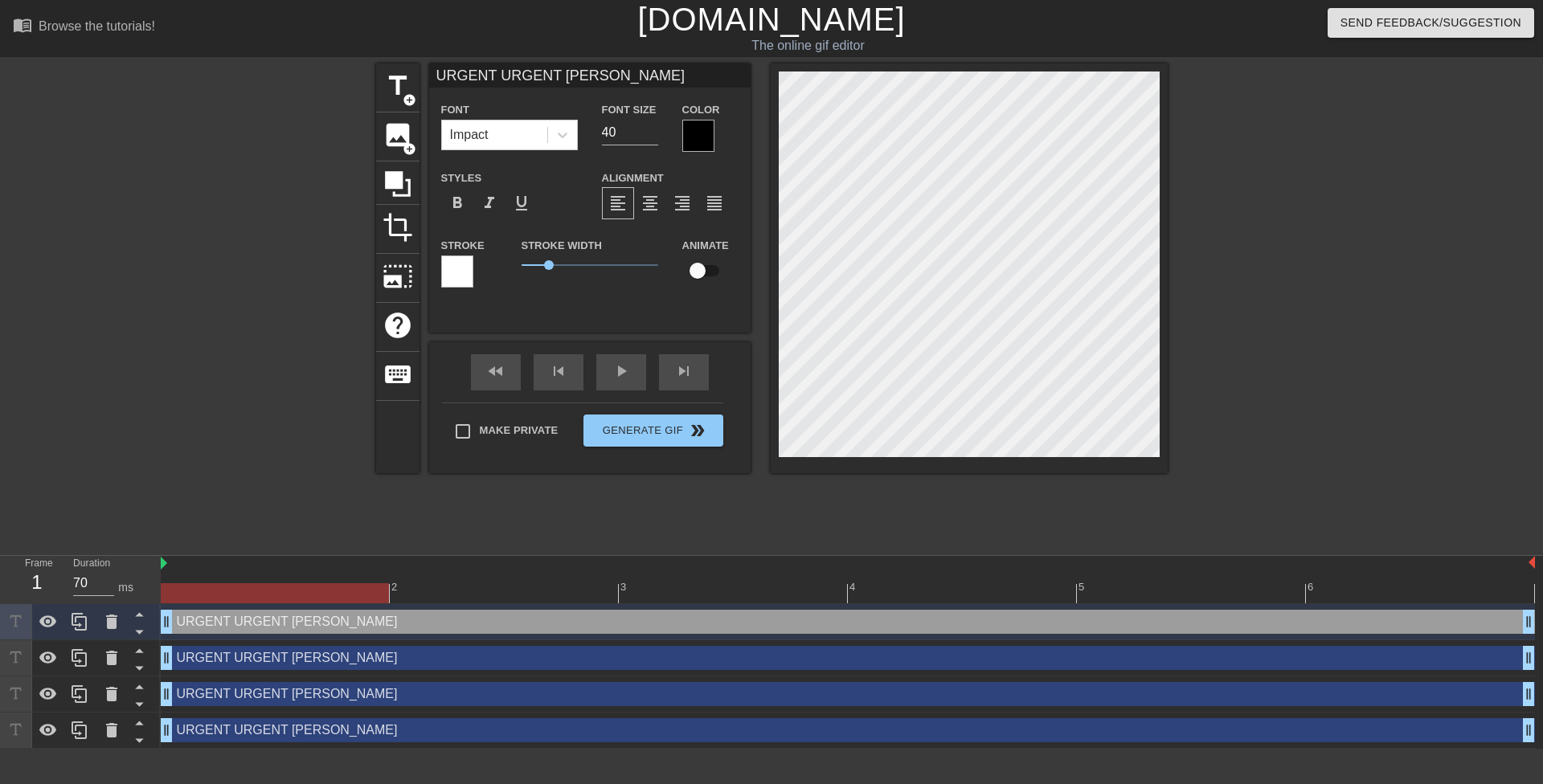
scroll to position [2, 3]
click at [700, 139] on div at bounding box center [699, 136] width 32 height 32
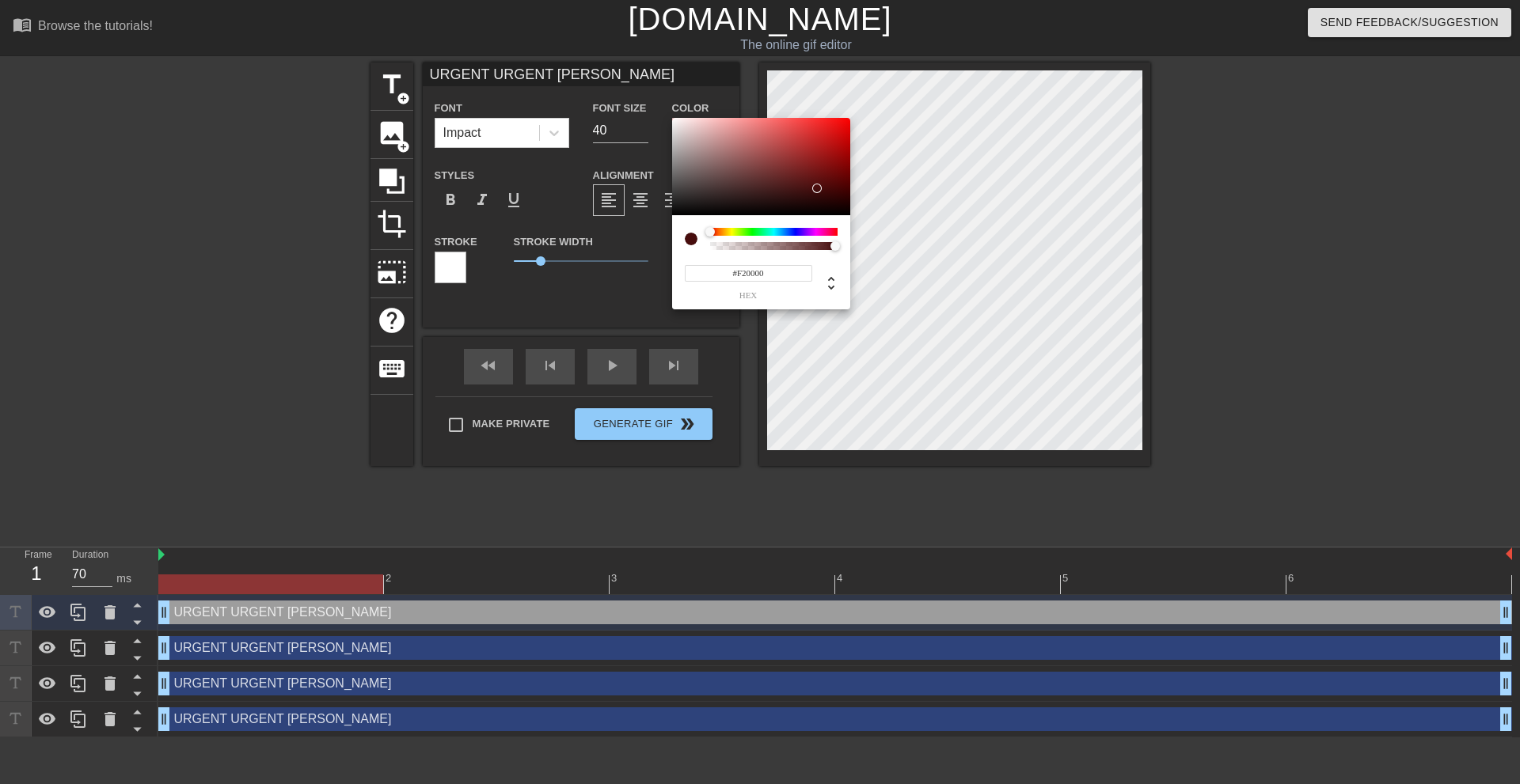
type input "#FF0000"
drag, startPoint x: 817, startPoint y: 190, endPoint x: 889, endPoint y: 67, distance: 142.5
click at [889, 66] on div "#FF0000 hex" at bounding box center [760, 392] width 1520 height 784
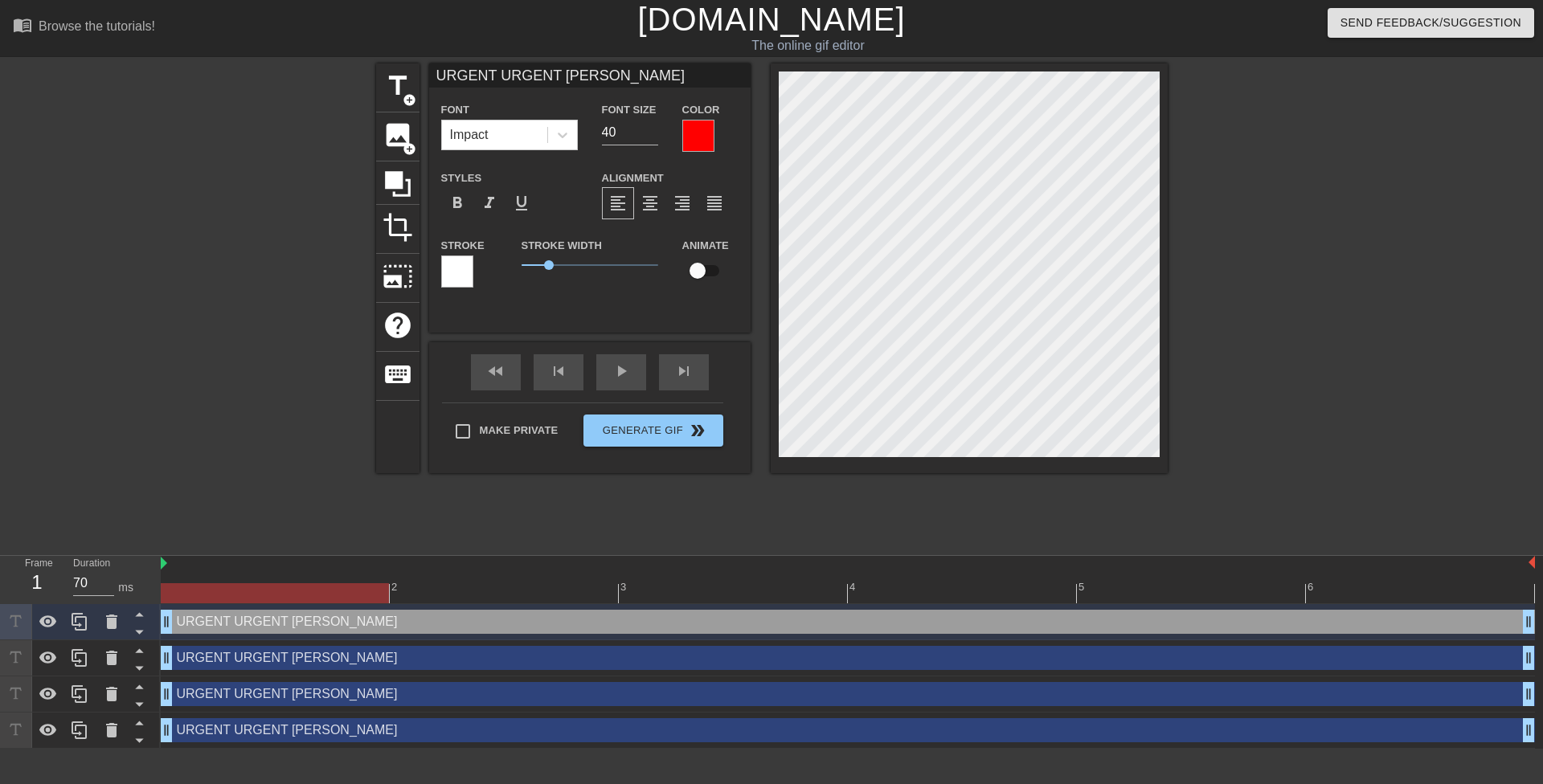
drag, startPoint x: 901, startPoint y: 382, endPoint x: 789, endPoint y: 505, distance: 166.4
click at [789, 505] on div "title add_circle image add_circle crop photo_size_select_large help keyboard UR…" at bounding box center [772, 304] width 792 height 482
click at [113, 696] on icon at bounding box center [112, 694] width 12 height 14
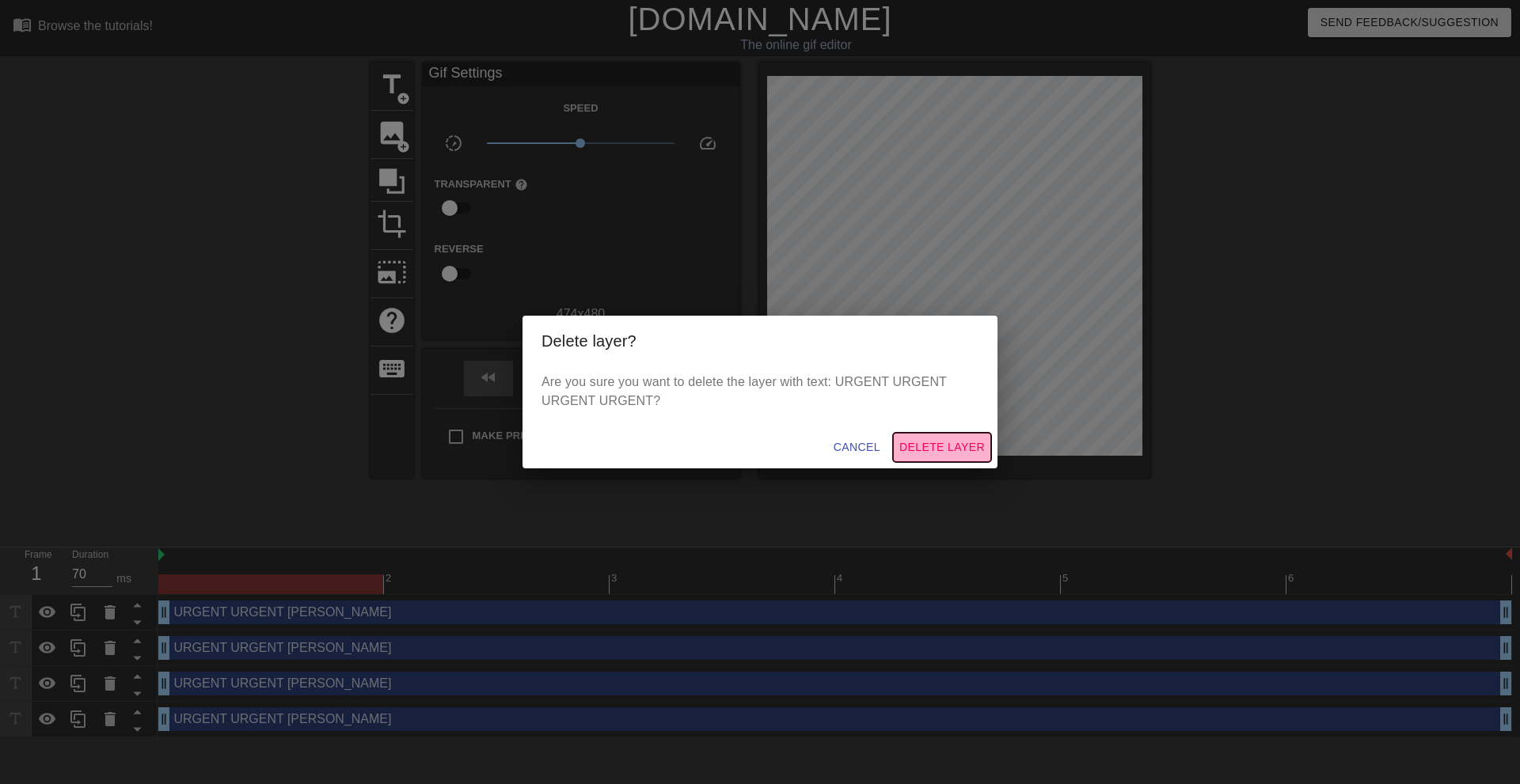
click at [929, 443] on span "Delete Layer" at bounding box center [942, 447] width 85 height 19
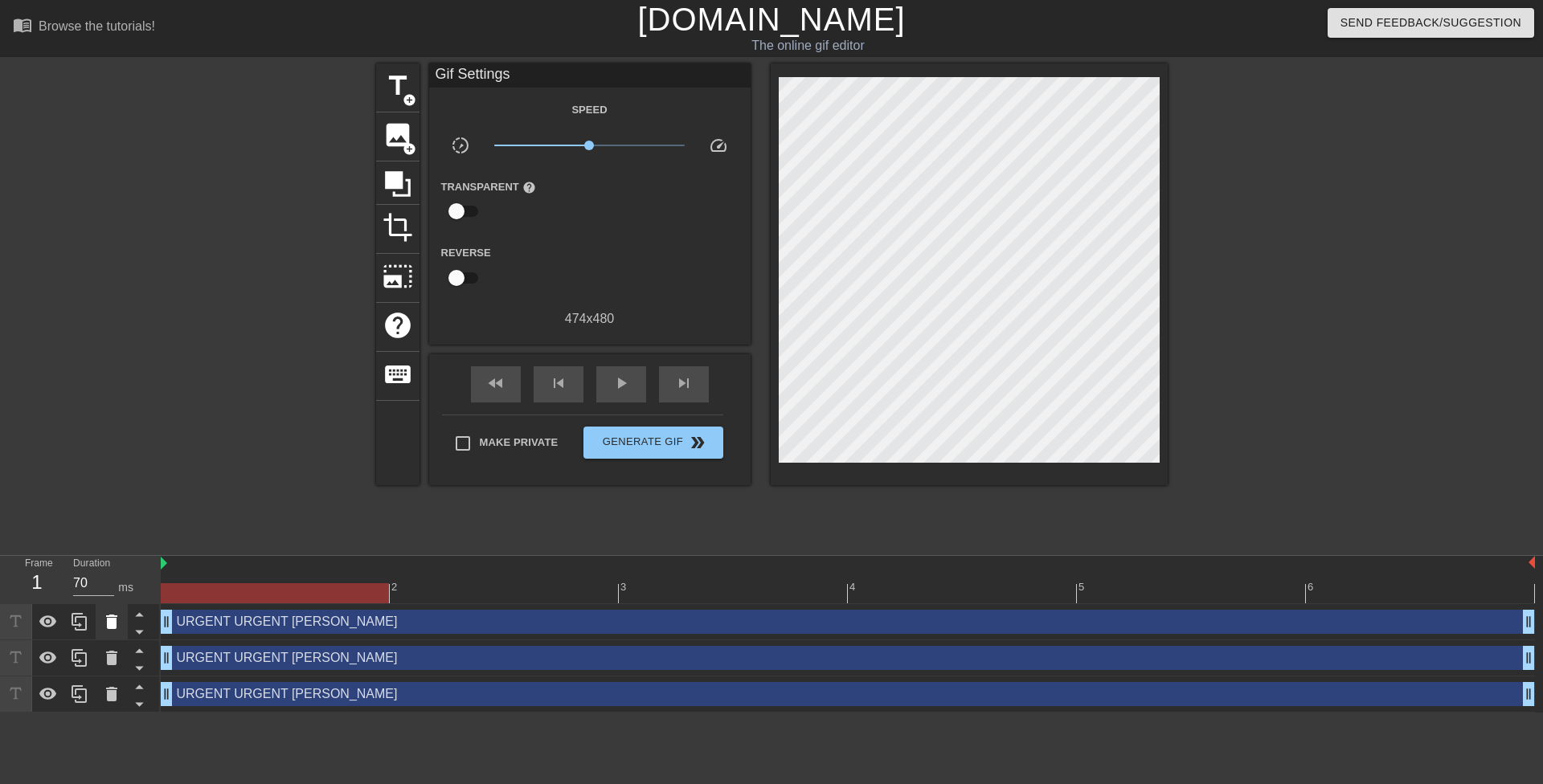
click at [103, 626] on icon at bounding box center [112, 621] width 20 height 20
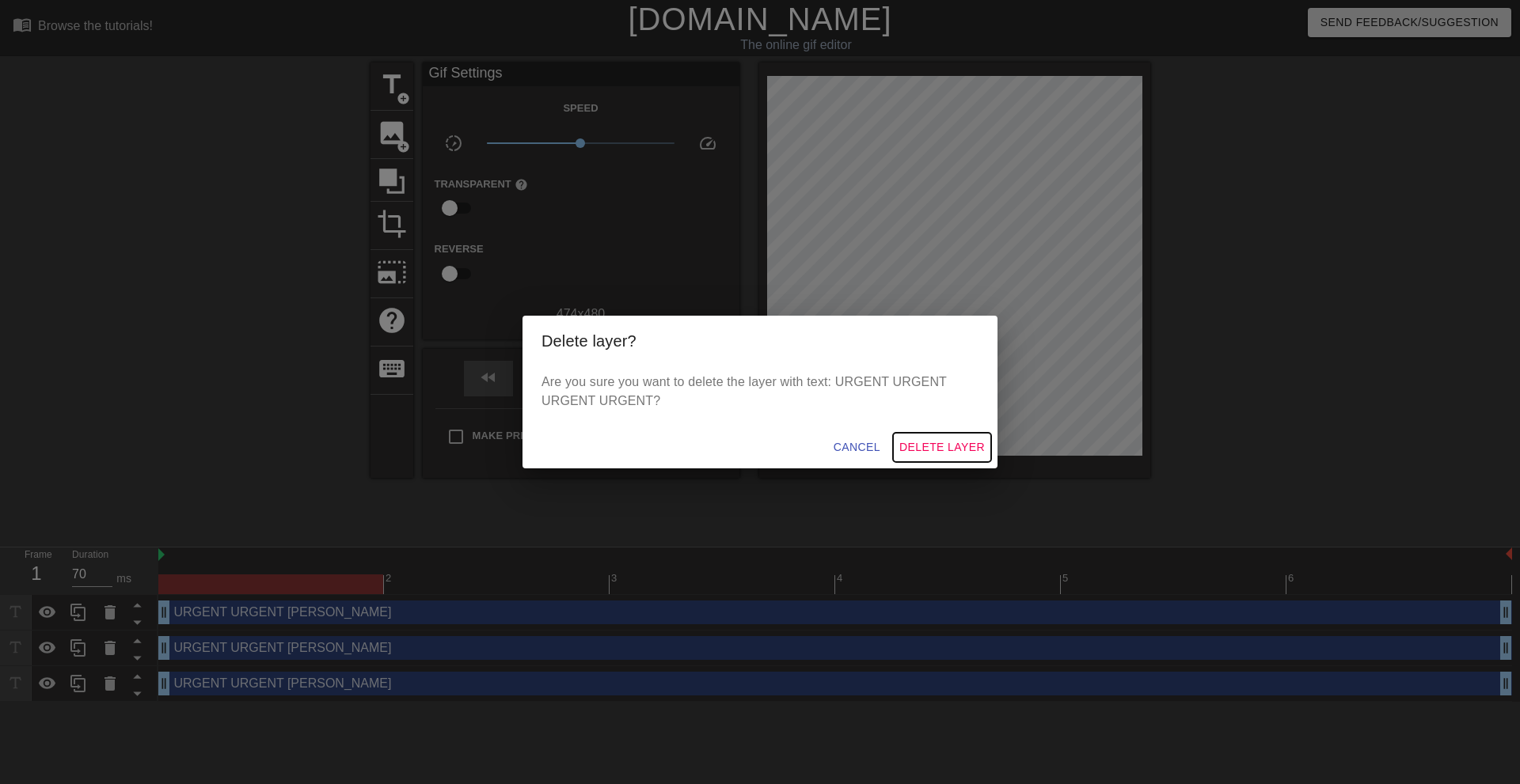
click at [914, 445] on span "Delete Layer" at bounding box center [942, 447] width 85 height 19
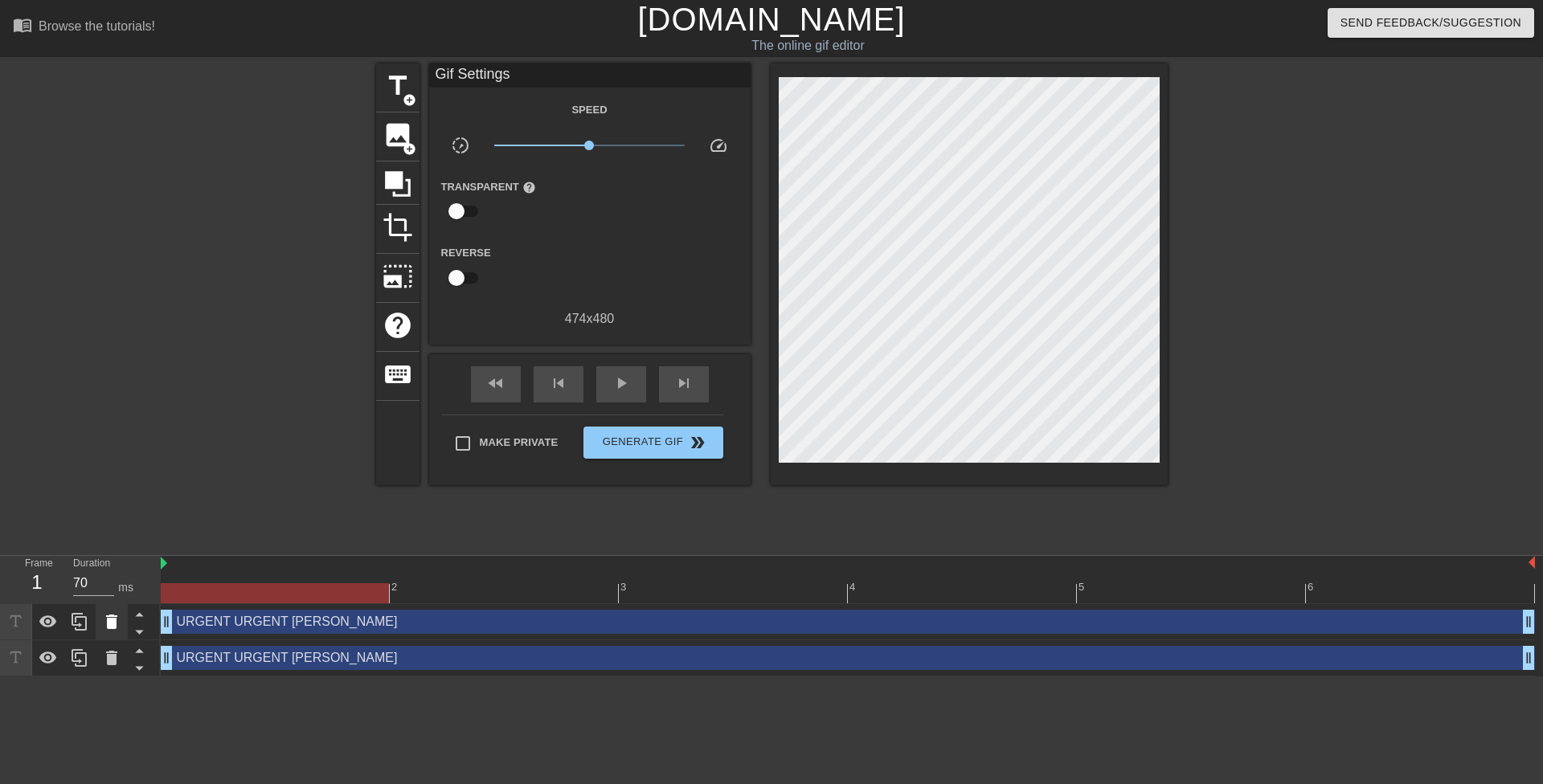
click at [115, 622] on icon at bounding box center [112, 621] width 12 height 14
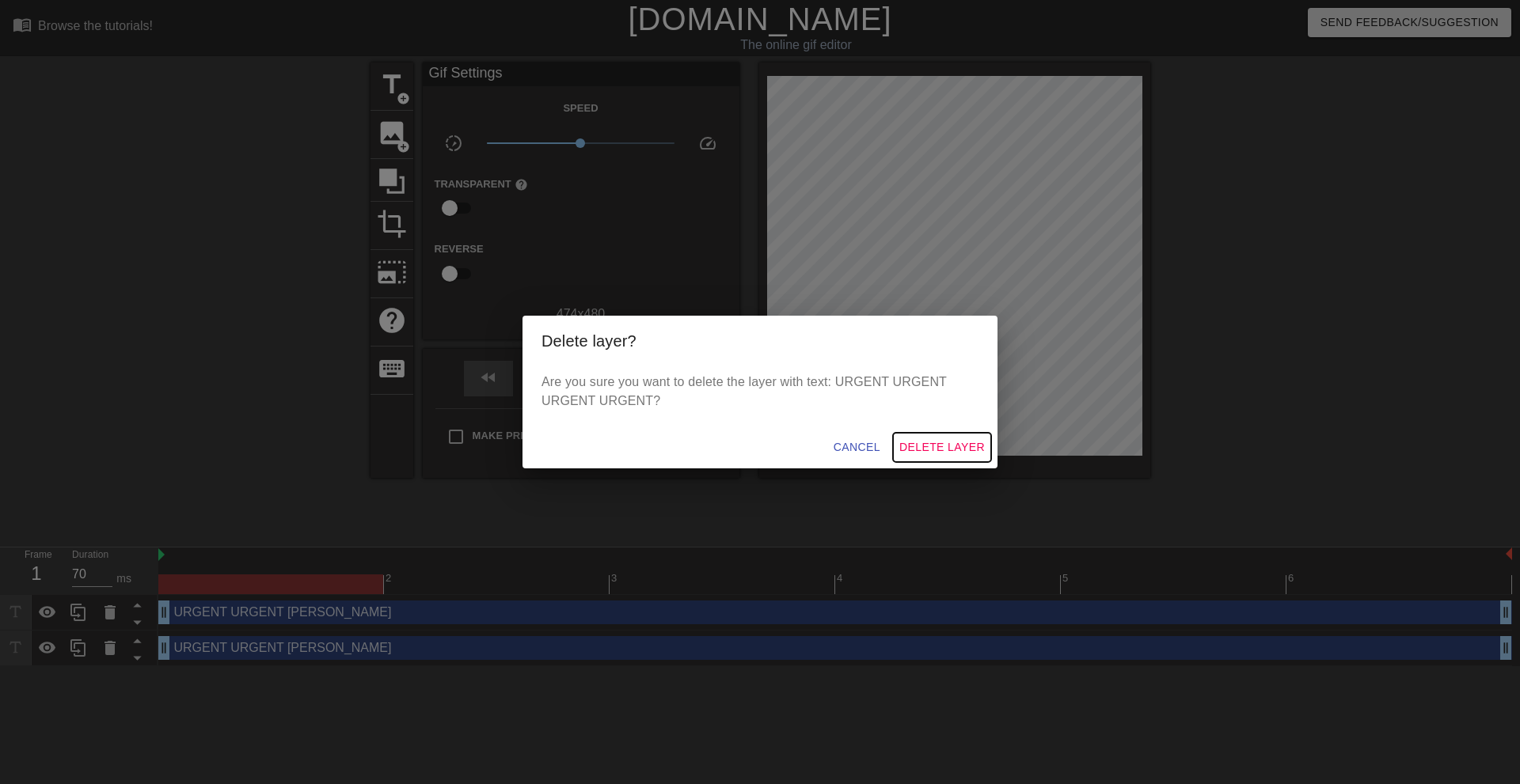
click at [934, 443] on span "Delete Layer" at bounding box center [942, 447] width 85 height 19
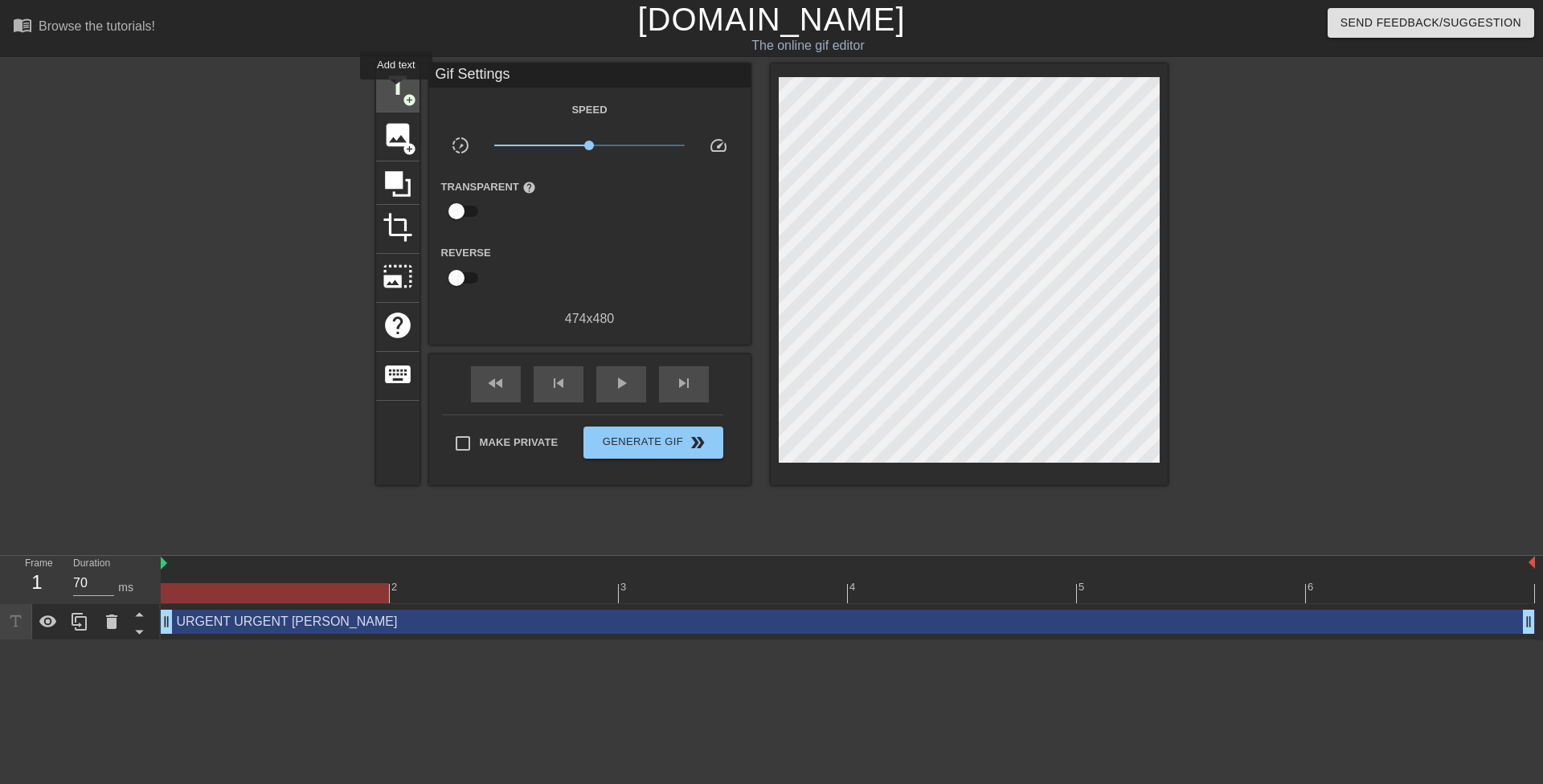
click at [396, 91] on span "title" at bounding box center [398, 86] width 30 height 30
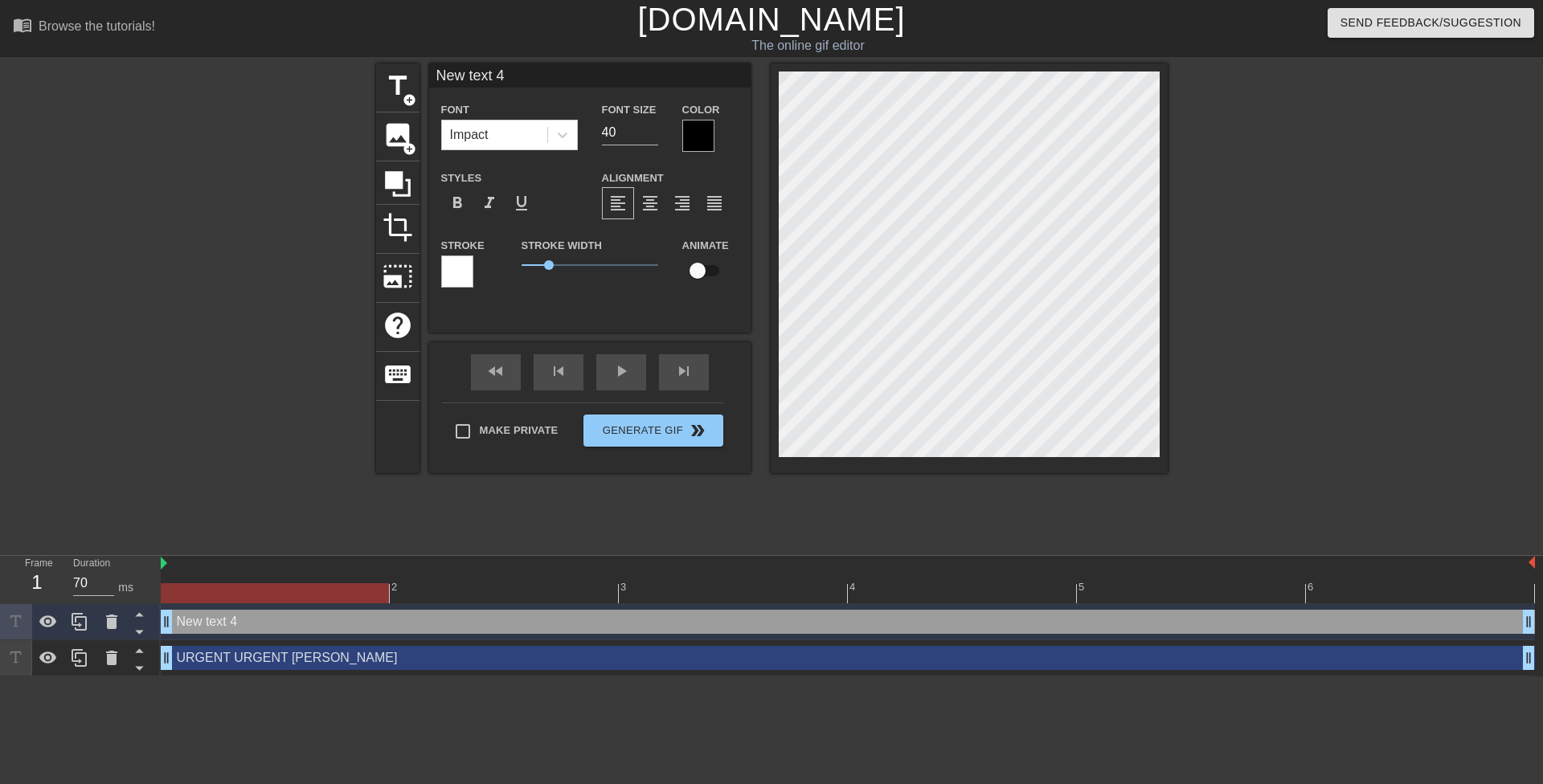
scroll to position [3, 4]
type input "URGENT URGENT [PERSON_NAME]"
type textarea "URGENT URGENT [PERSON_NAME]"
click at [696, 143] on div at bounding box center [699, 136] width 32 height 32
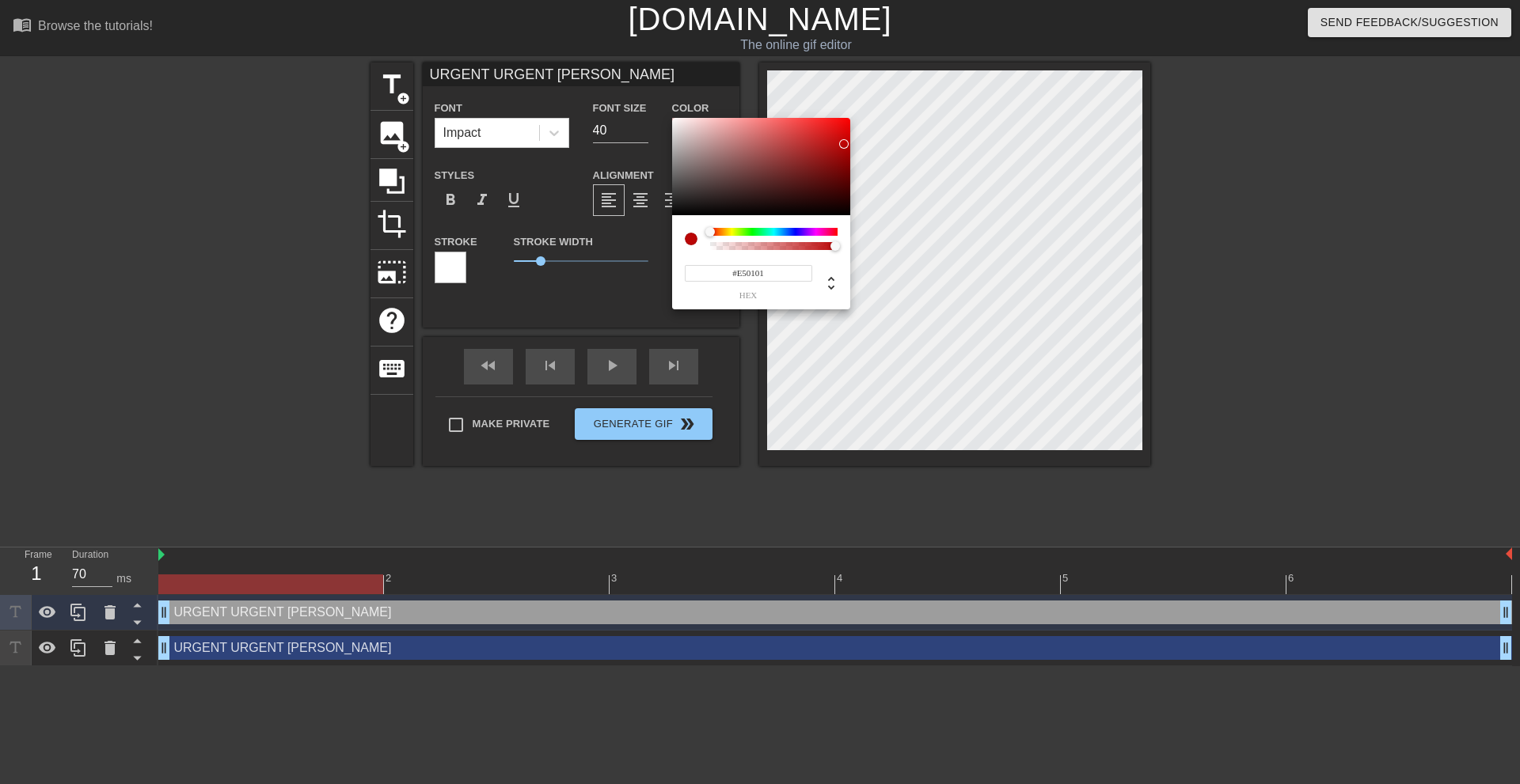
type input "#FF0000"
drag, startPoint x: 842, startPoint y: 151, endPoint x: 867, endPoint y: 86, distance: 69.6
click at [859, 86] on div "#FF0000 hex" at bounding box center [760, 392] width 1520 height 784
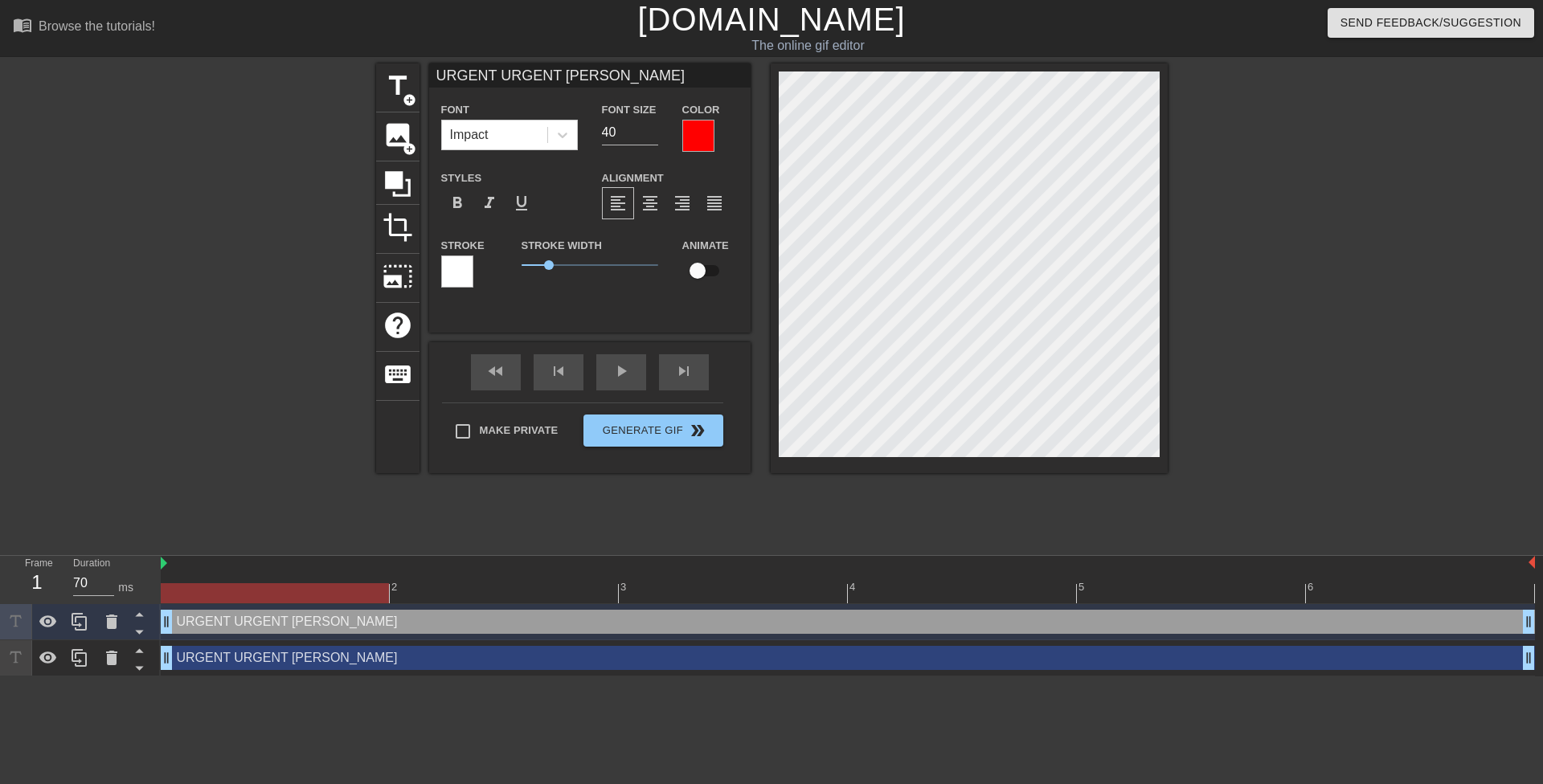
scroll to position [3, 12]
click at [396, 88] on span "title" at bounding box center [398, 86] width 30 height 30
type input "New text 5"
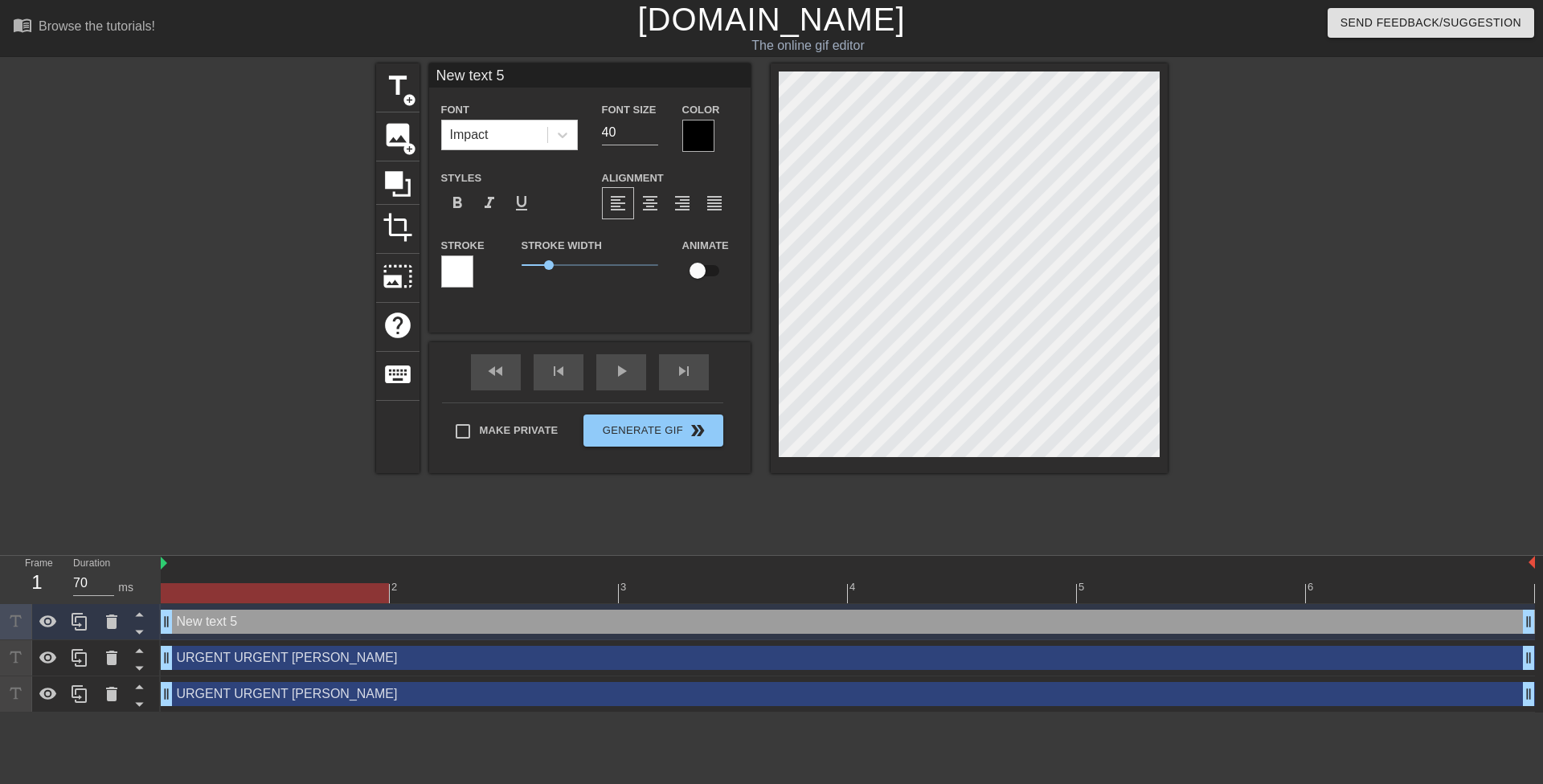
click at [707, 136] on div at bounding box center [699, 136] width 32 height 32
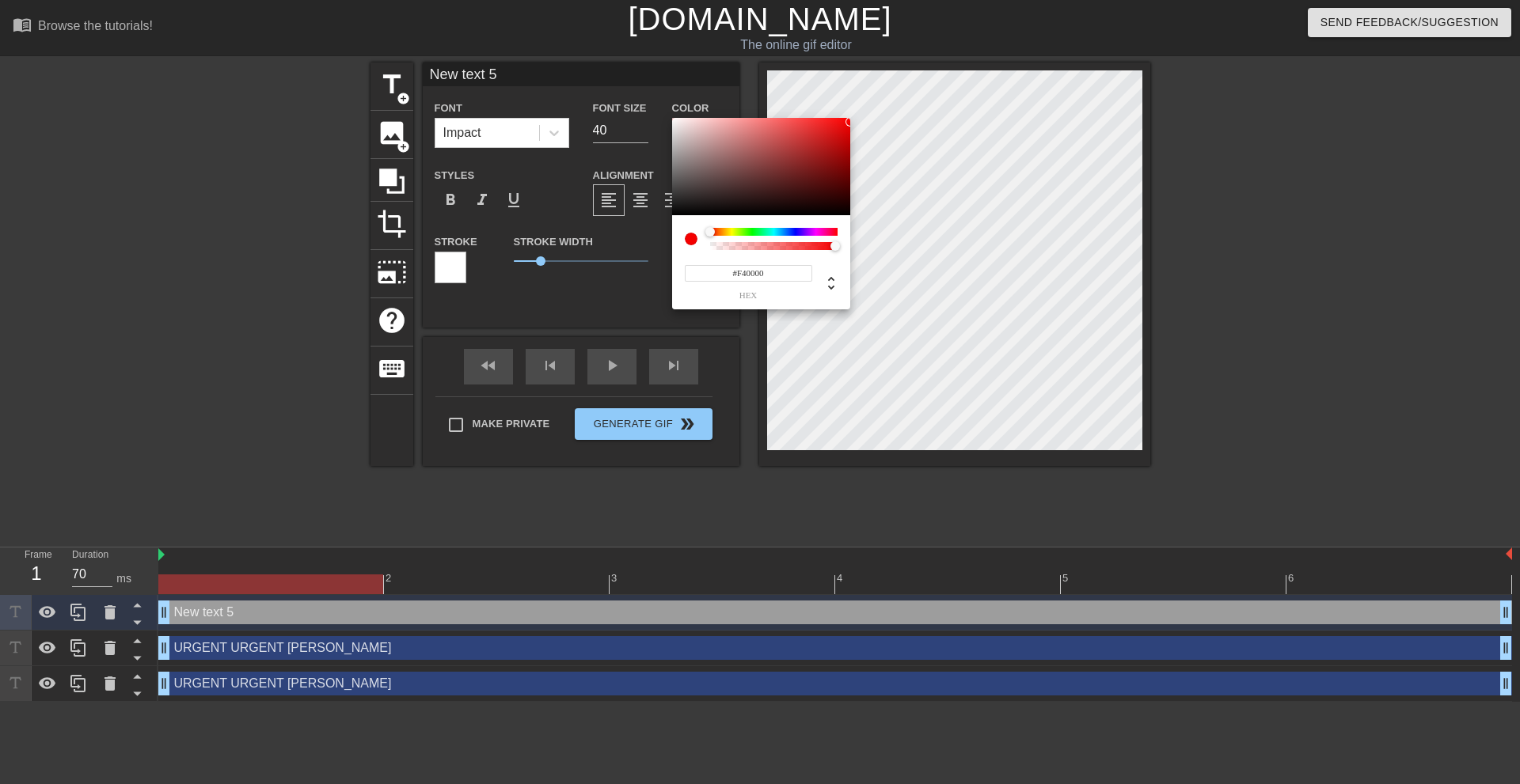
type input "#FF0000"
drag, startPoint x: 834, startPoint y: 156, endPoint x: 876, endPoint y: 105, distance: 66.1
click at [876, 105] on div "#FF0000 hex" at bounding box center [760, 392] width 1520 height 784
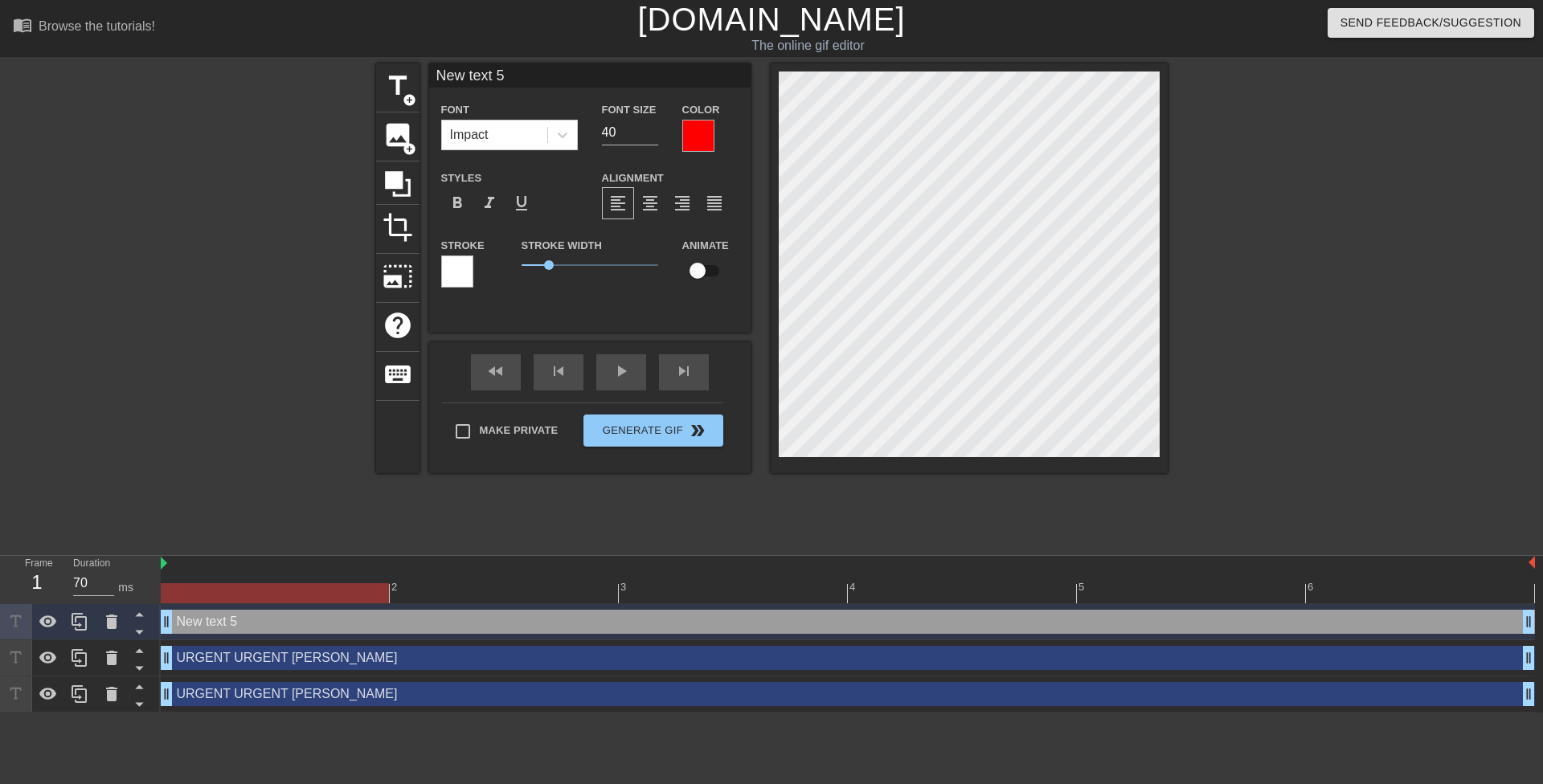
scroll to position [3, 3]
type input "u"
type textarea "u"
type input "ur"
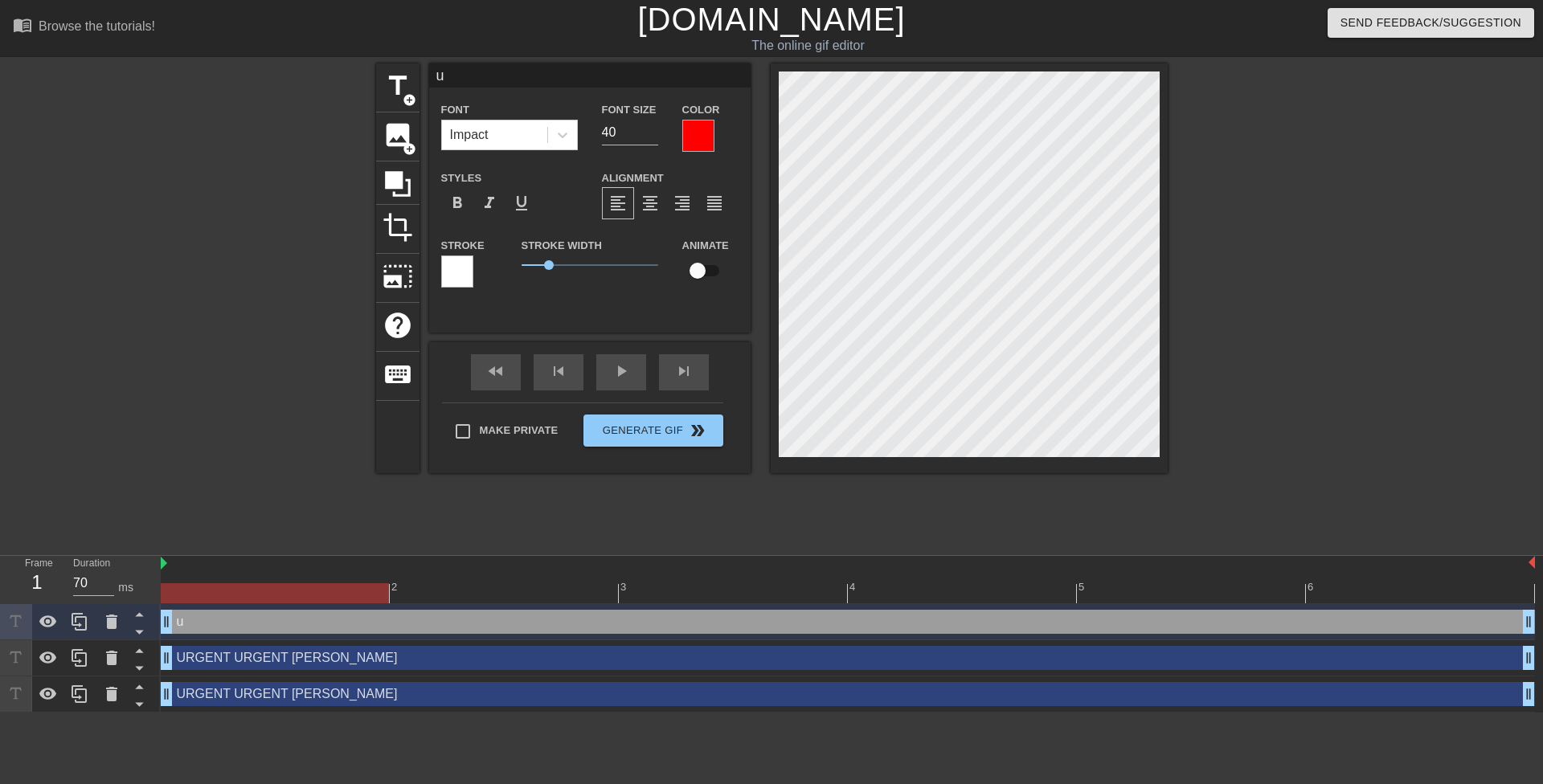
type textarea "ur"
type input "u"
type textarea "u"
type input "URGENT URGENT [PERSON_NAME]"
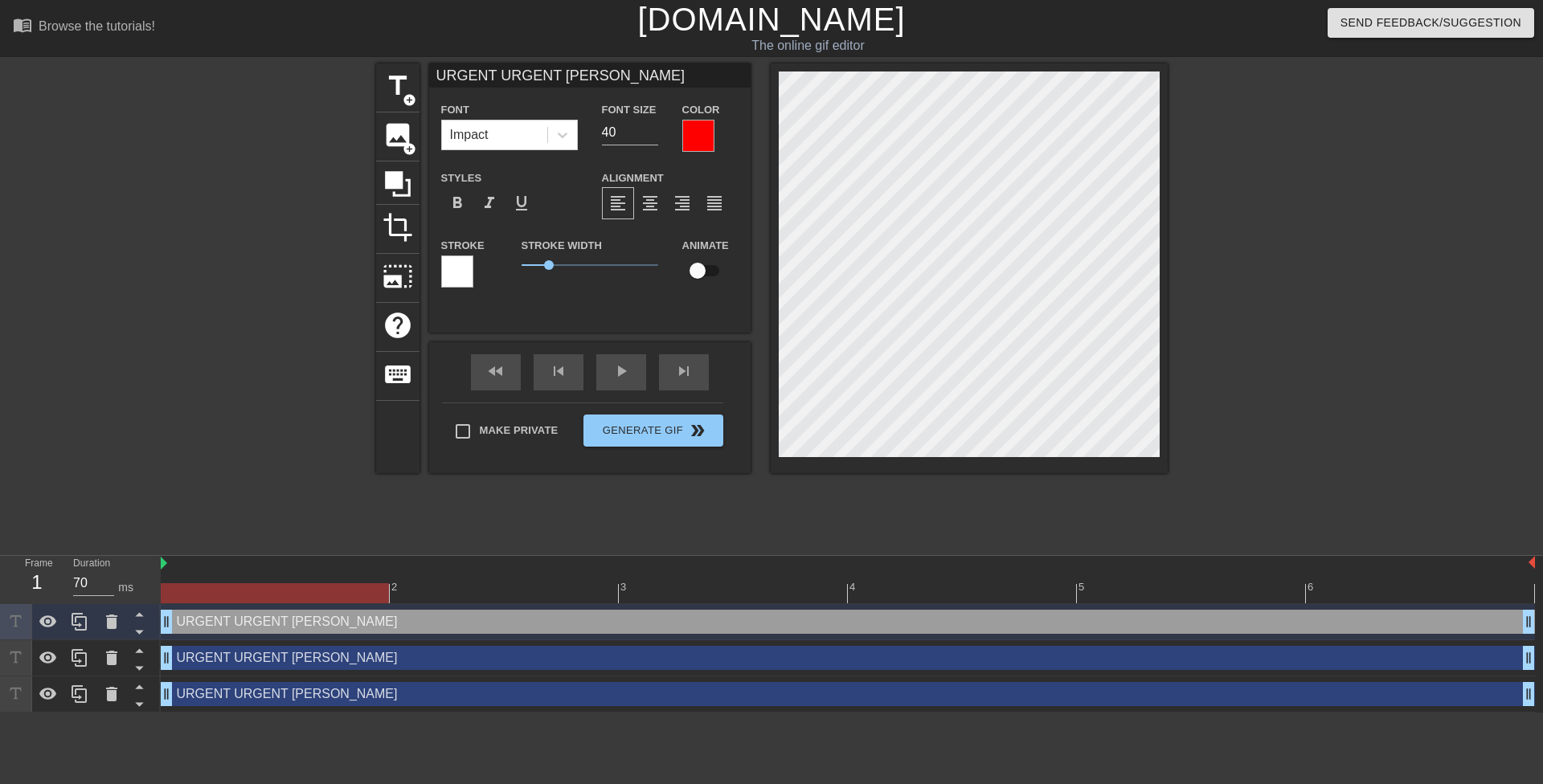
type textarea "URGENT URGENT [PERSON_NAME]"
click at [685, 137] on div at bounding box center [699, 136] width 32 height 32
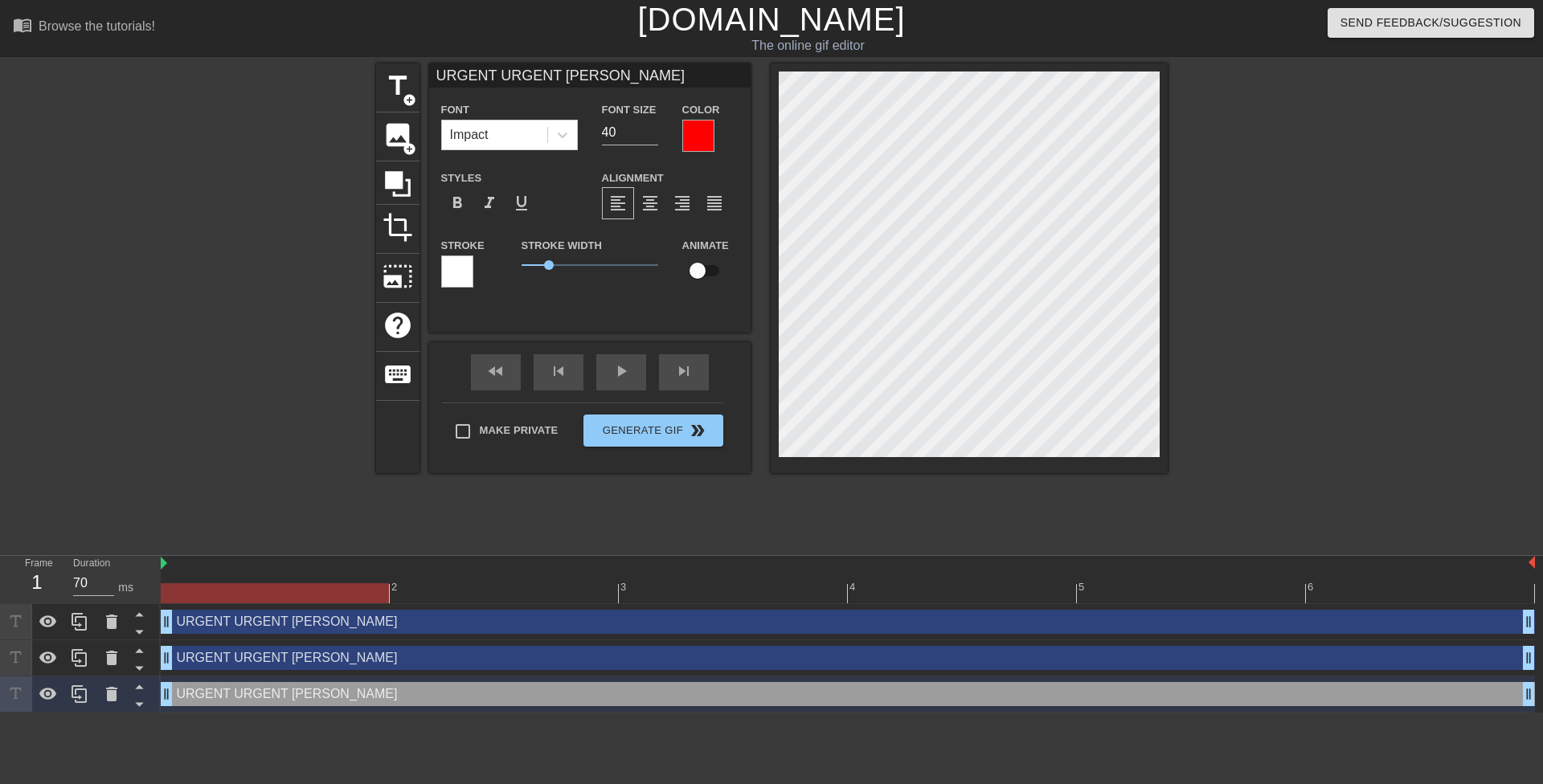
scroll to position [2, 2]
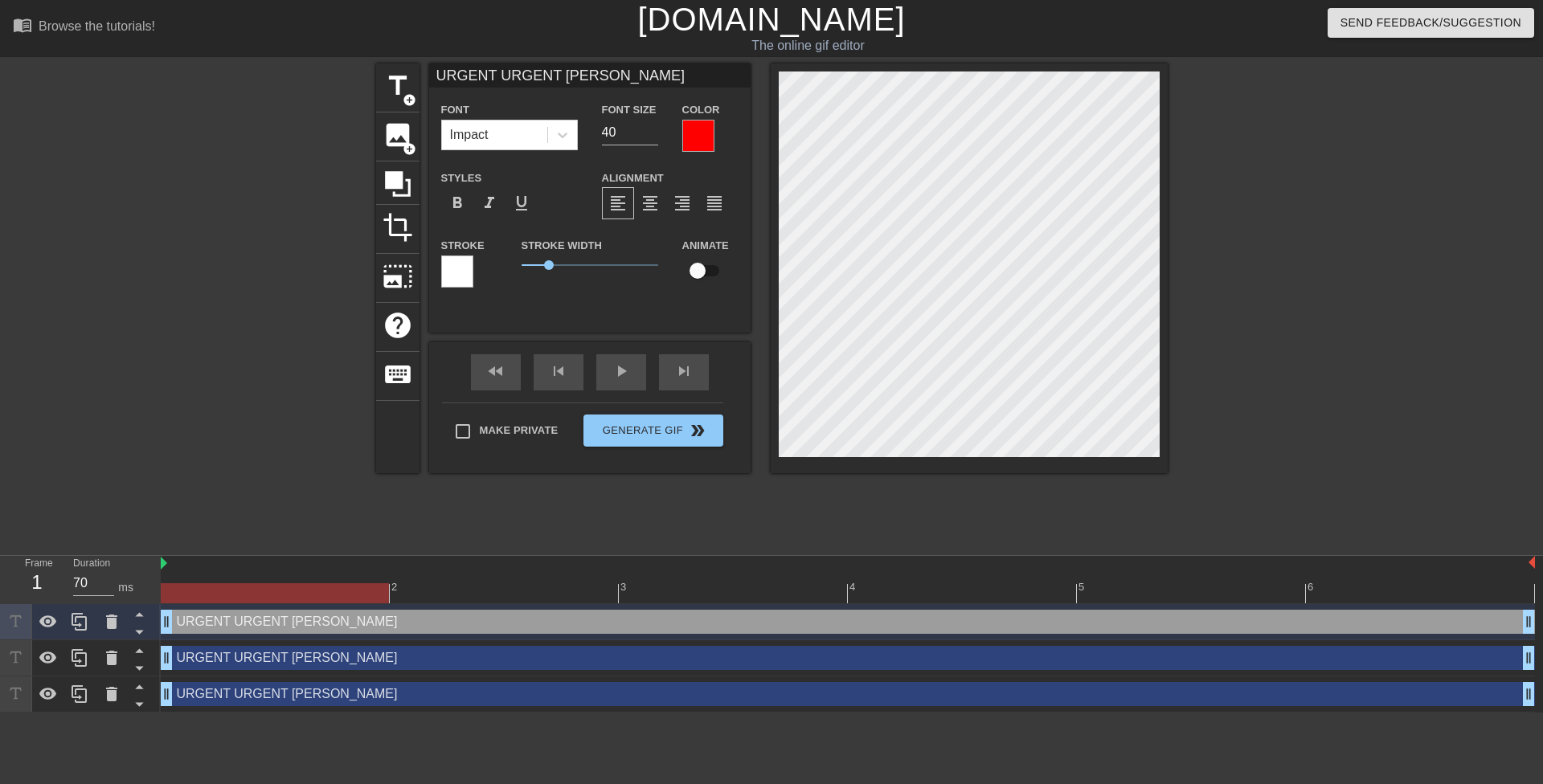
type input "URGENT URGENT [PERSON_NAME]"
type textarea "URGENT URGENT [PERSON_NAME]"
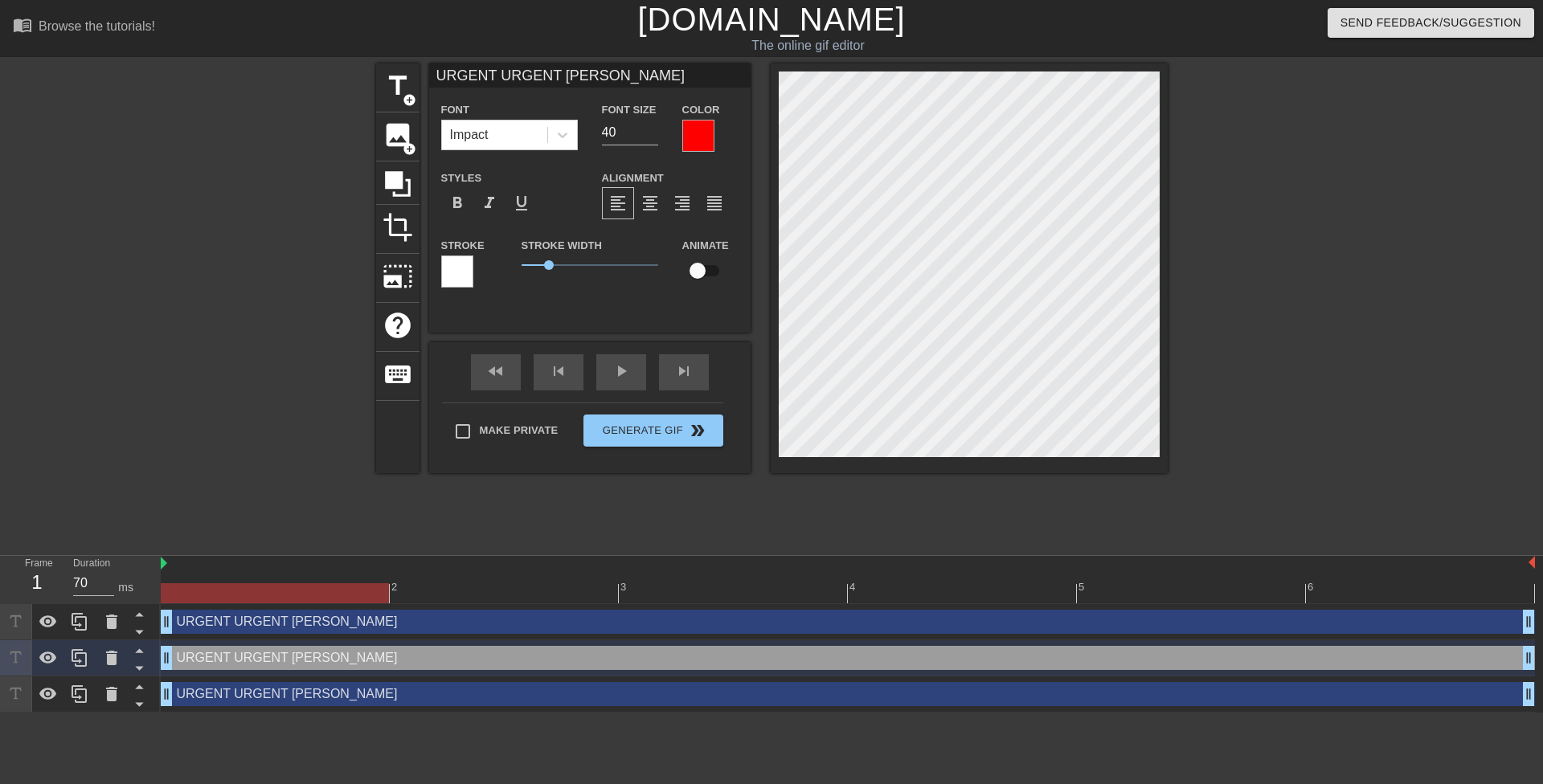
type input "URGENT URGENT [PERSON_NAME]"
type textarea "URGENT URGENT [PERSON_NAME]"
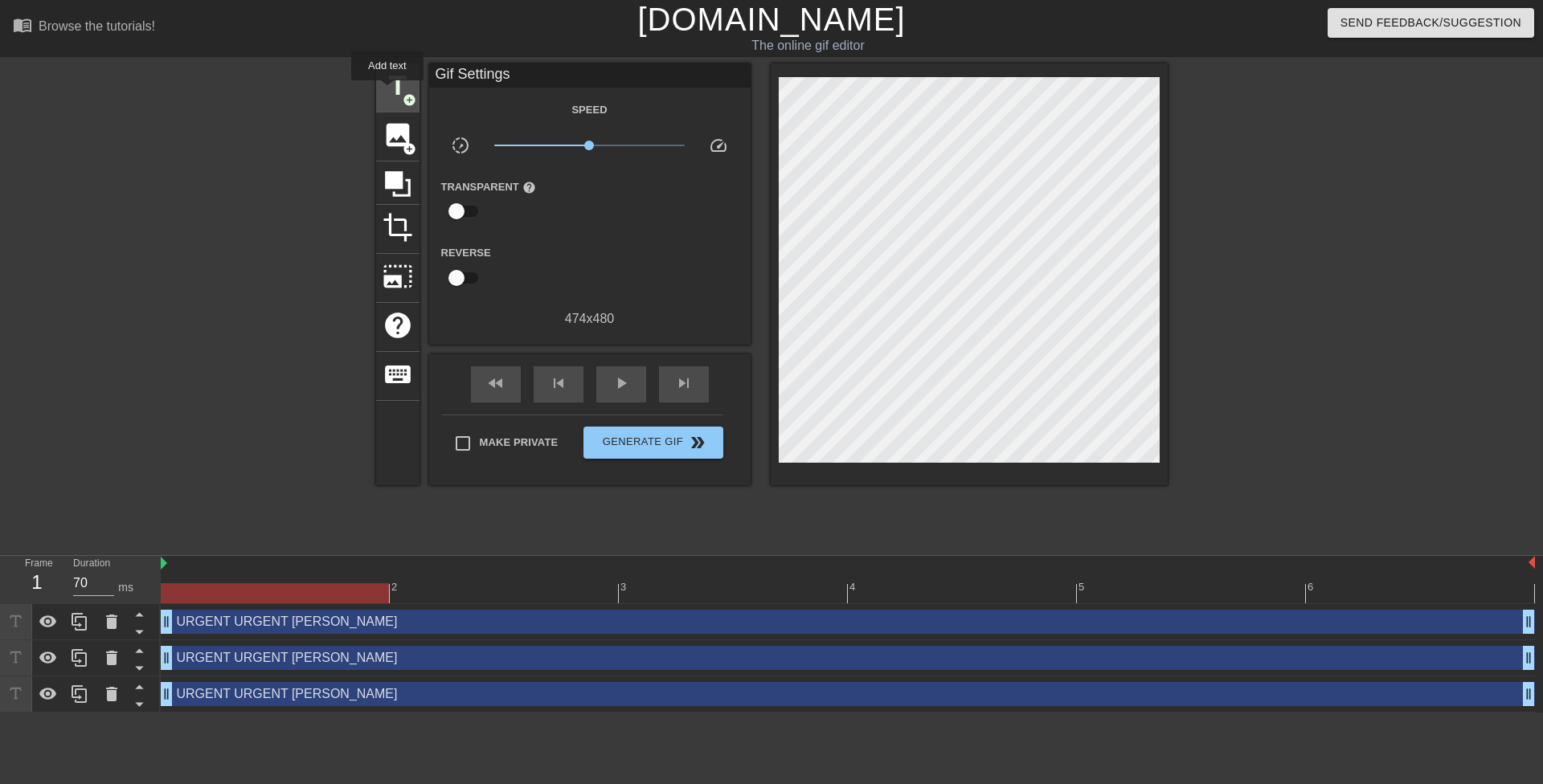
click at [388, 92] on span "title" at bounding box center [398, 86] width 30 height 30
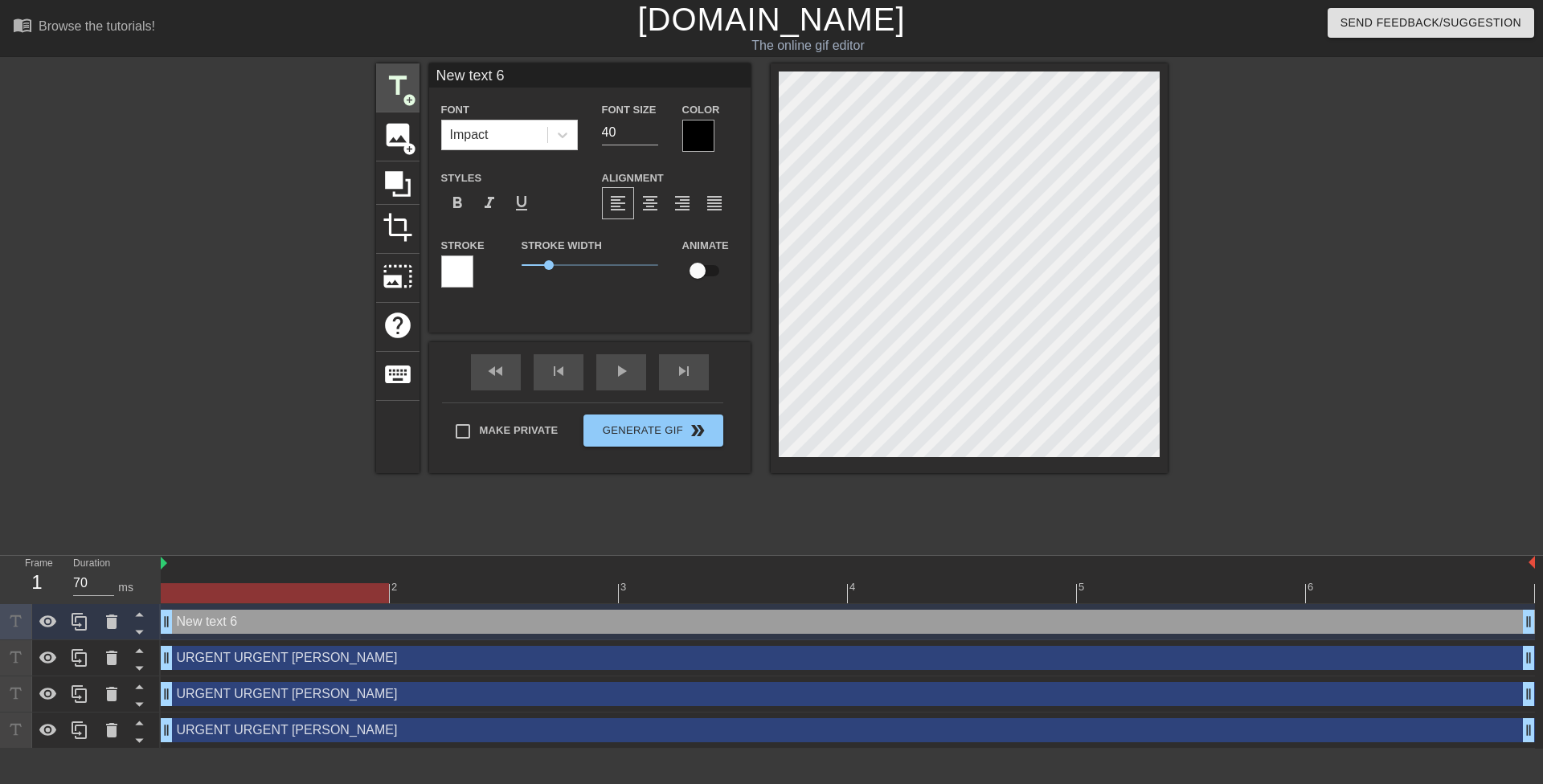
type input "URGENT URGENT [PERSON_NAME]"
type textarea "URGENT URGENT [PERSON_NAME]"
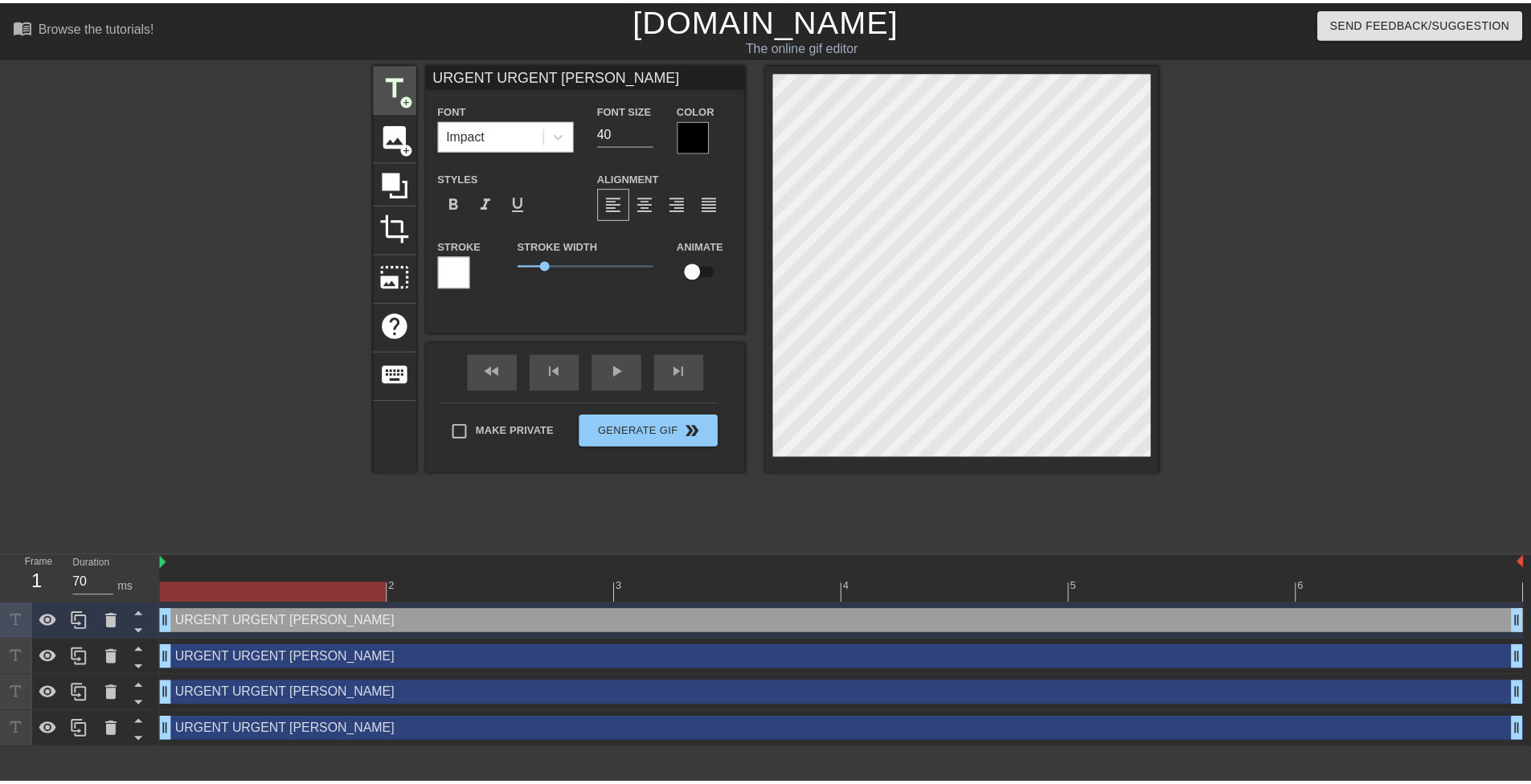
scroll to position [3, 9]
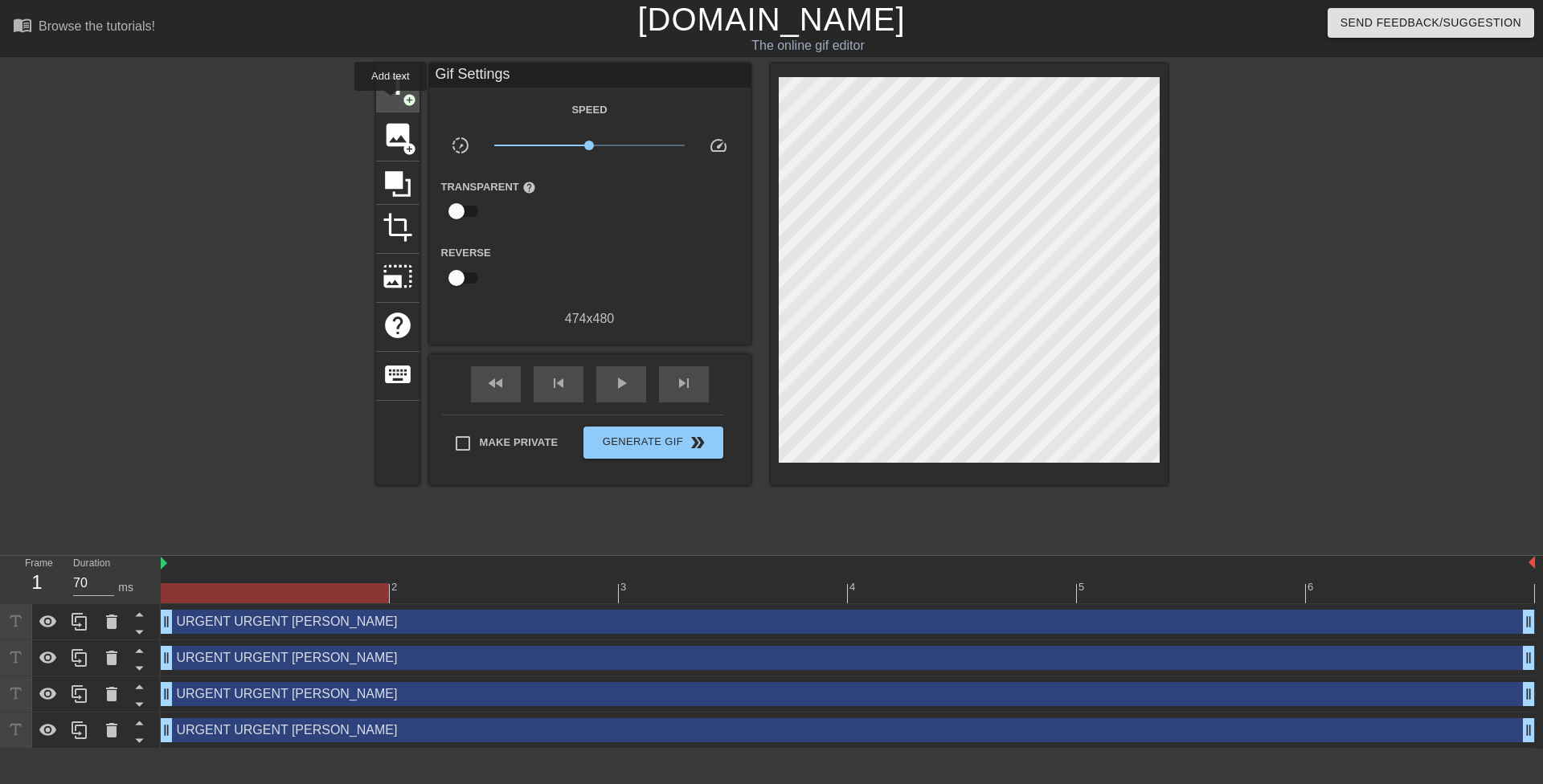
click at [390, 102] on div "title add_circle" at bounding box center [398, 88] width 44 height 49
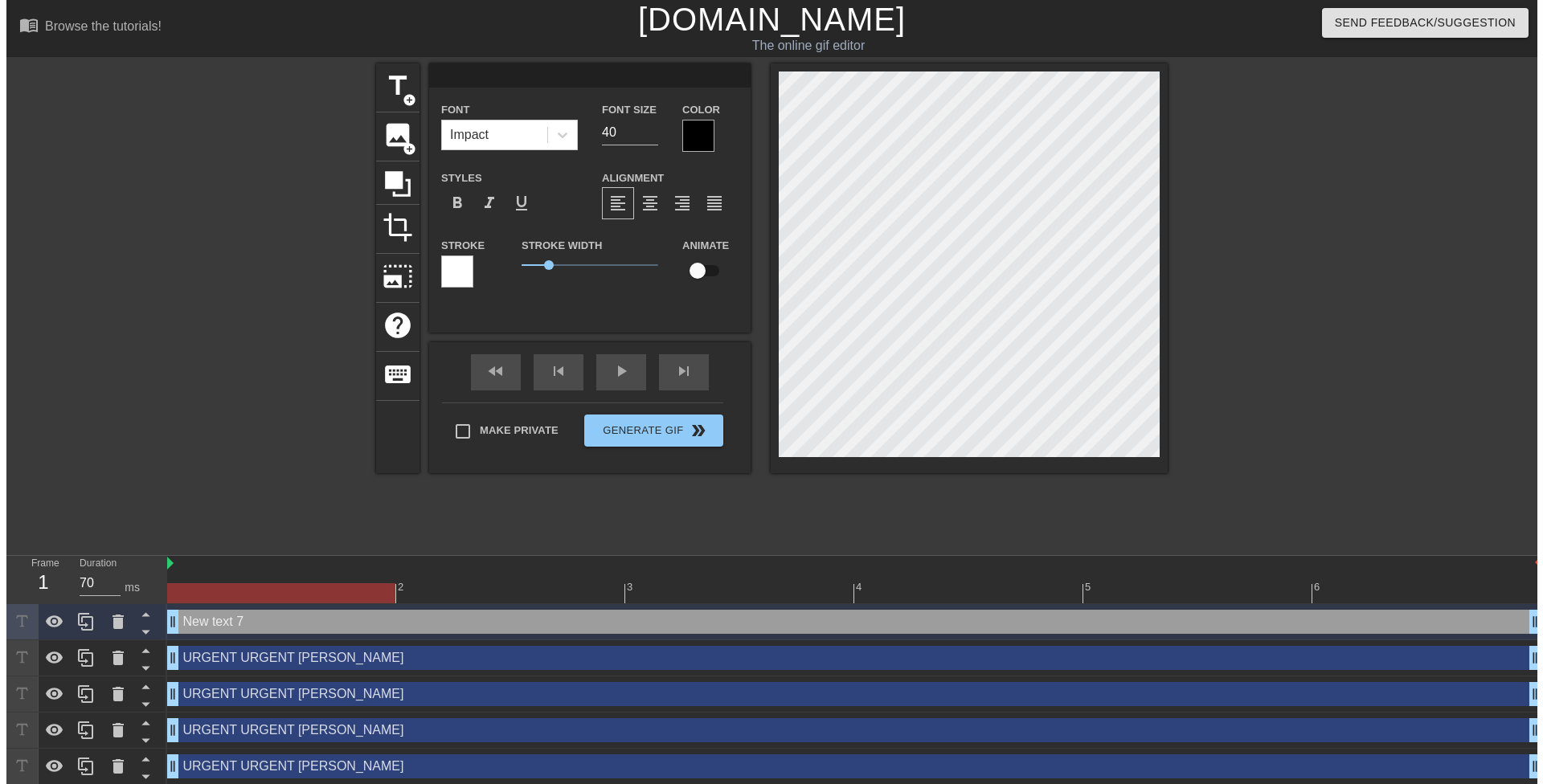
scroll to position [3, 3]
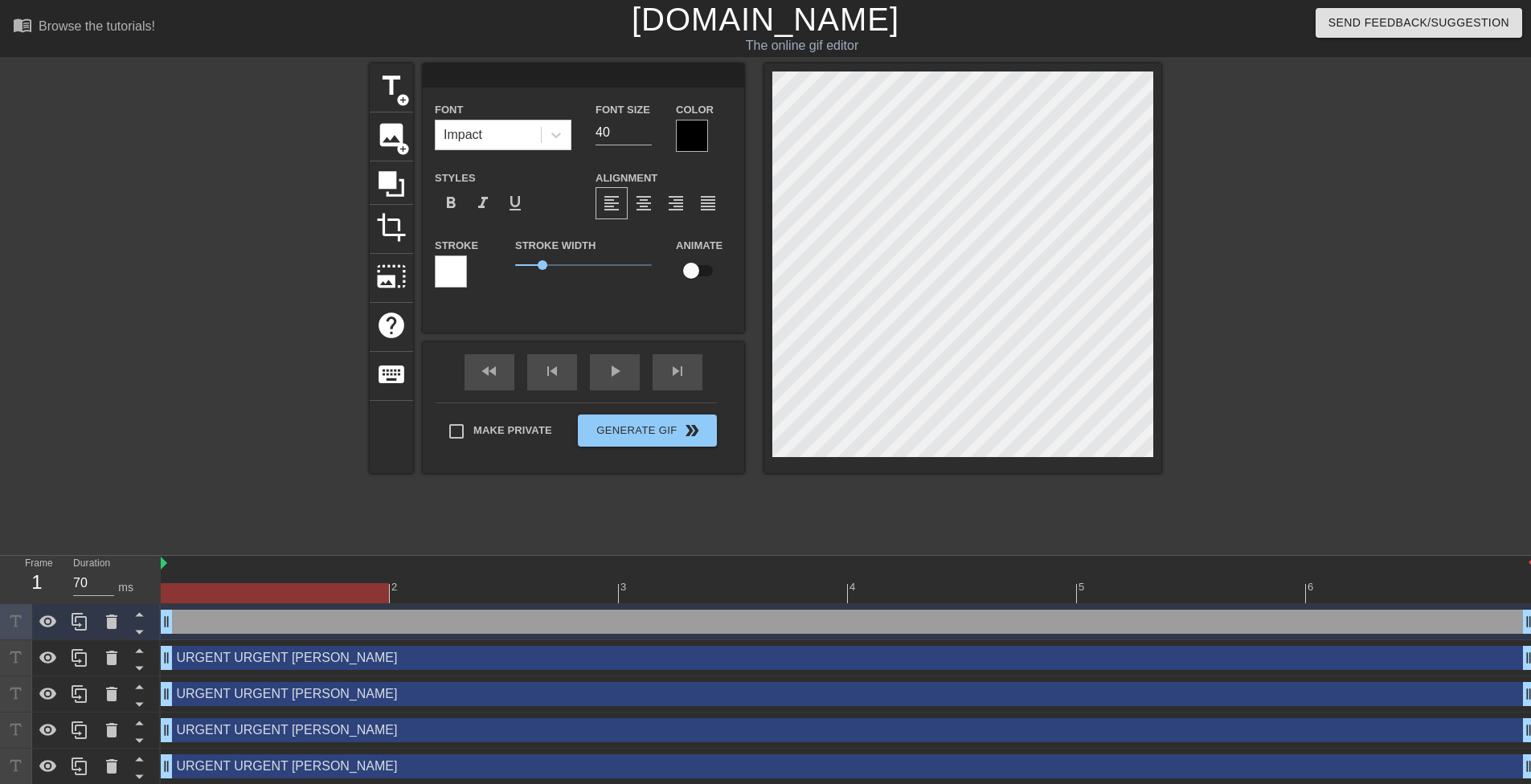
click at [1386, 350] on div at bounding box center [1301, 304] width 241 height 482
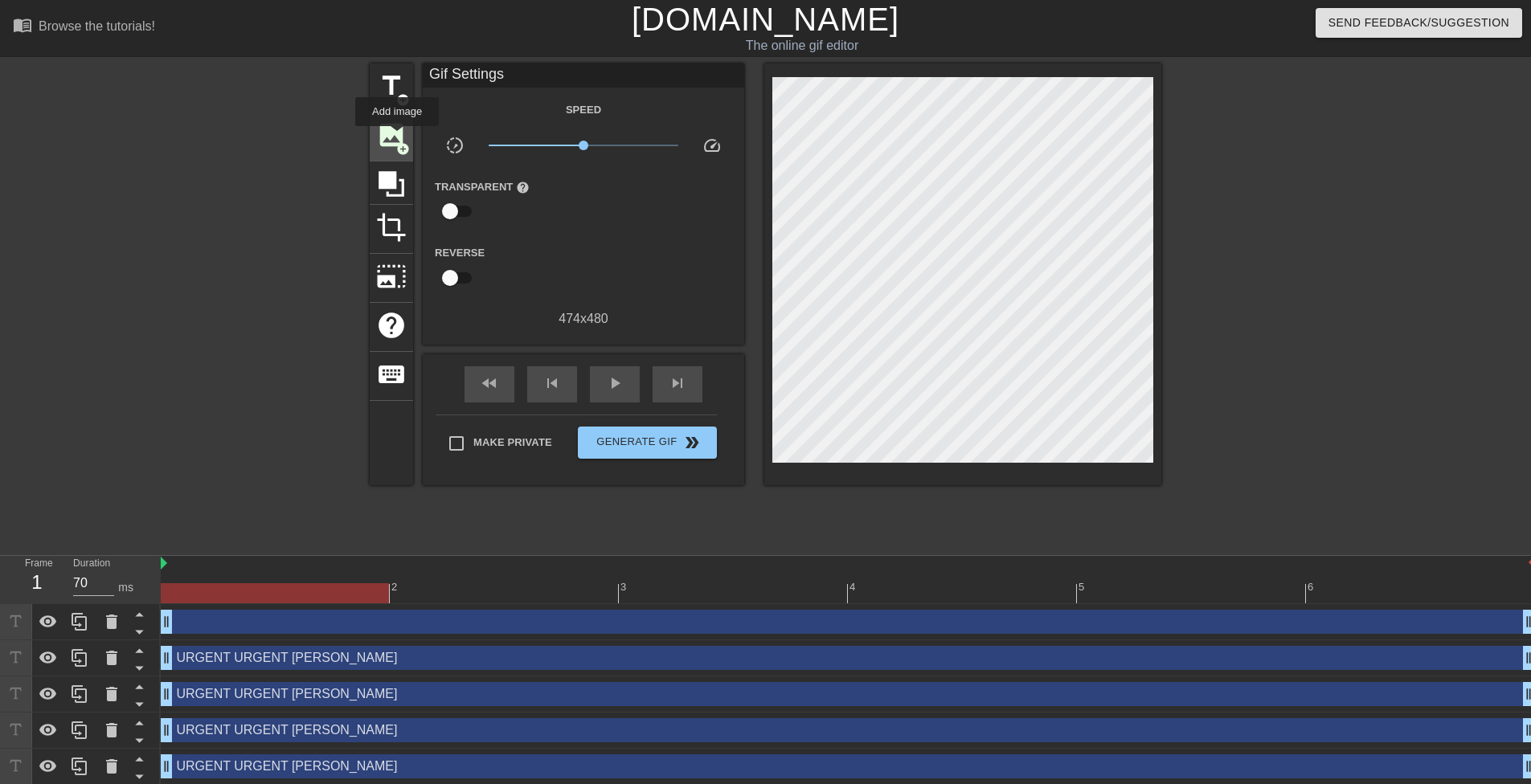
click at [397, 138] on span "image" at bounding box center [391, 135] width 30 height 30
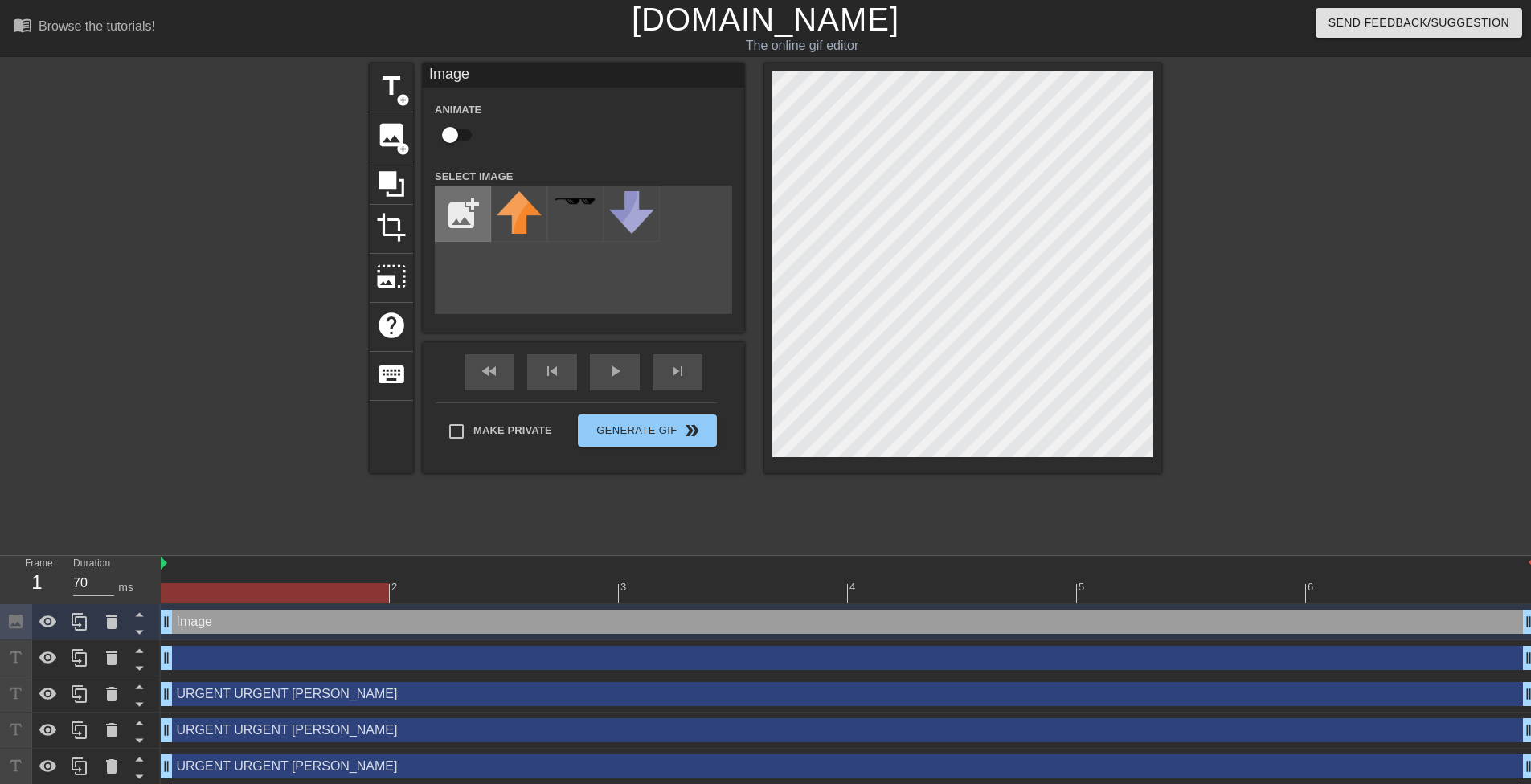
click at [451, 213] on input "file" at bounding box center [463, 213] width 54 height 54
type input "C:\fakepath\image-removebg-preview (5).png"
click at [510, 220] on img at bounding box center [519, 213] width 45 height 45
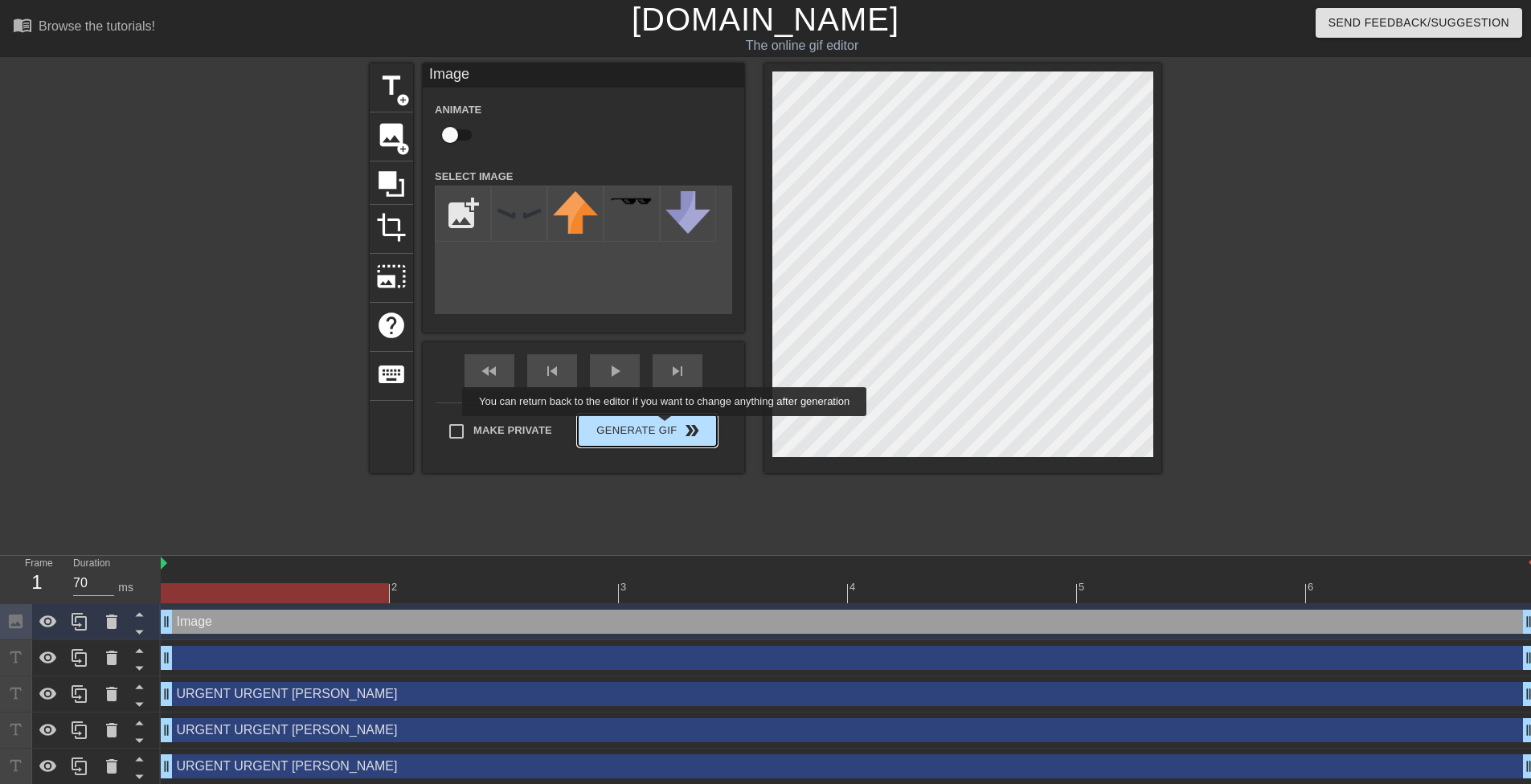
click at [666, 428] on button "Generate Gif double_arrow" at bounding box center [648, 430] width 139 height 32
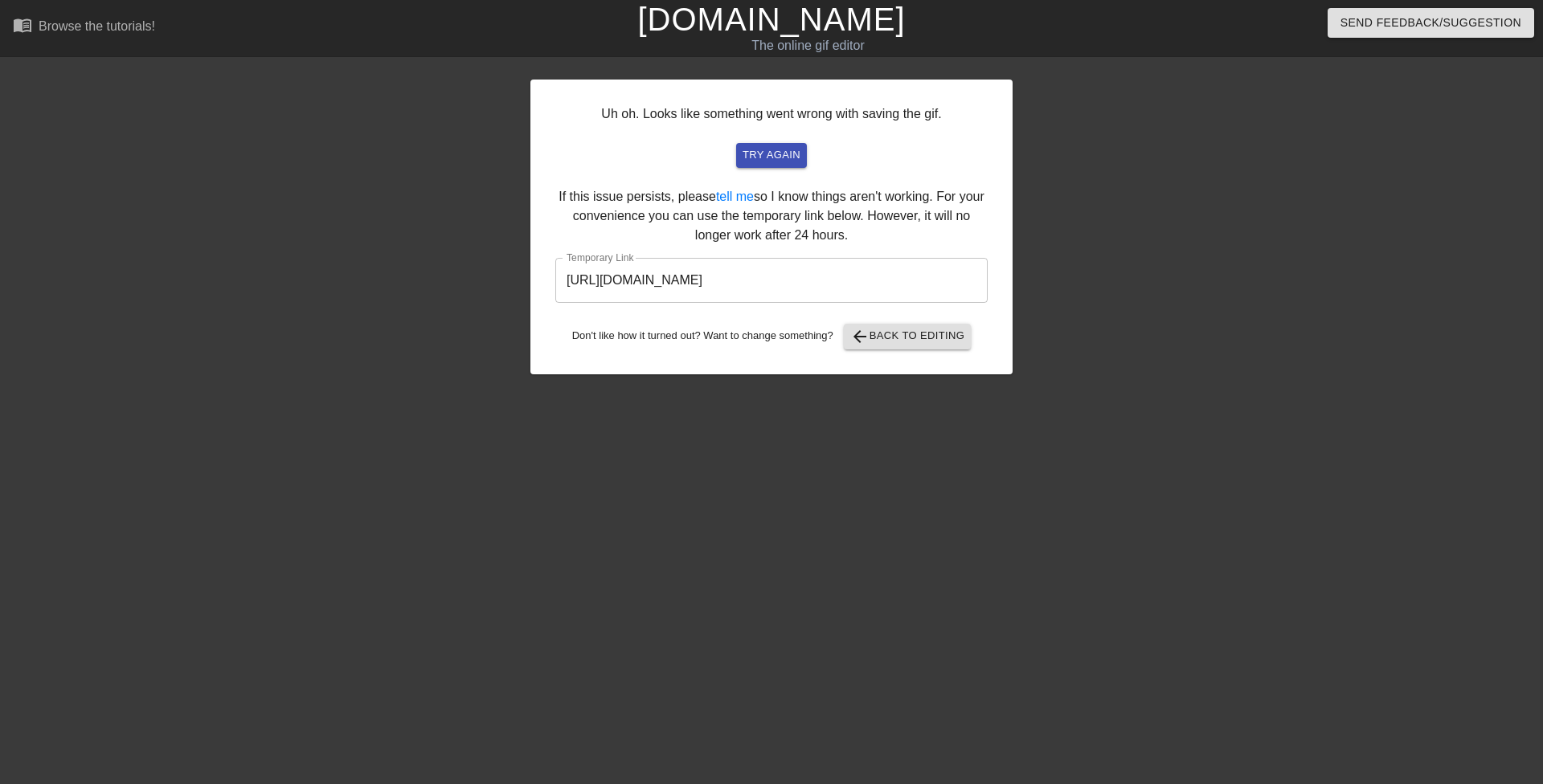
click at [858, 284] on input "[URL][DOMAIN_NAME]" at bounding box center [772, 280] width 432 height 45
drag, startPoint x: 901, startPoint y: 284, endPoint x: 476, endPoint y: 291, distance: 425.1
click at [474, 291] on div "Uh oh. Looks like something went wrong with saving the gif. try again If this i…" at bounding box center [771, 304] width 1543 height 482
